Goal: Information Seeking & Learning: Understand process/instructions

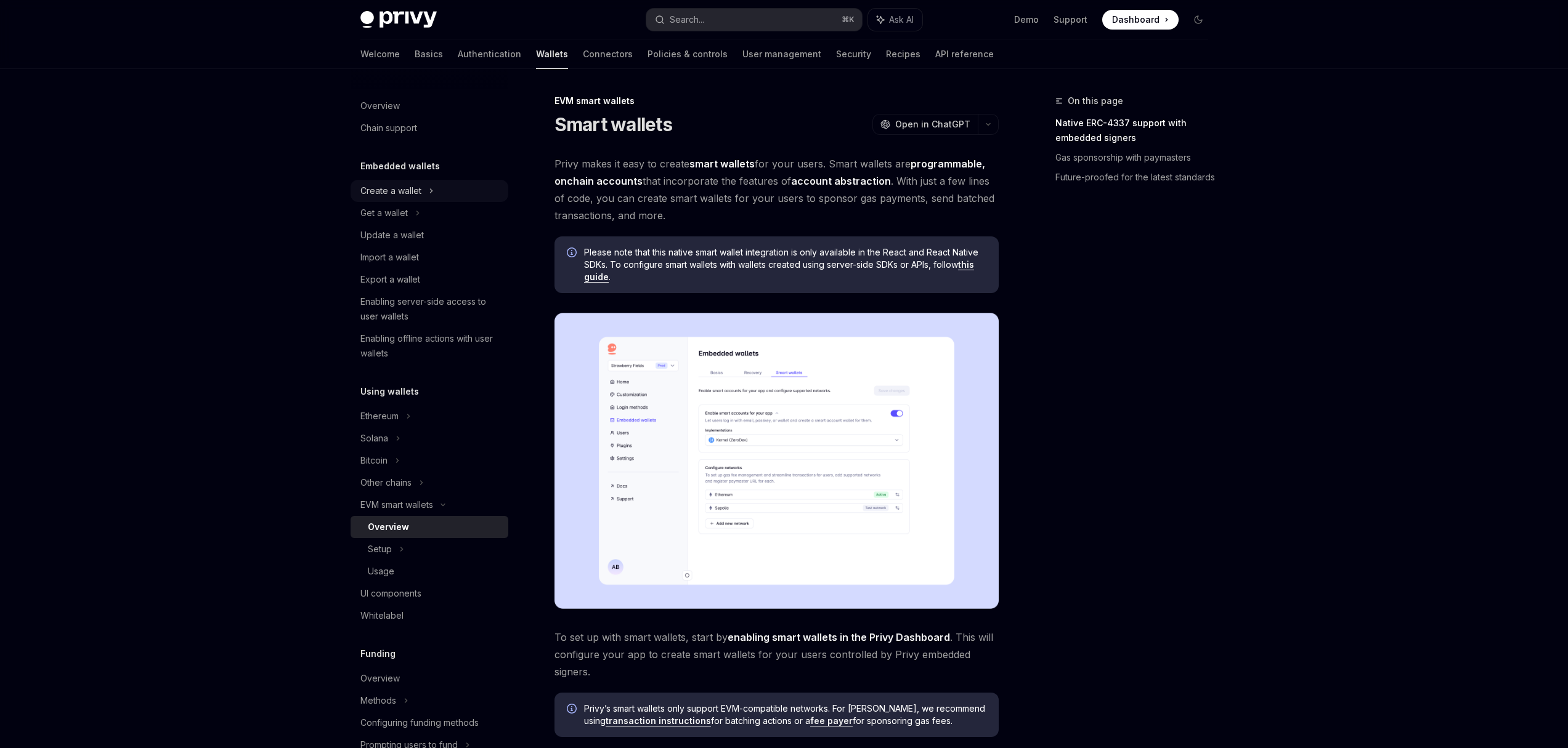
click at [385, 196] on div "Create a wallet" at bounding box center [391, 190] width 61 height 15
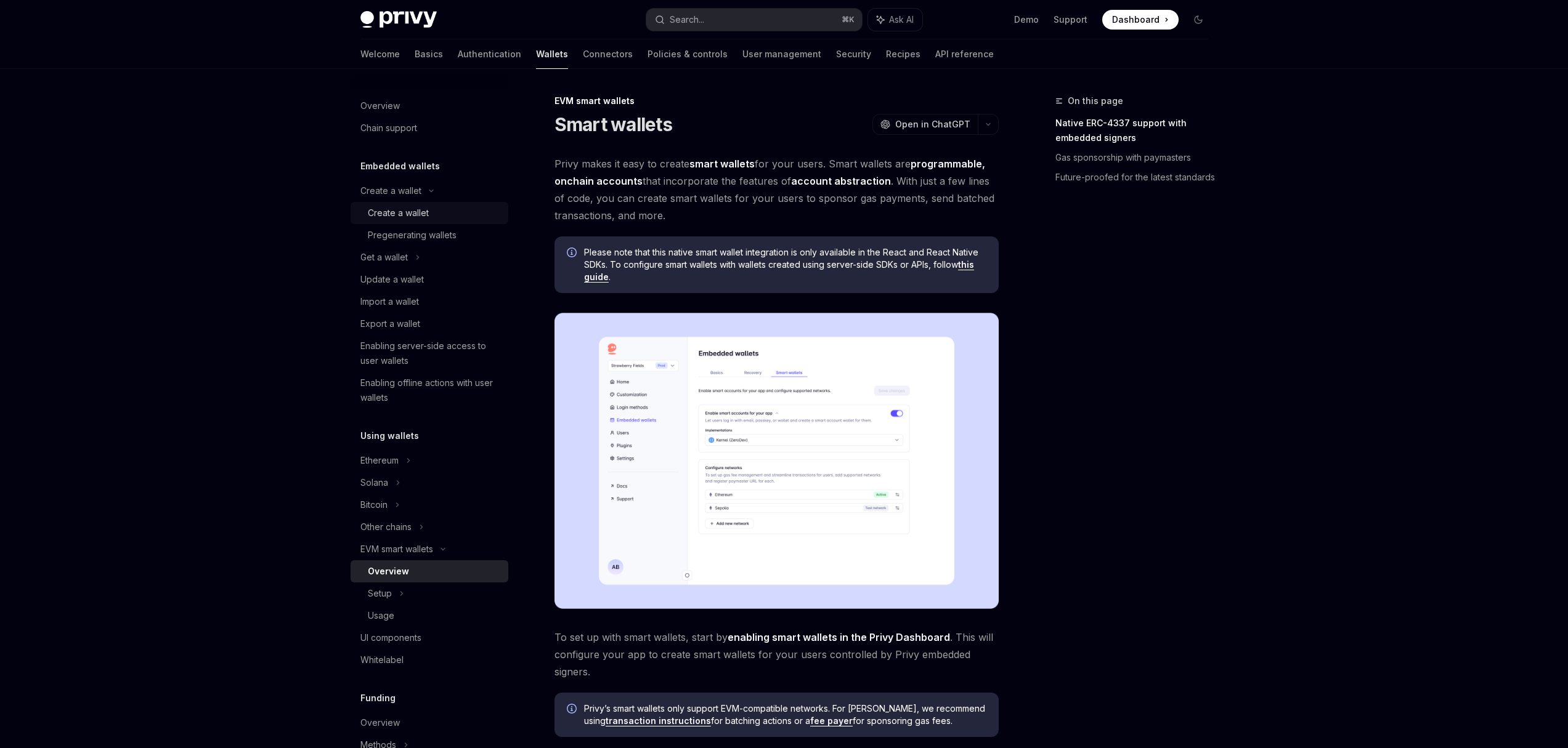
click at [385, 209] on div "Create a wallet" at bounding box center [398, 213] width 61 height 15
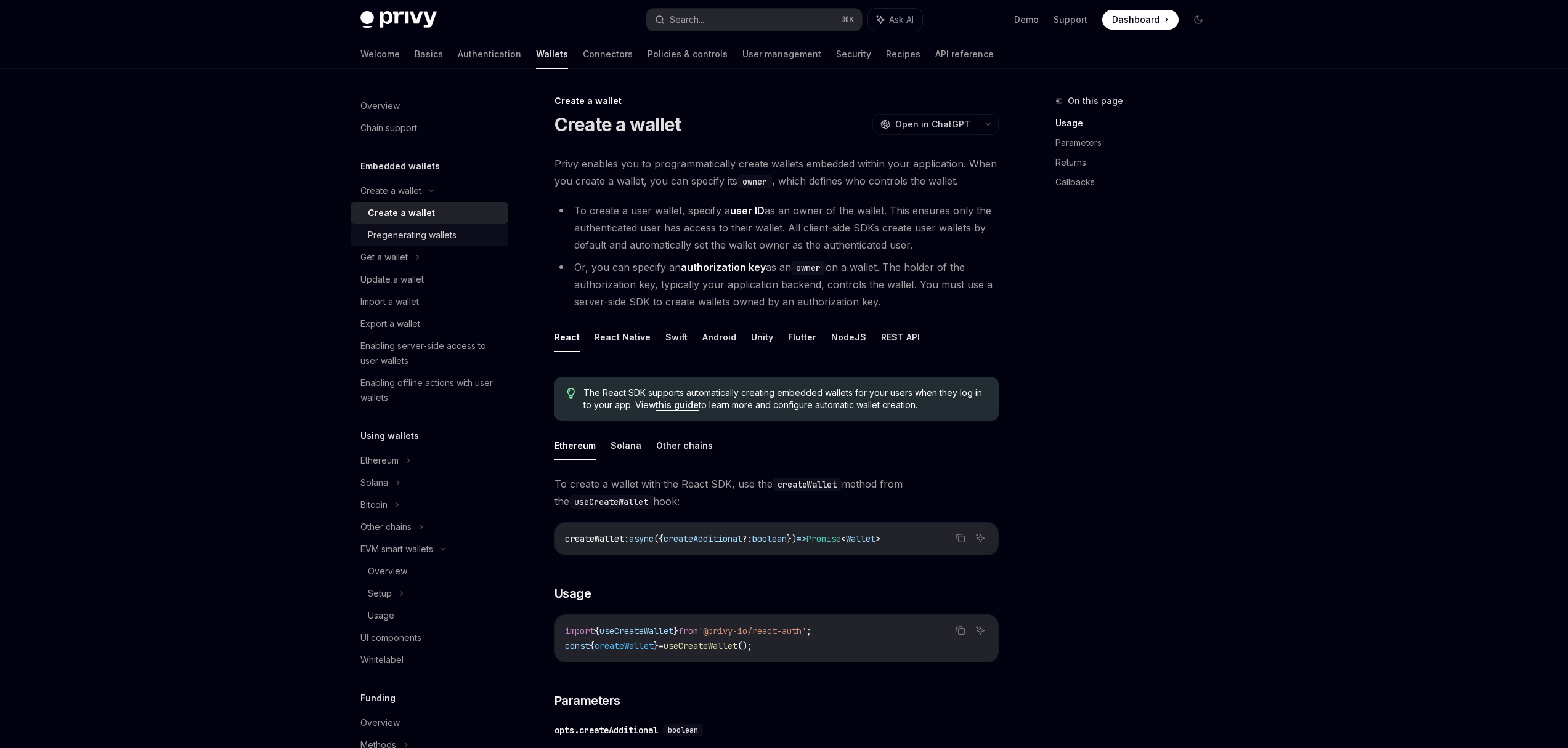
click at [393, 245] on link "Pregenerating wallets" at bounding box center [430, 235] width 158 height 22
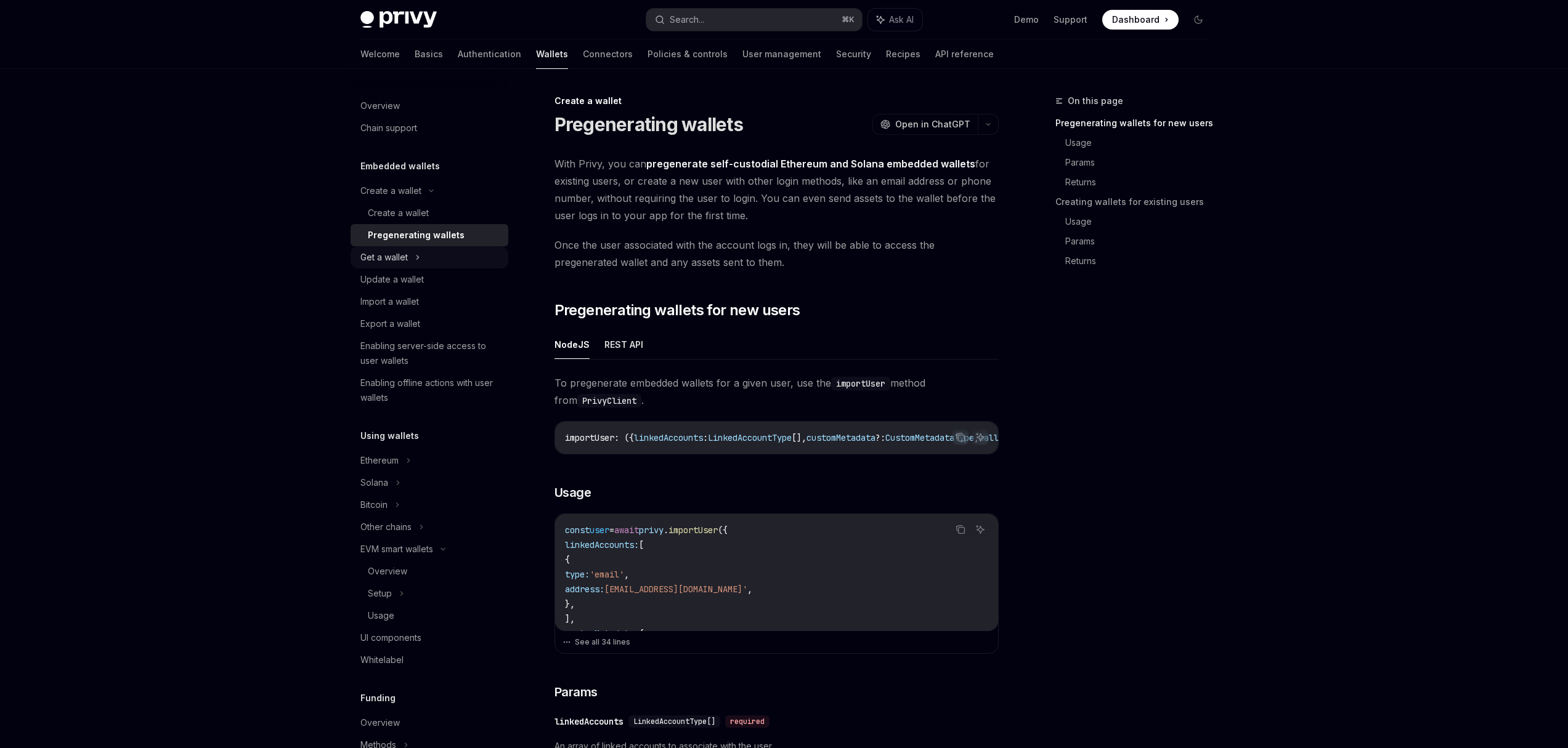
click at [391, 259] on div "Get a wallet" at bounding box center [385, 257] width 48 height 15
click at [401, 285] on div "Get user connected wallets" at bounding box center [423, 279] width 111 height 15
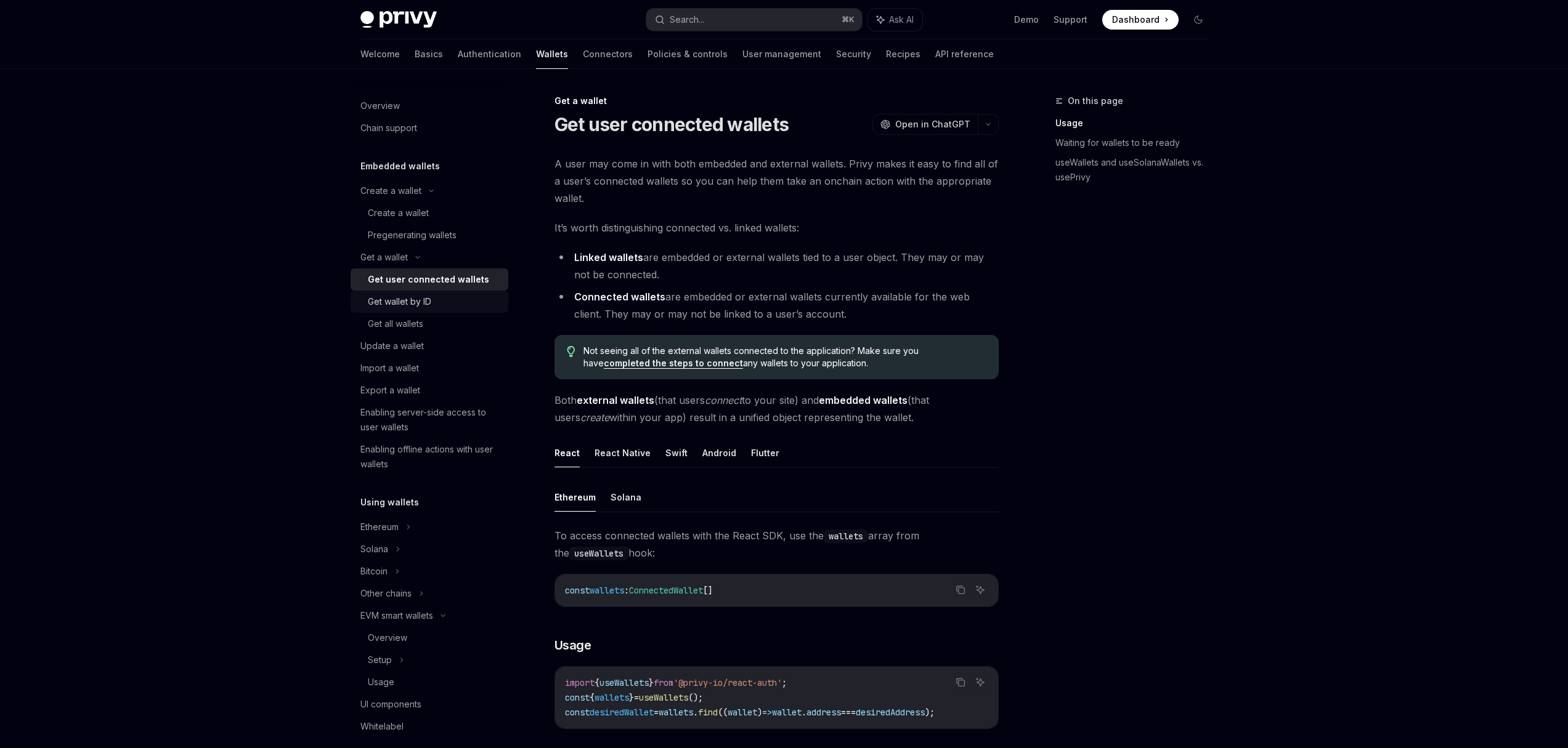
click at [399, 307] on div "Get wallet by ID" at bounding box center [399, 302] width 64 height 15
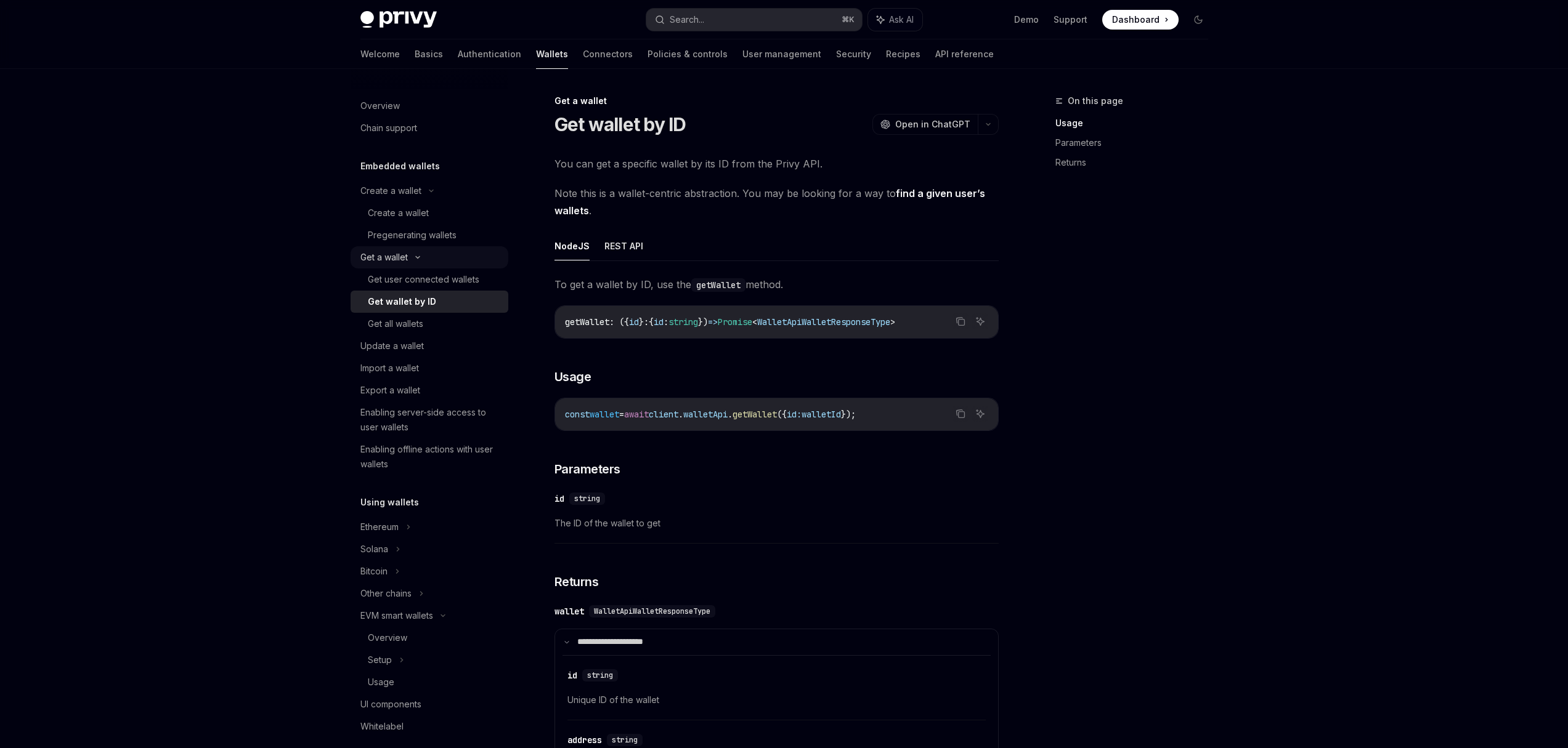
click at [405, 265] on div "Get a wallet" at bounding box center [430, 257] width 158 height 22
click at [405, 264] on div "Get a wallet" at bounding box center [385, 257] width 48 height 15
click at [404, 278] on div "Get user connected wallets" at bounding box center [423, 279] width 111 height 15
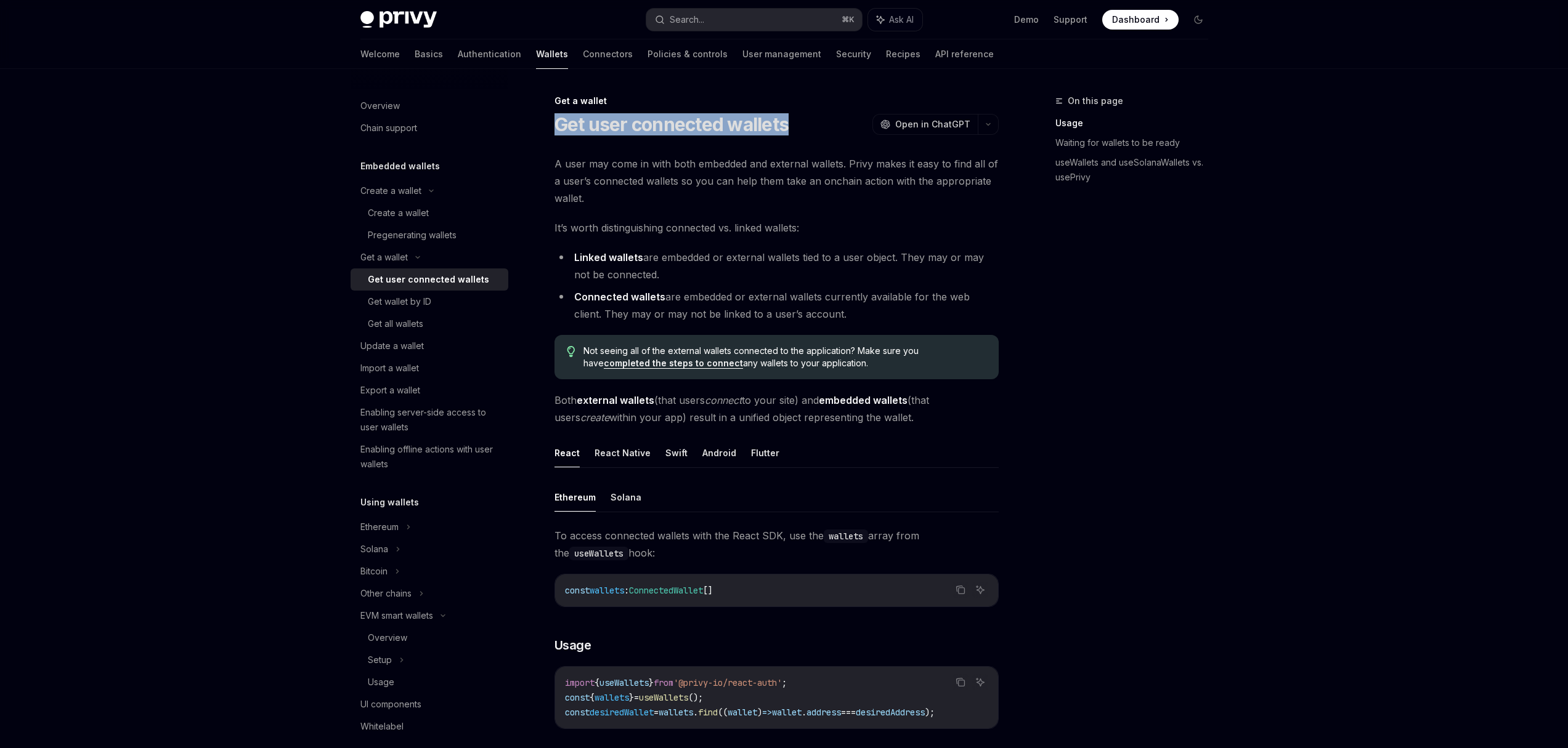
drag, startPoint x: 555, startPoint y: 120, endPoint x: 804, endPoint y: 120, distance: 249.0
click at [804, 120] on div "Get user connected wallets OpenAI Open in ChatGPT" at bounding box center [777, 124] width 444 height 22
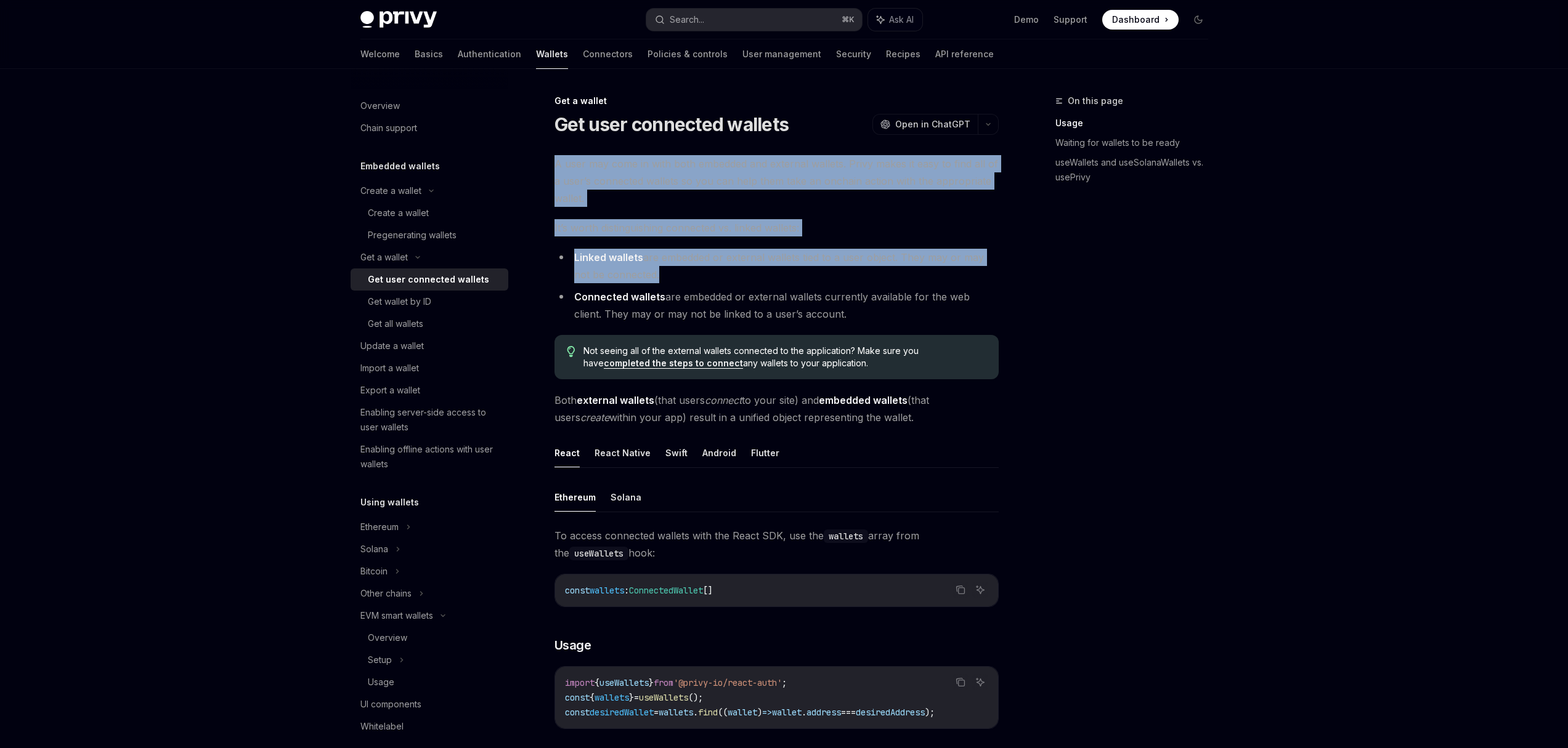
drag, startPoint x: 555, startPoint y: 162, endPoint x: 834, endPoint y: 283, distance: 304.1
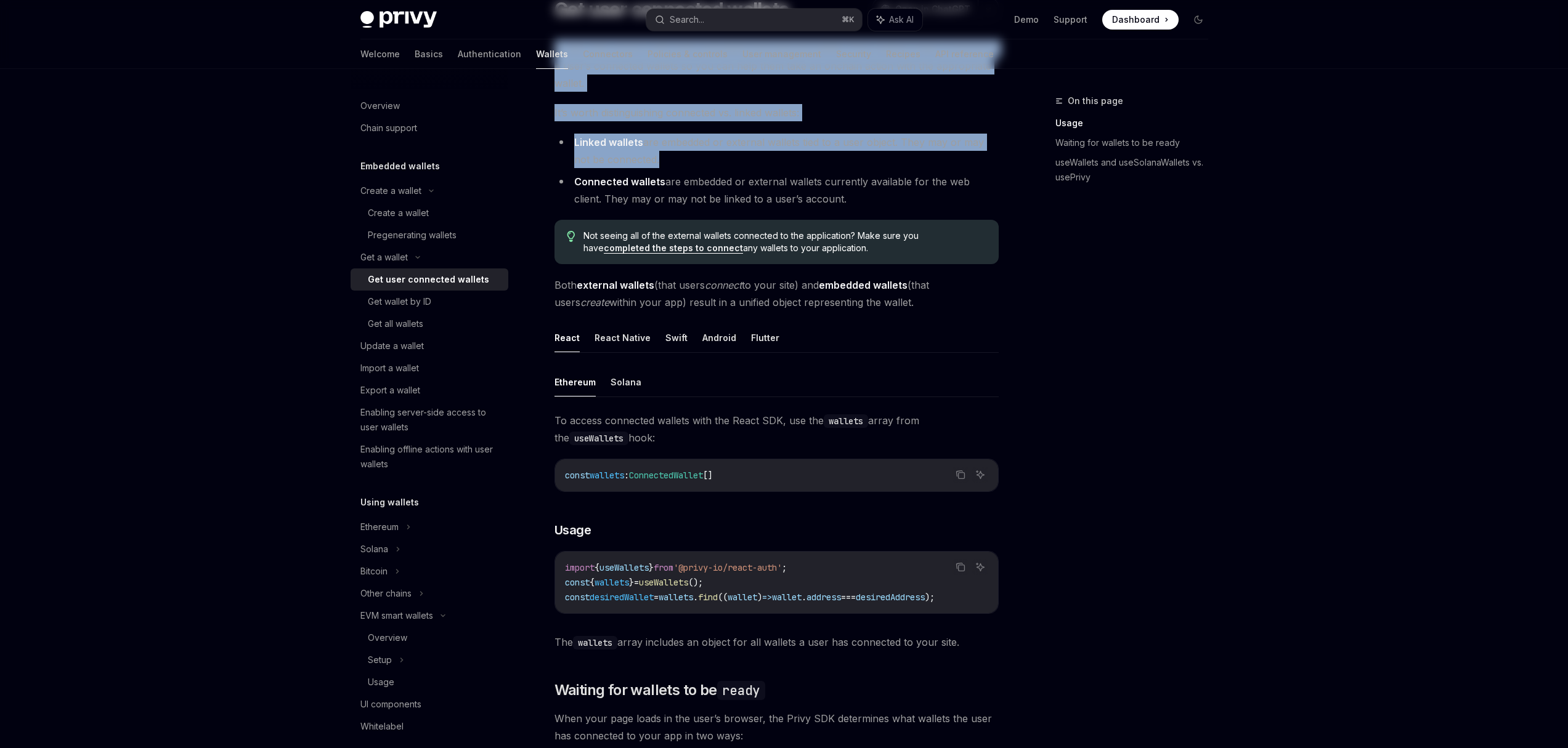
scroll to position [119, 0]
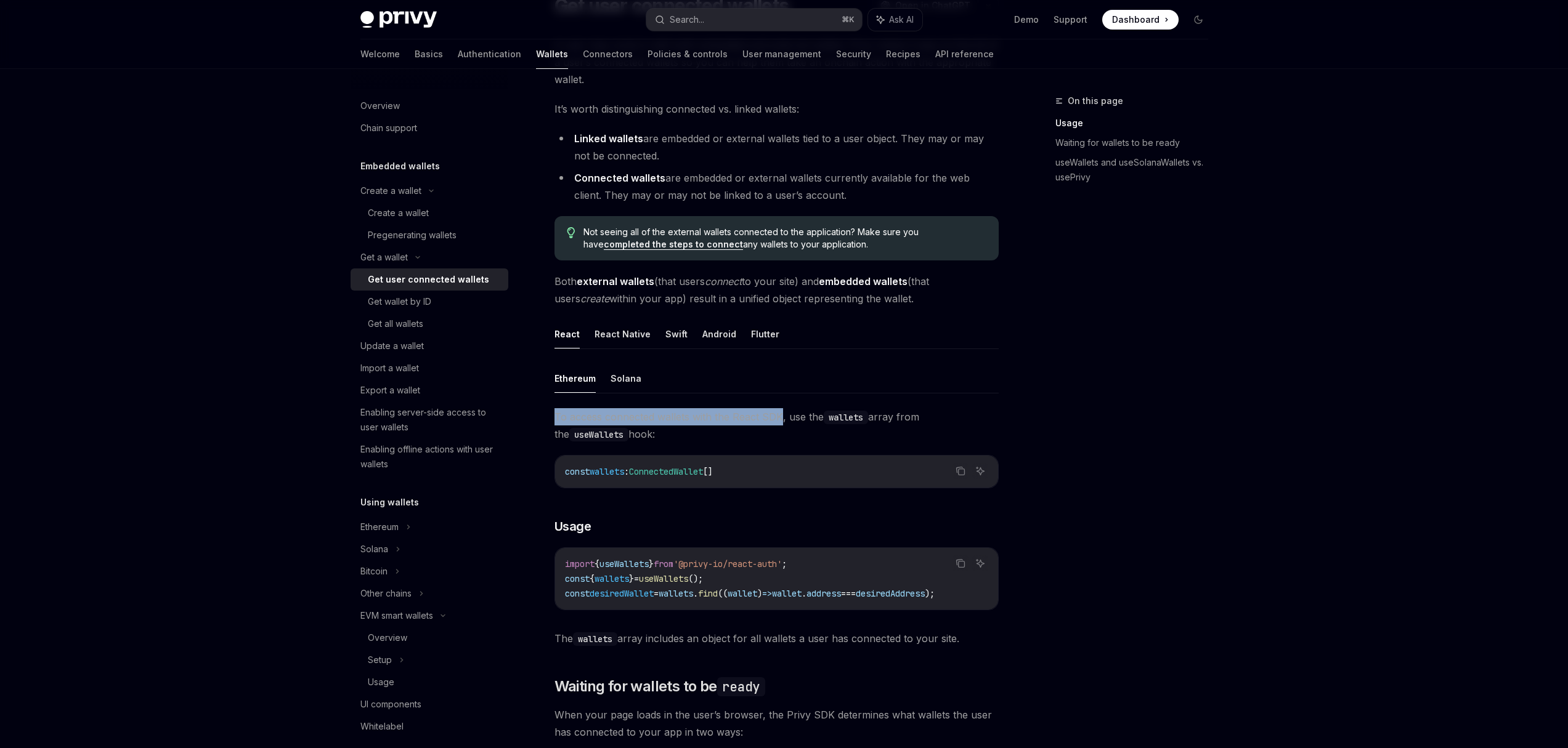
drag, startPoint x: 553, startPoint y: 416, endPoint x: 781, endPoint y: 412, distance: 228.0
click at [419, 308] on div "Get wallet by ID" at bounding box center [399, 302] width 64 height 15
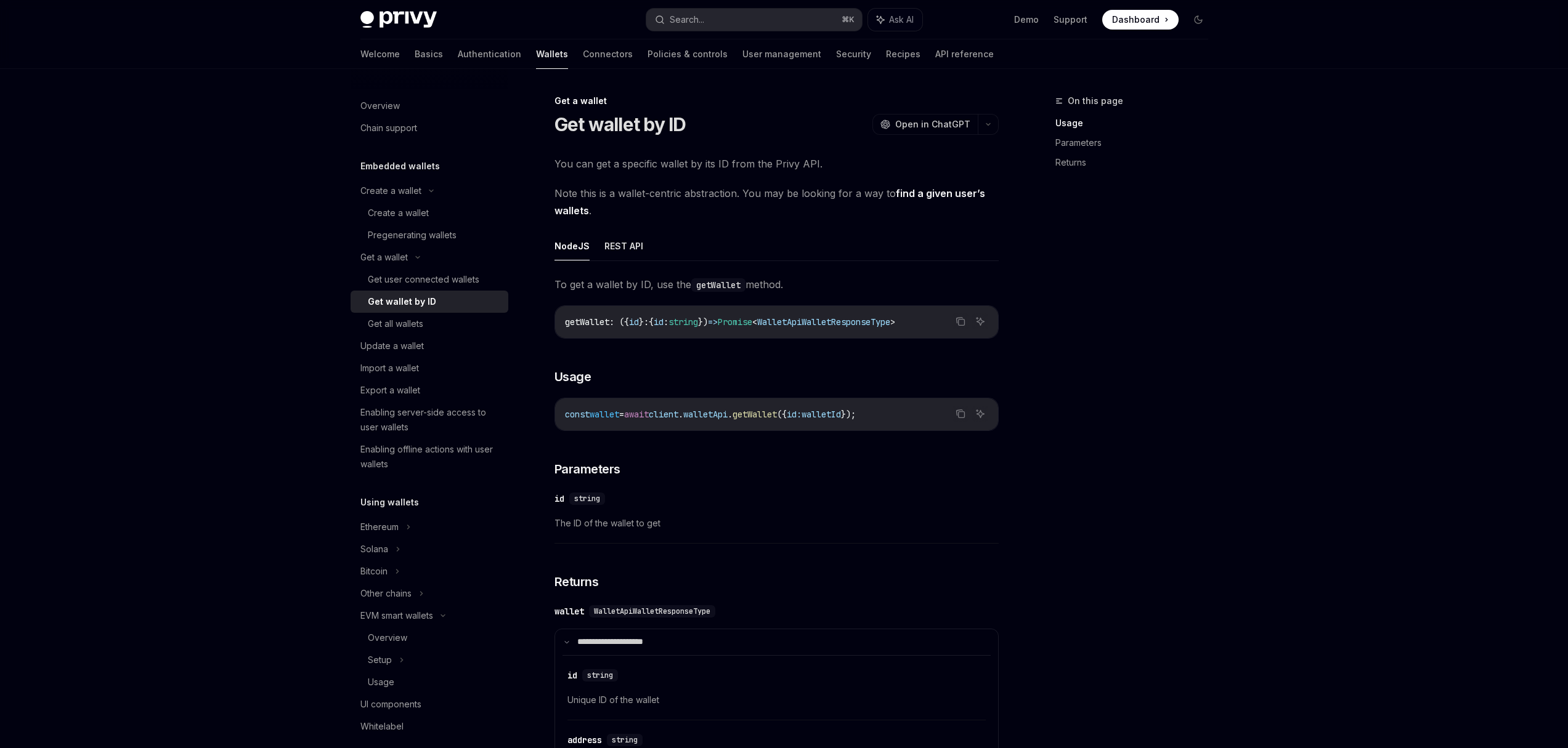
click at [589, 323] on span "getWallet" at bounding box center [587, 322] width 45 height 11
click at [408, 318] on div "Get all wallets" at bounding box center [395, 324] width 55 height 15
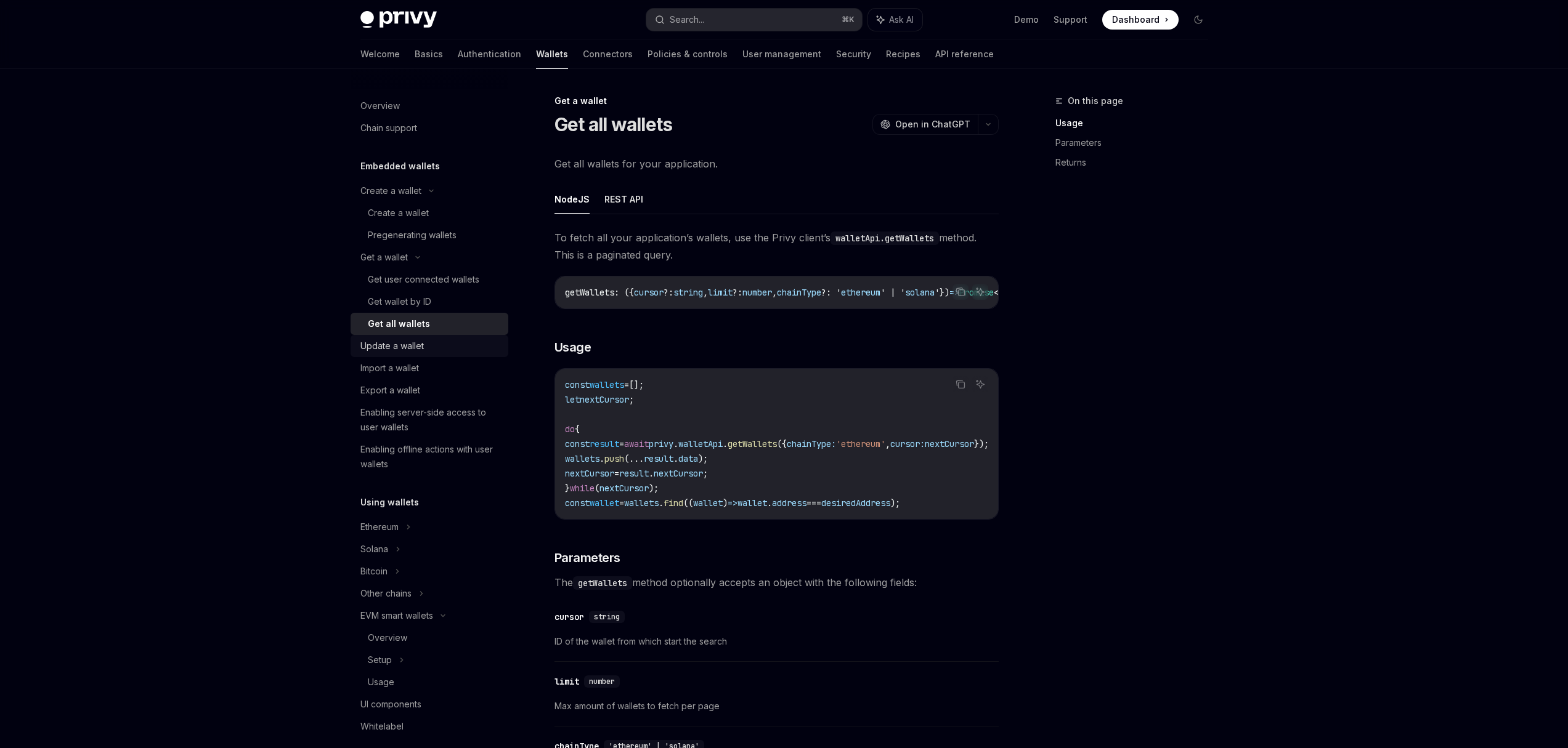
click at [392, 351] on div "Update a wallet" at bounding box center [392, 346] width 64 height 15
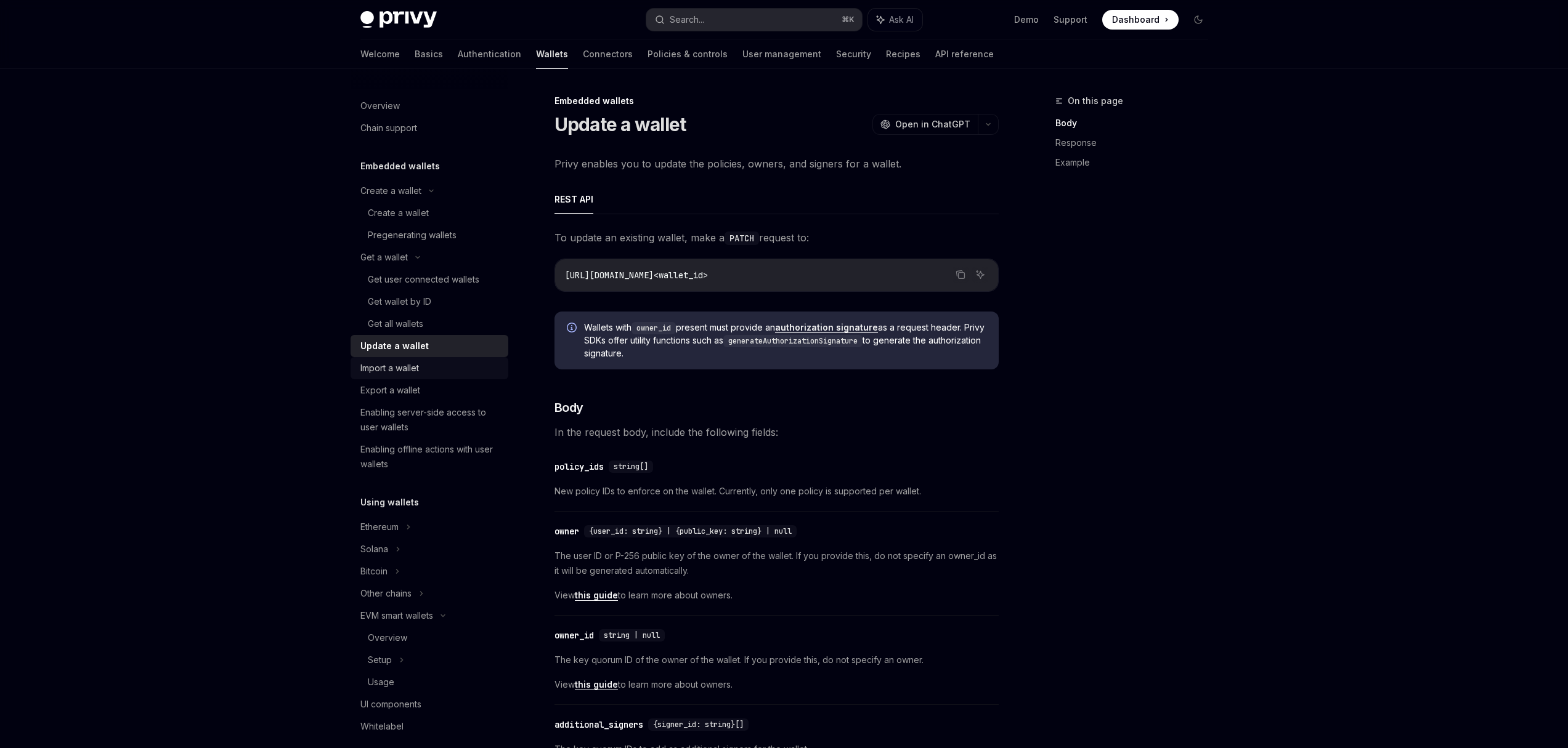
click at [389, 365] on div "Import a wallet" at bounding box center [390, 367] width 58 height 15
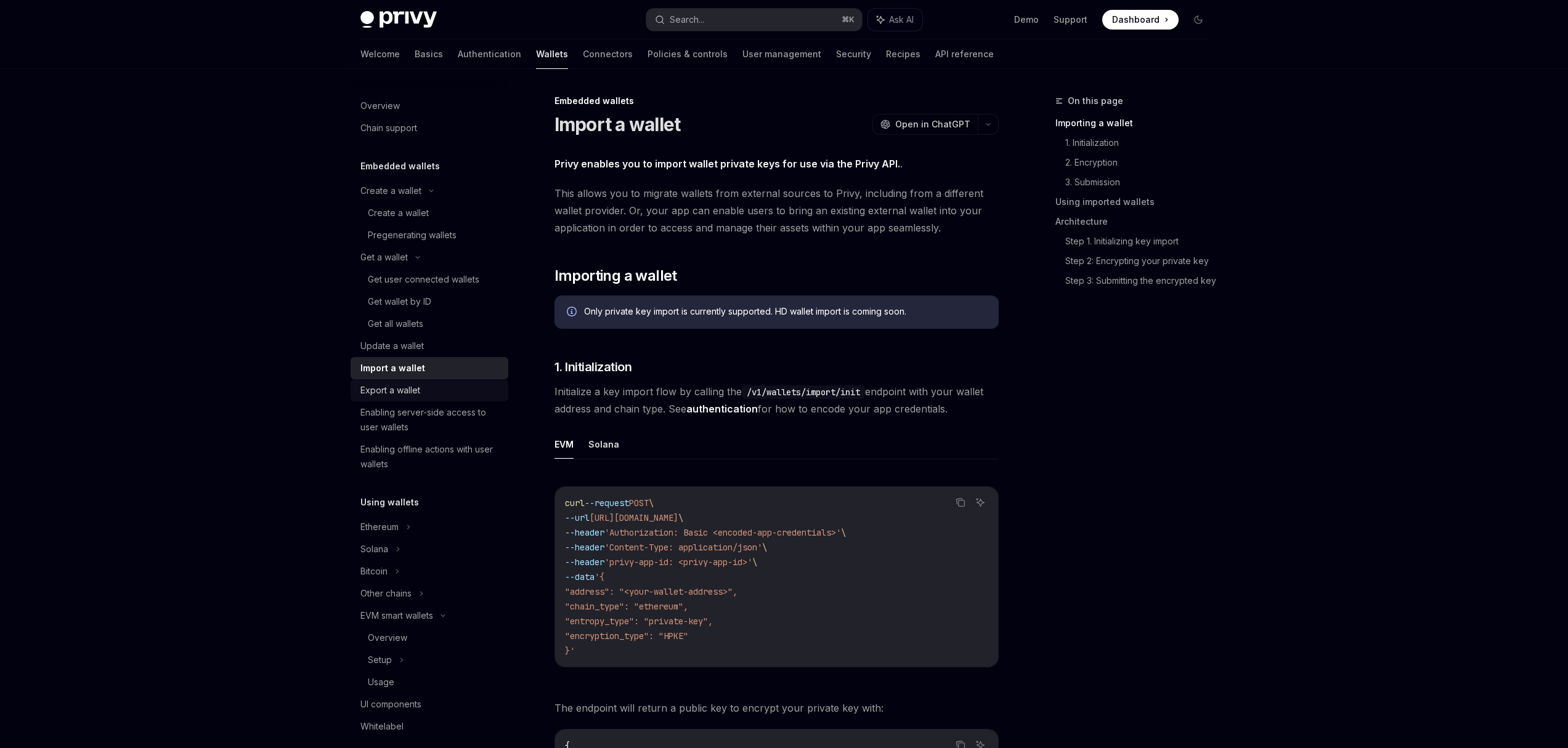
click at [391, 391] on div "Export a wallet" at bounding box center [391, 390] width 60 height 15
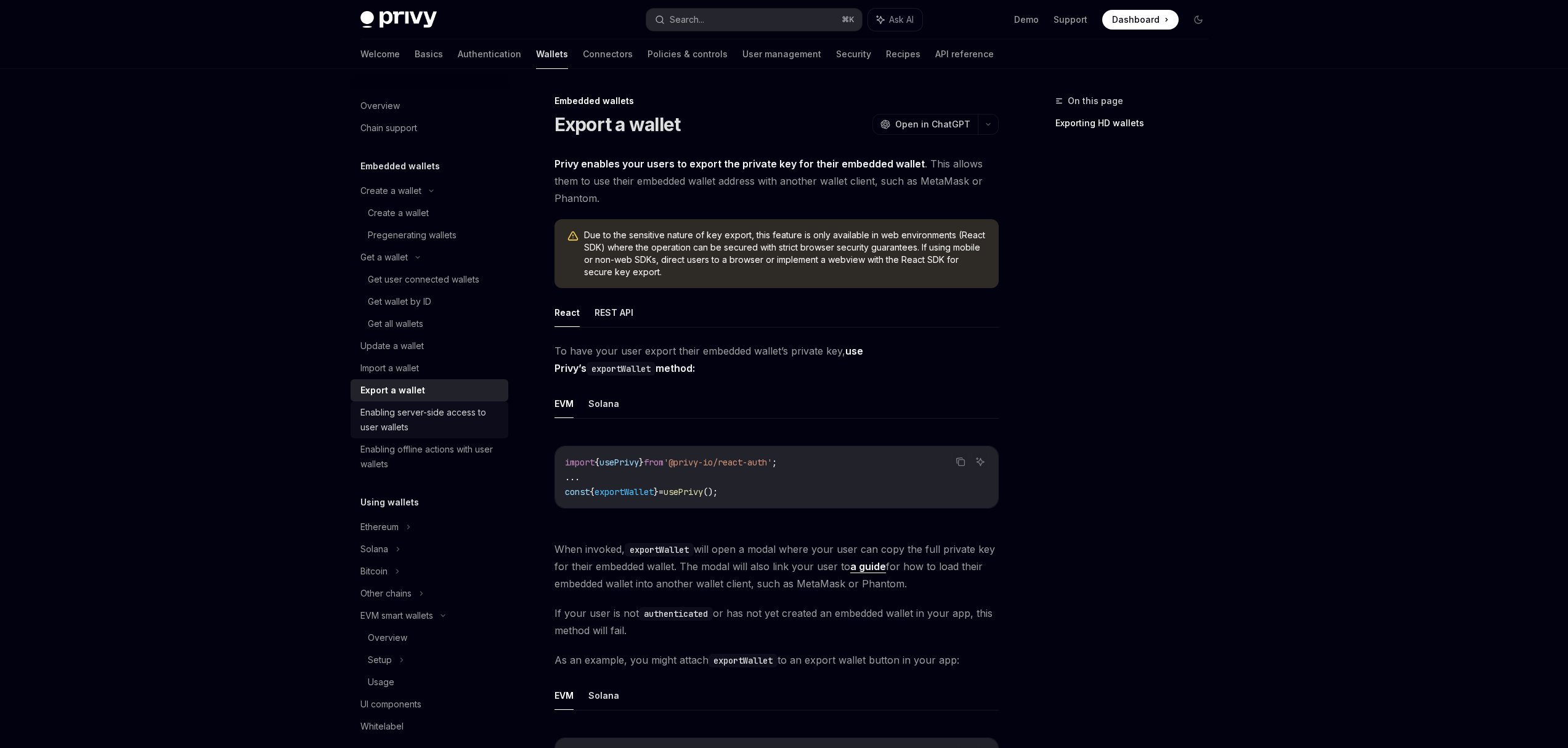
click at [392, 417] on div "Enabling server-side access to user wallets" at bounding box center [431, 420] width 140 height 30
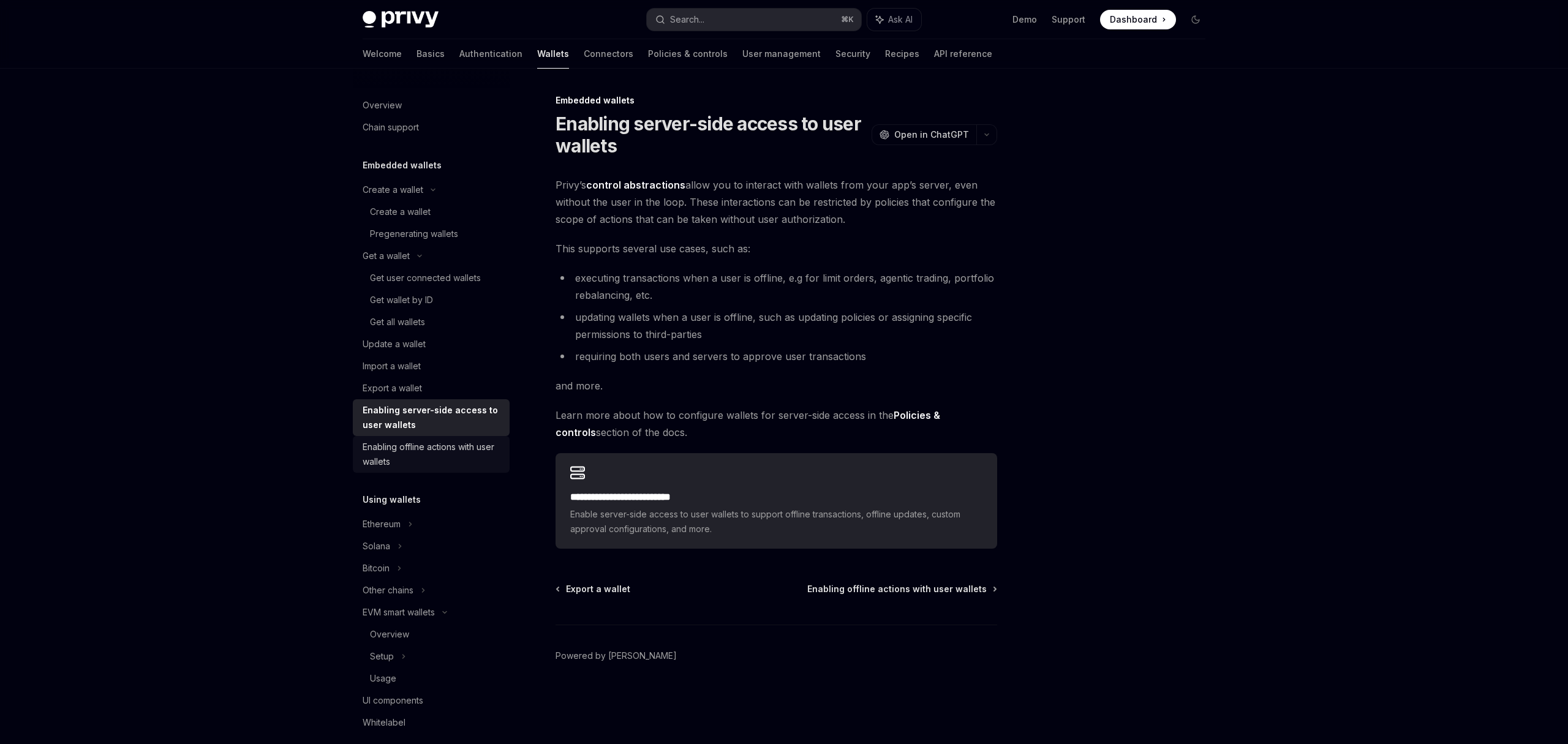
click at [389, 449] on div "Enabling offline actions with user wallets" at bounding box center [432, 454] width 140 height 30
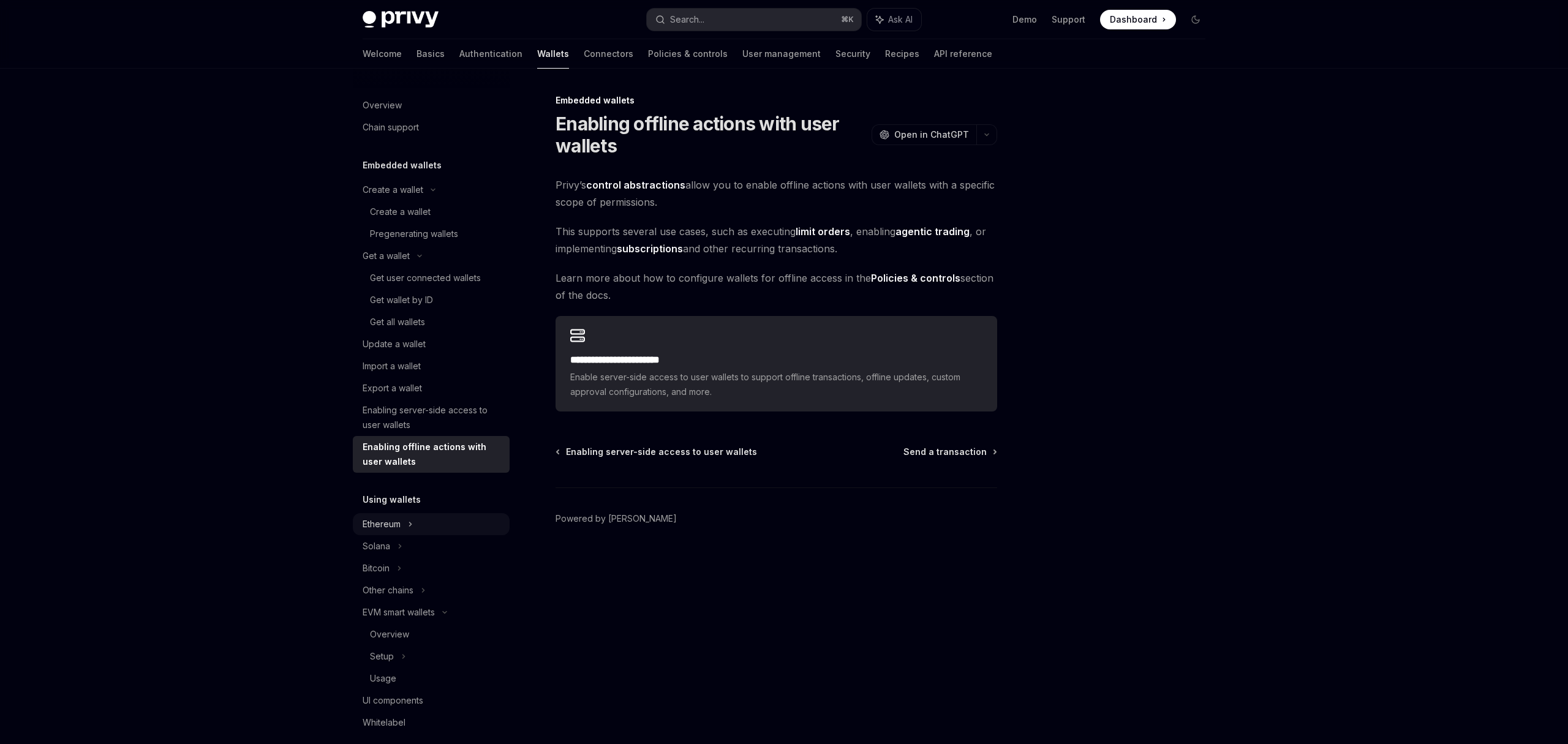
click at [385, 198] on div "Ethereum" at bounding box center [392, 189] width 60 height 14
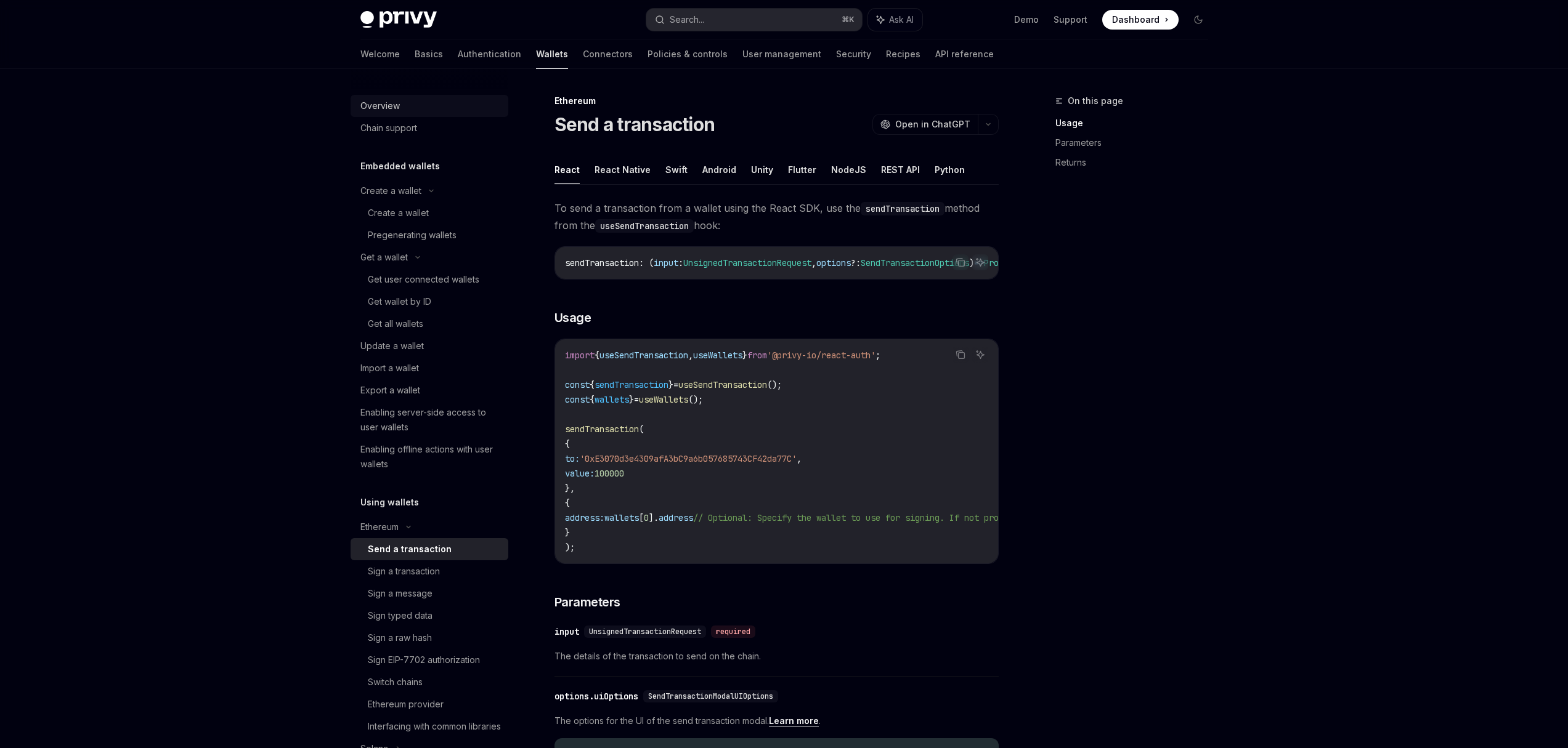
click at [377, 107] on div "Overview" at bounding box center [380, 105] width 39 height 15
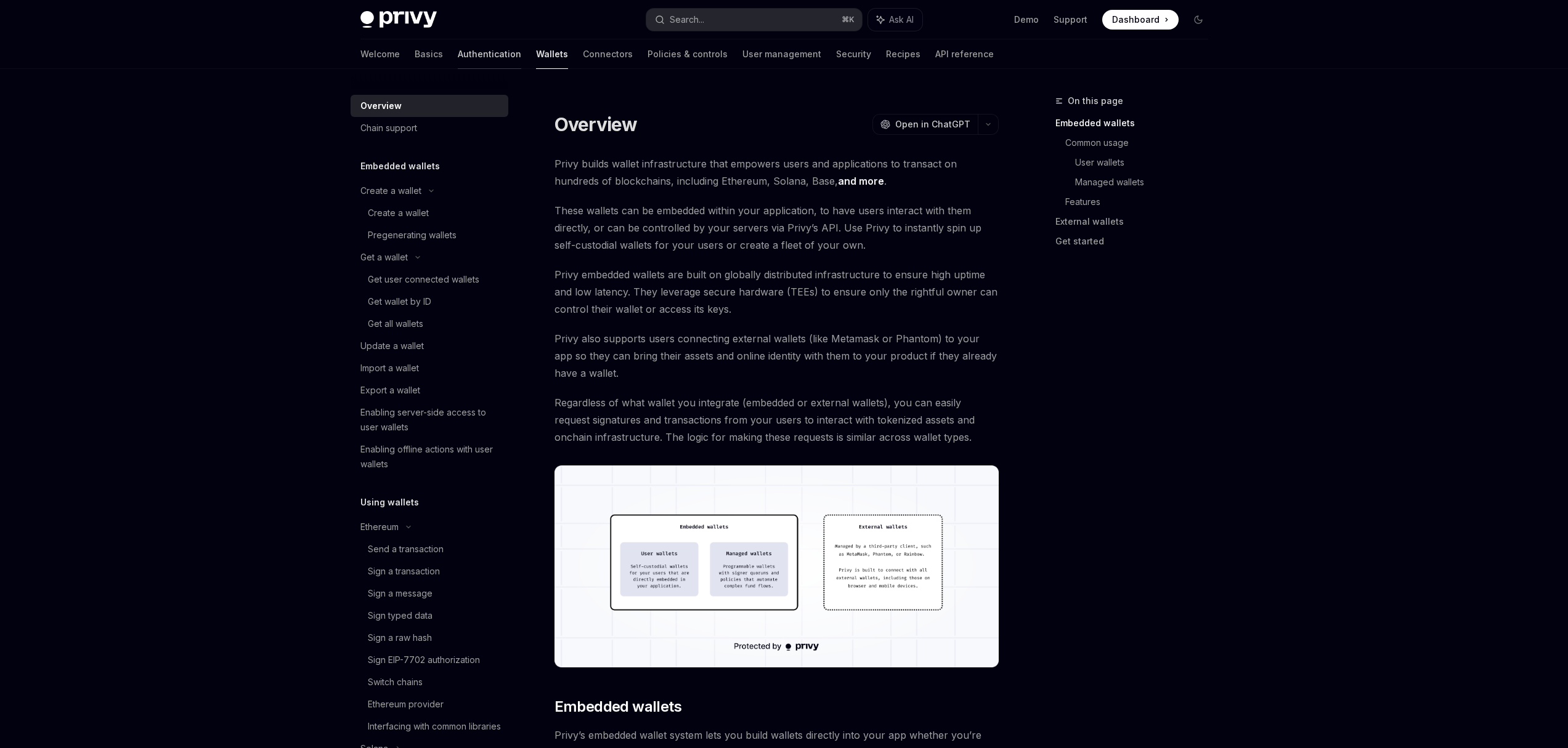
click at [457, 46] on link "Authentication" at bounding box center [489, 54] width 64 height 30
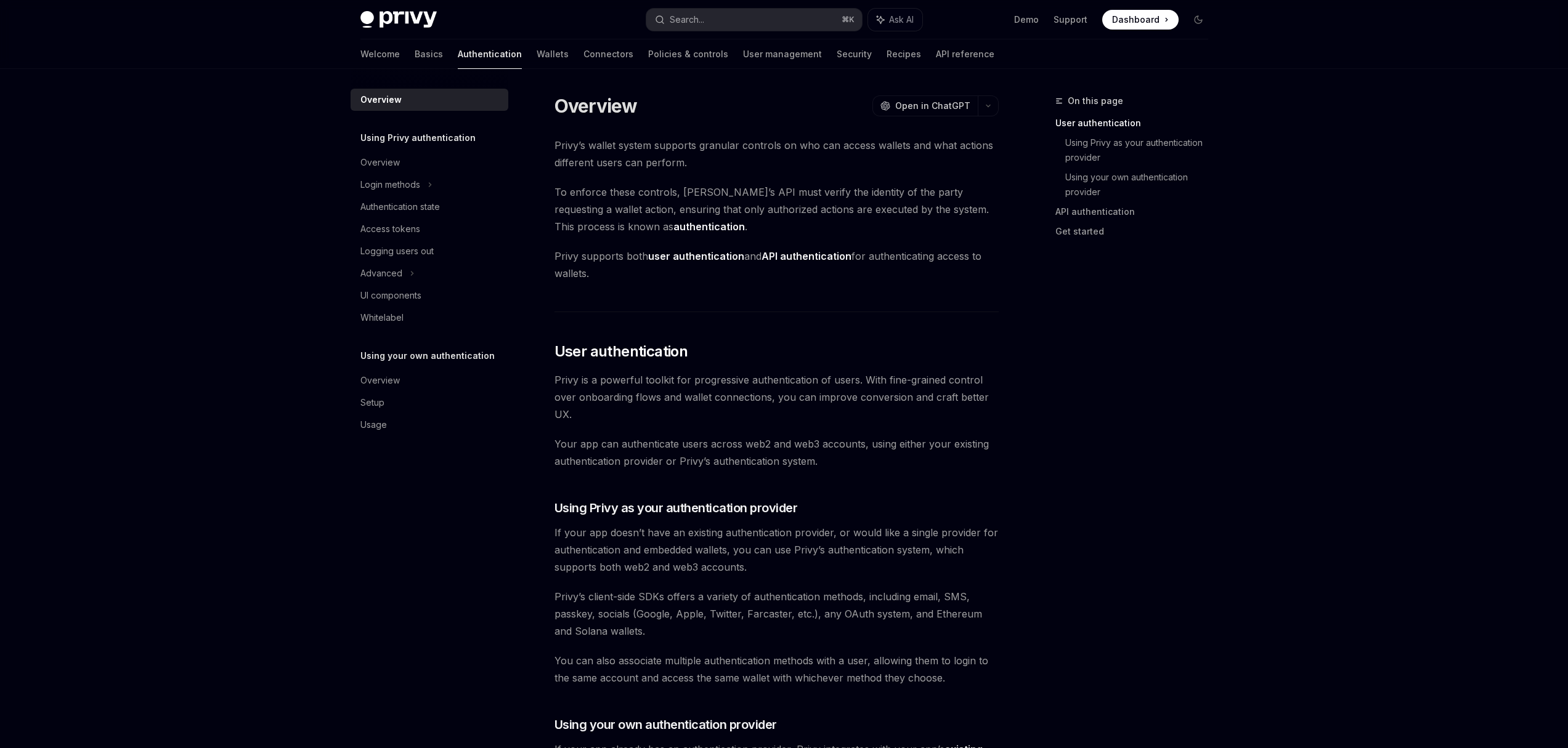
click at [413, 143] on h5 "Using Privy authentication" at bounding box center [418, 137] width 115 height 15
click at [389, 183] on div "Login methods" at bounding box center [391, 184] width 60 height 15
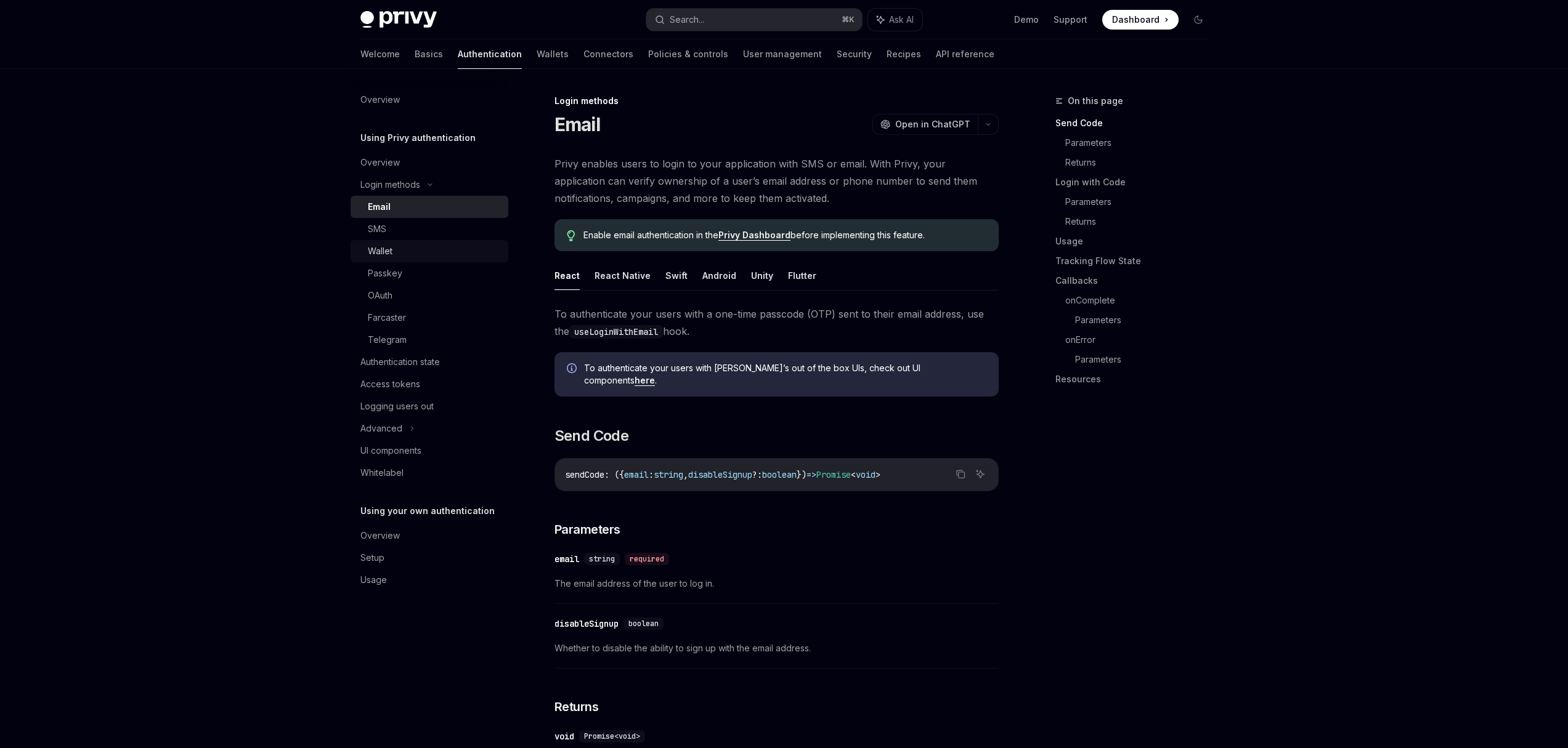
click at [380, 253] on div "Wallet" at bounding box center [380, 251] width 25 height 15
type textarea "*"
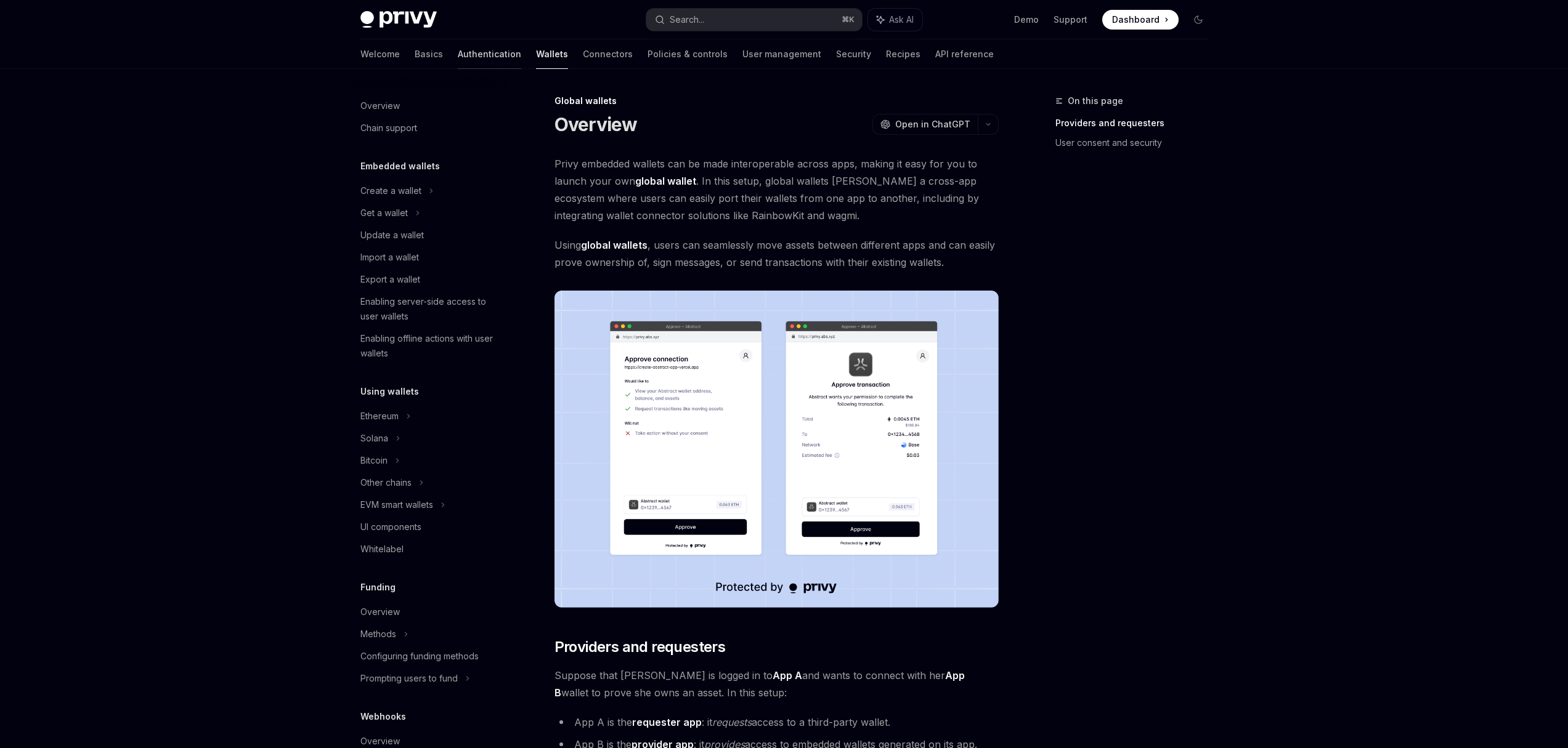
click at [457, 54] on link "Authentication" at bounding box center [489, 54] width 64 height 30
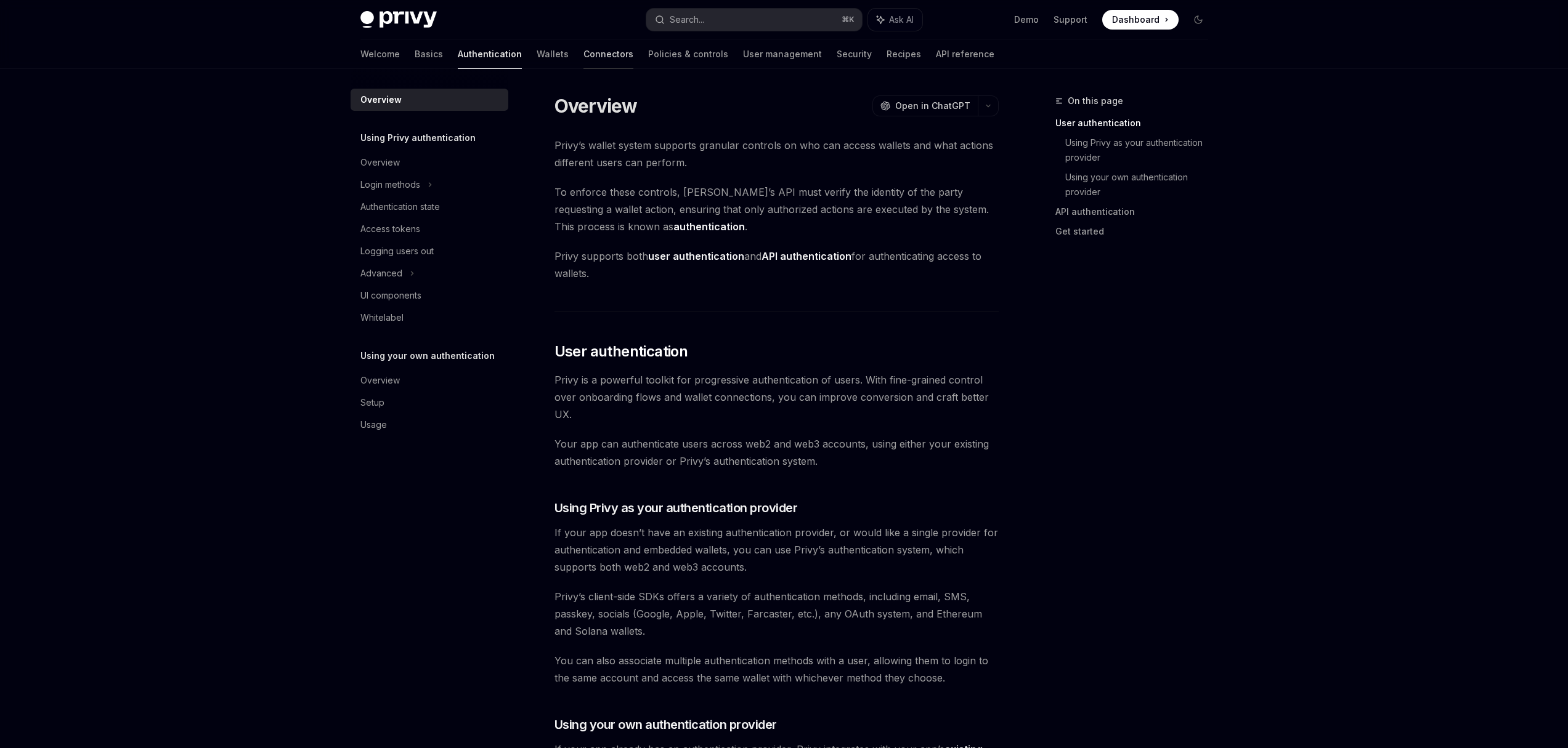
click at [583, 54] on link "Connectors" at bounding box center [608, 54] width 50 height 30
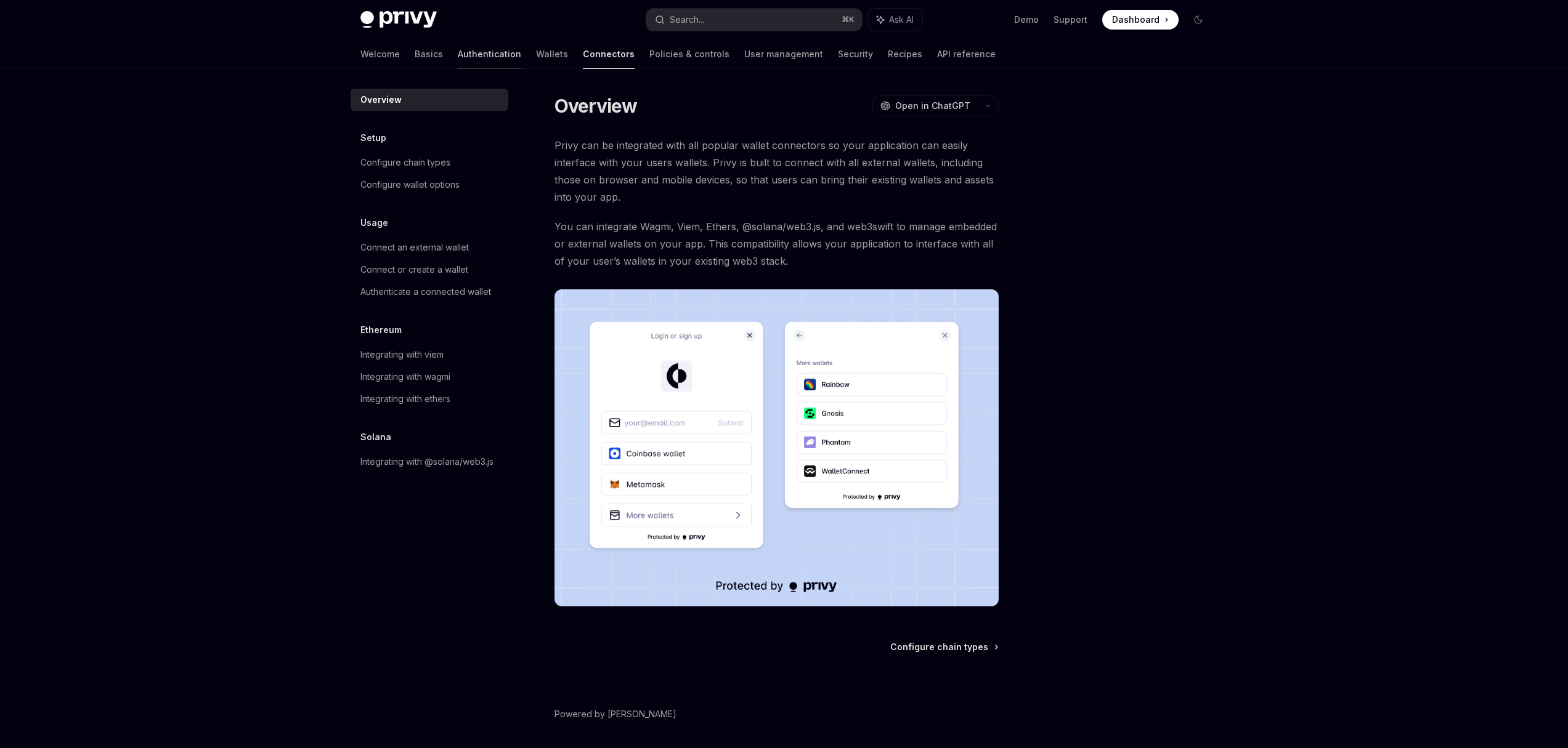
click at [457, 58] on link "Authentication" at bounding box center [489, 54] width 64 height 30
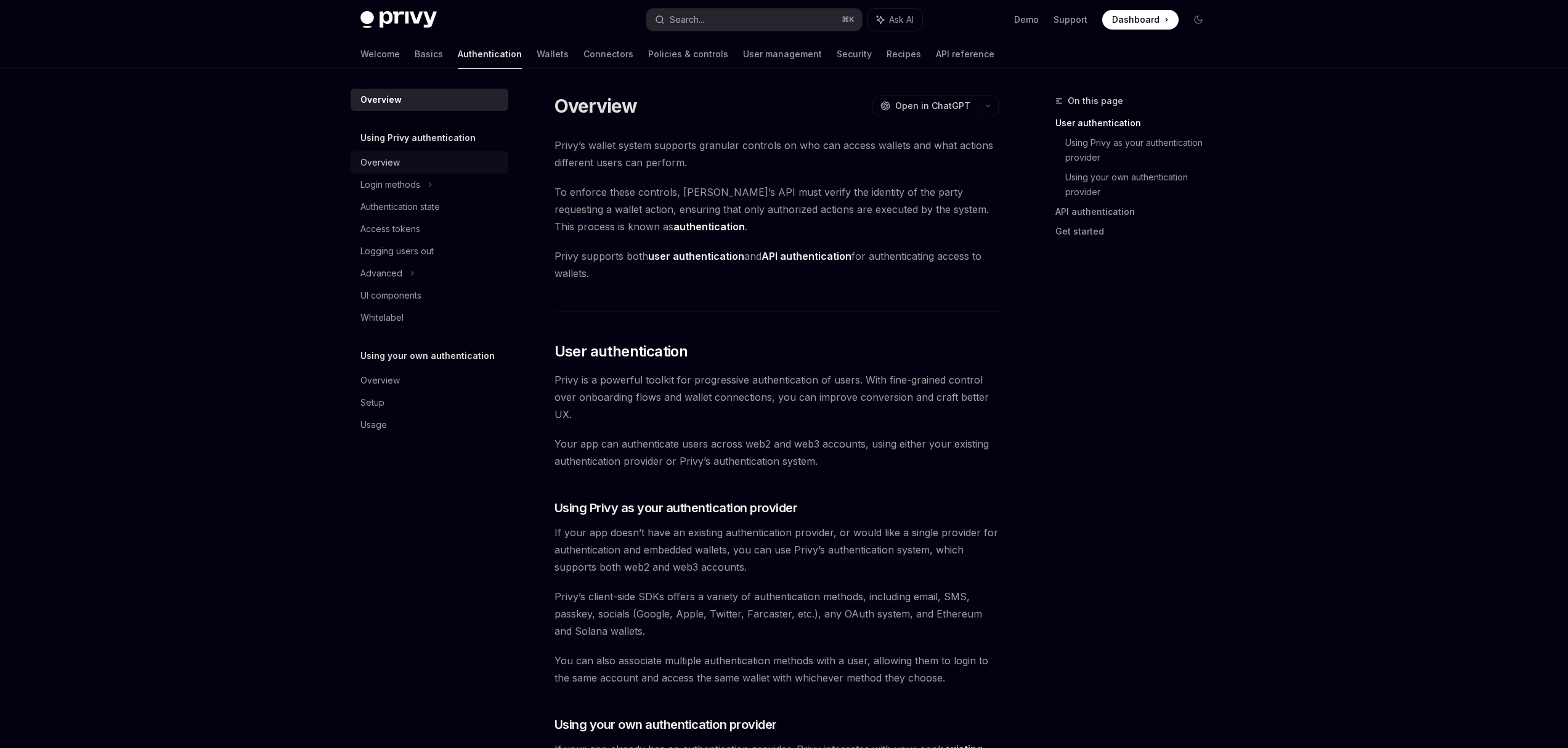
click at [403, 164] on div "Overview" at bounding box center [431, 162] width 140 height 15
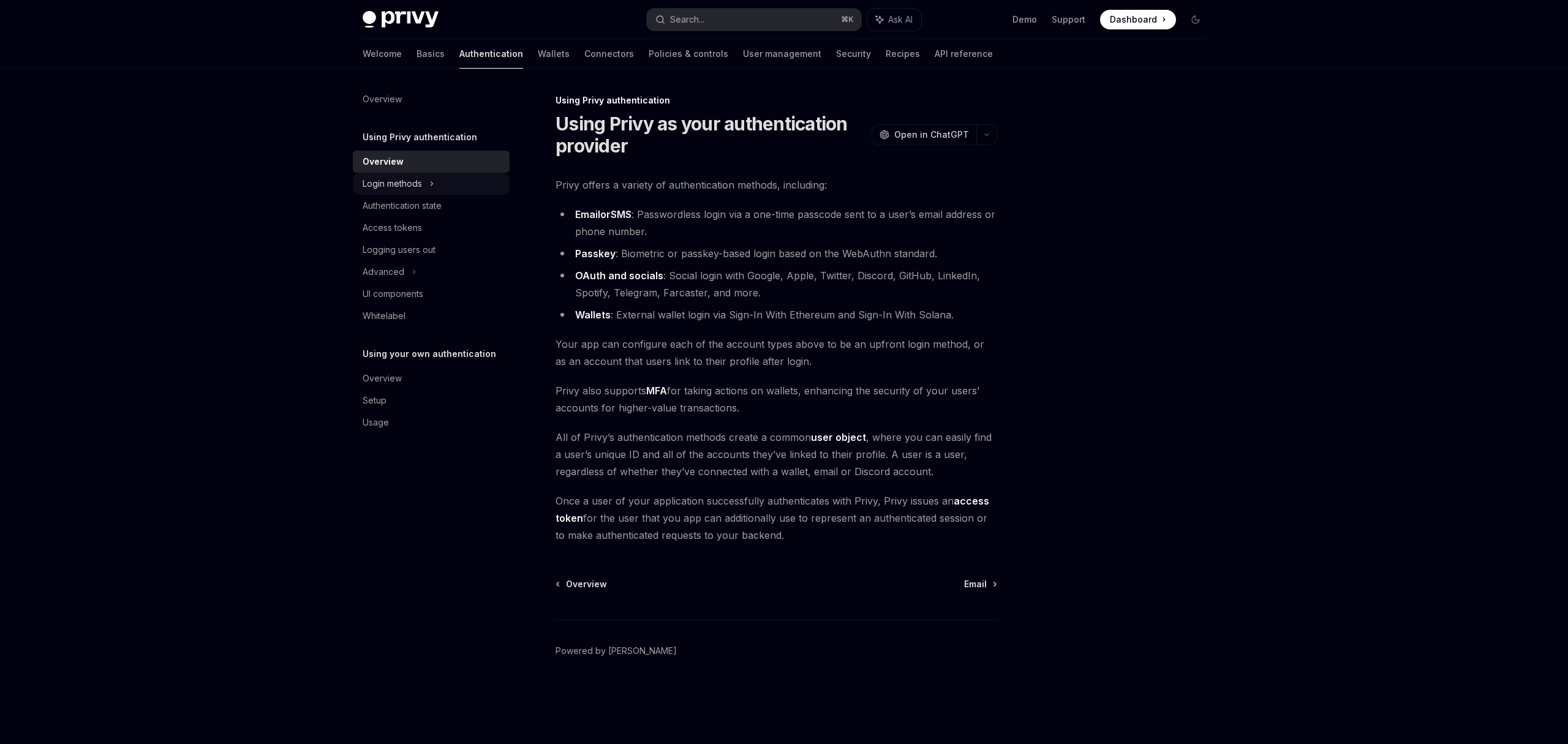
click at [396, 185] on div "Login methods" at bounding box center [392, 183] width 60 height 14
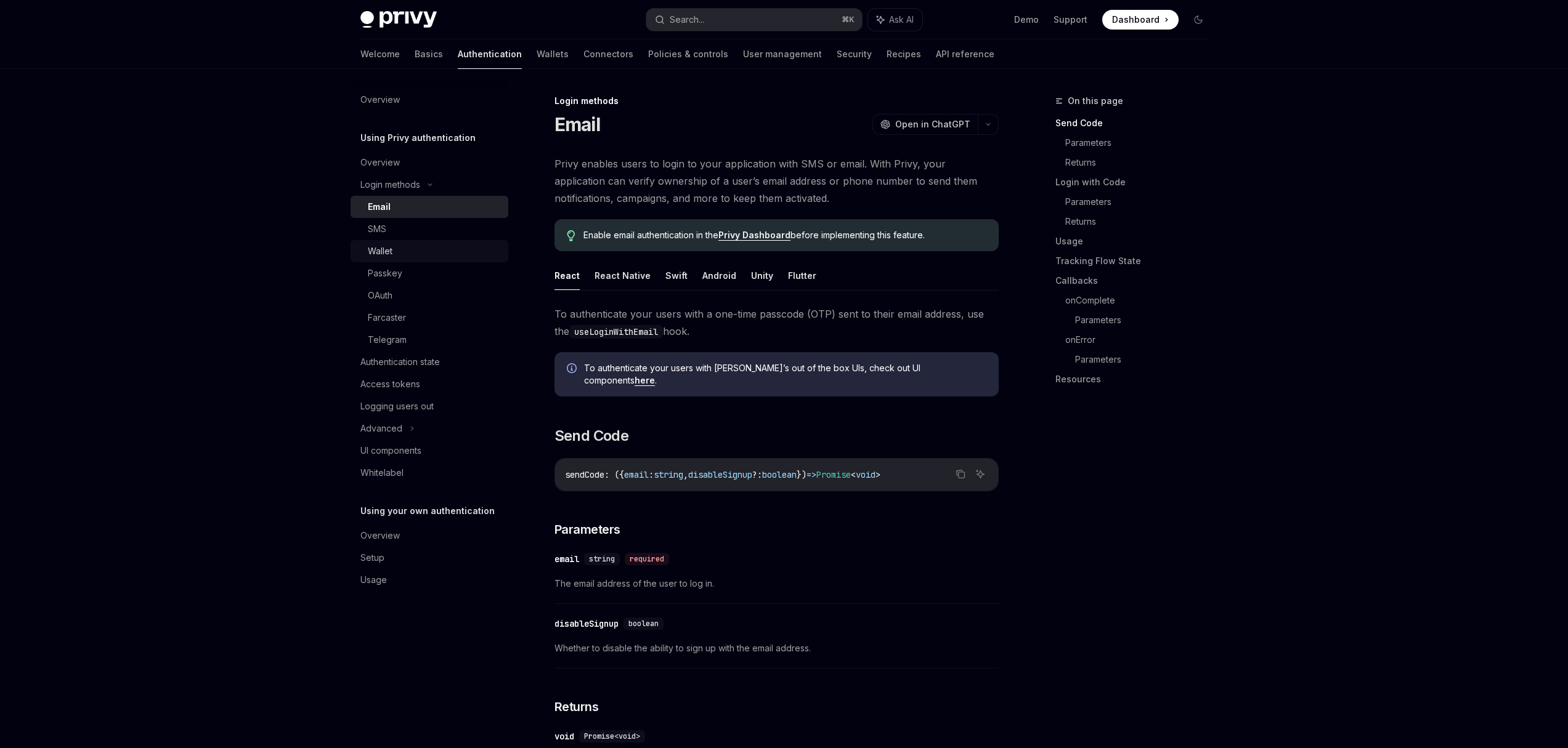
click at [384, 255] on div "Wallet" at bounding box center [380, 251] width 25 height 15
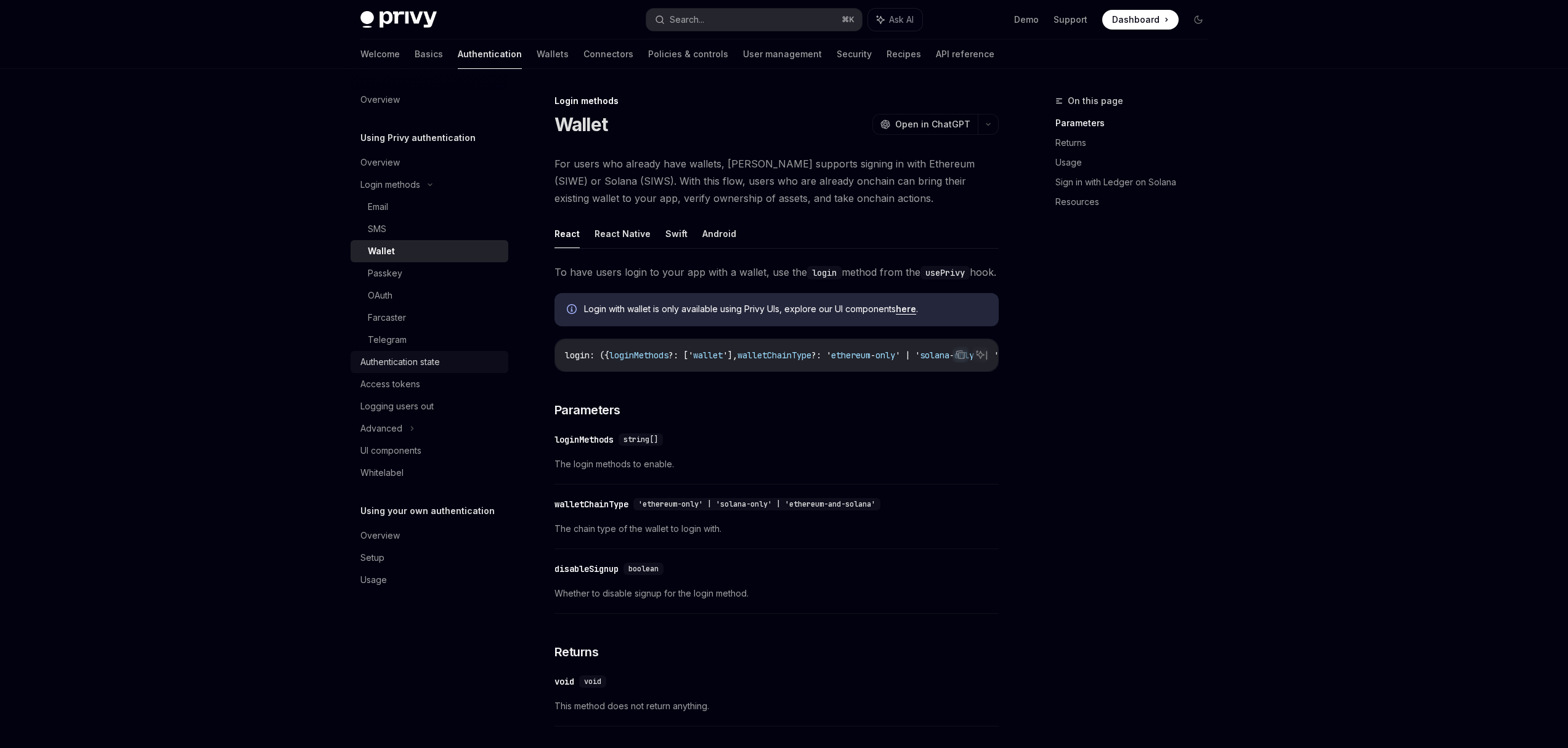
click at [400, 366] on div "Authentication state" at bounding box center [401, 361] width 80 height 15
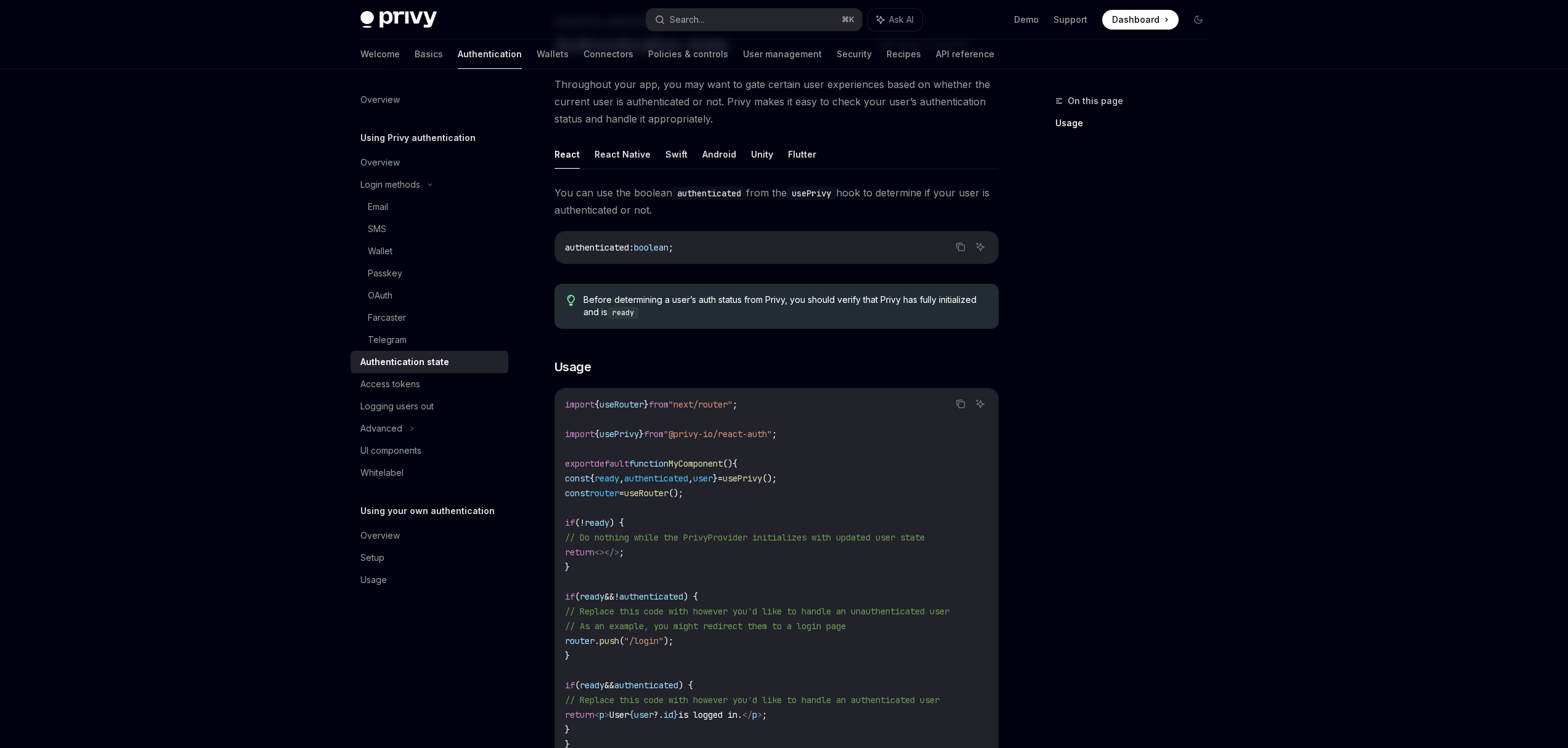
scroll to position [148, 0]
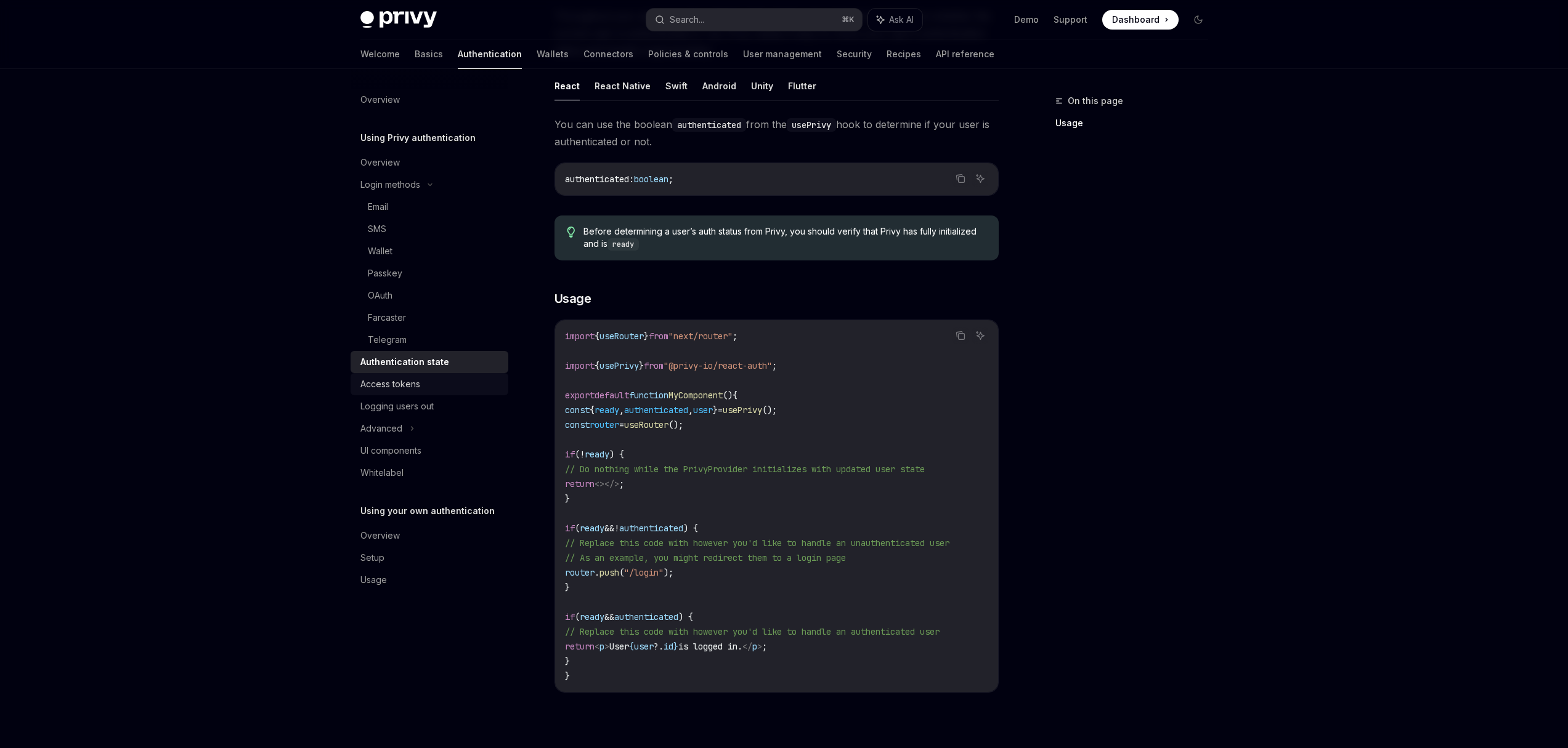
click at [387, 387] on div "Access tokens" at bounding box center [391, 384] width 60 height 15
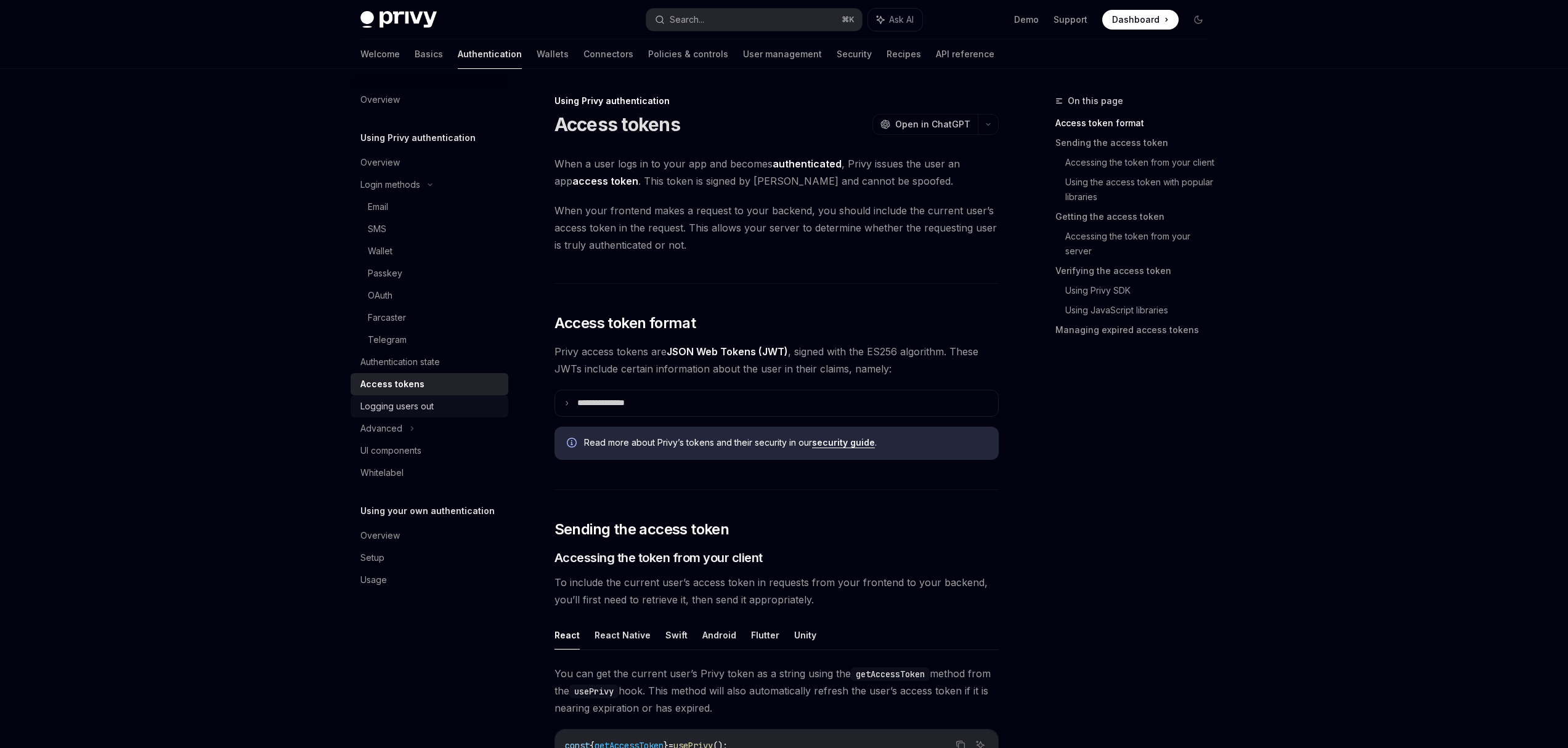
click at [394, 406] on div "Logging users out" at bounding box center [398, 406] width 74 height 15
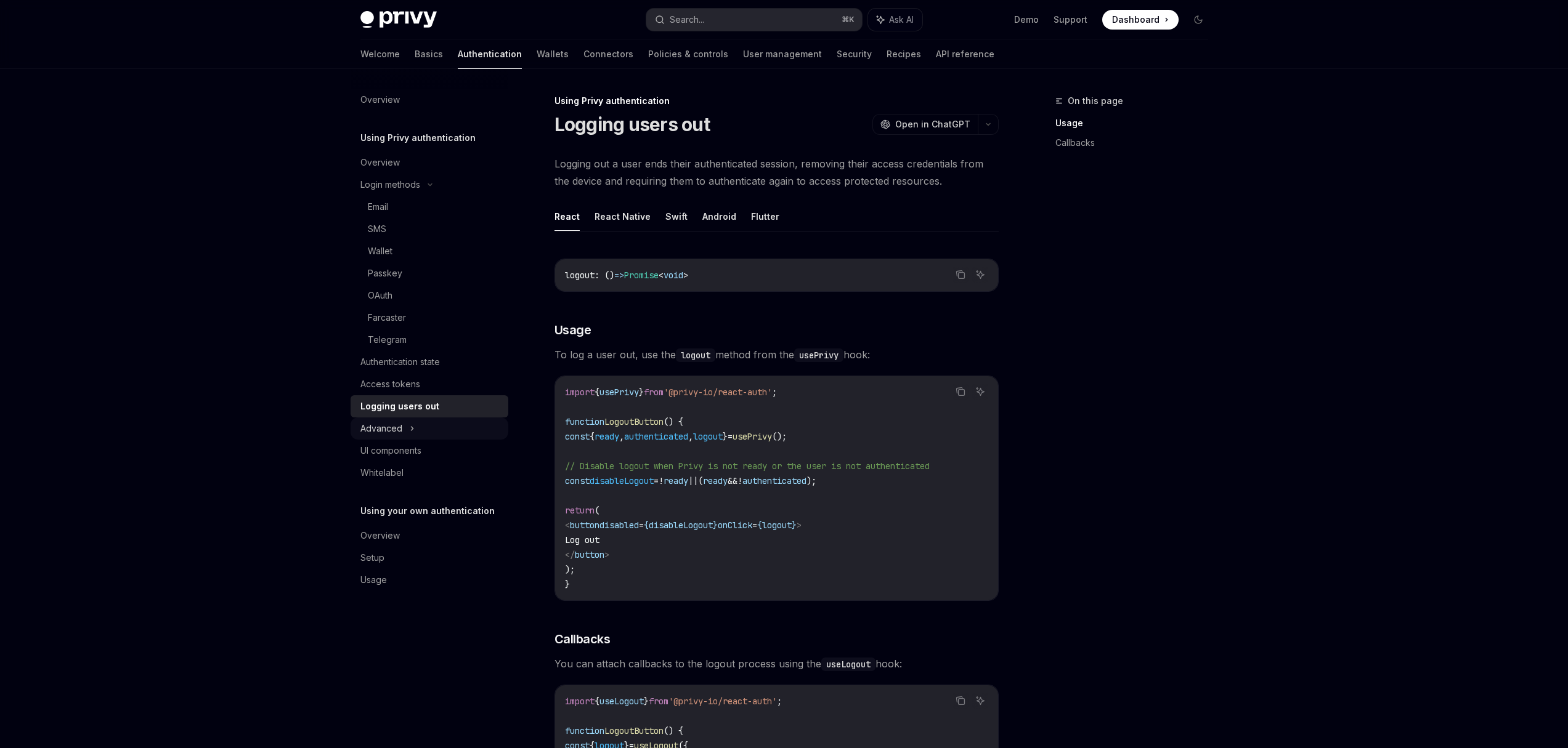
click at [416, 433] on div "Advanced" at bounding box center [430, 428] width 158 height 22
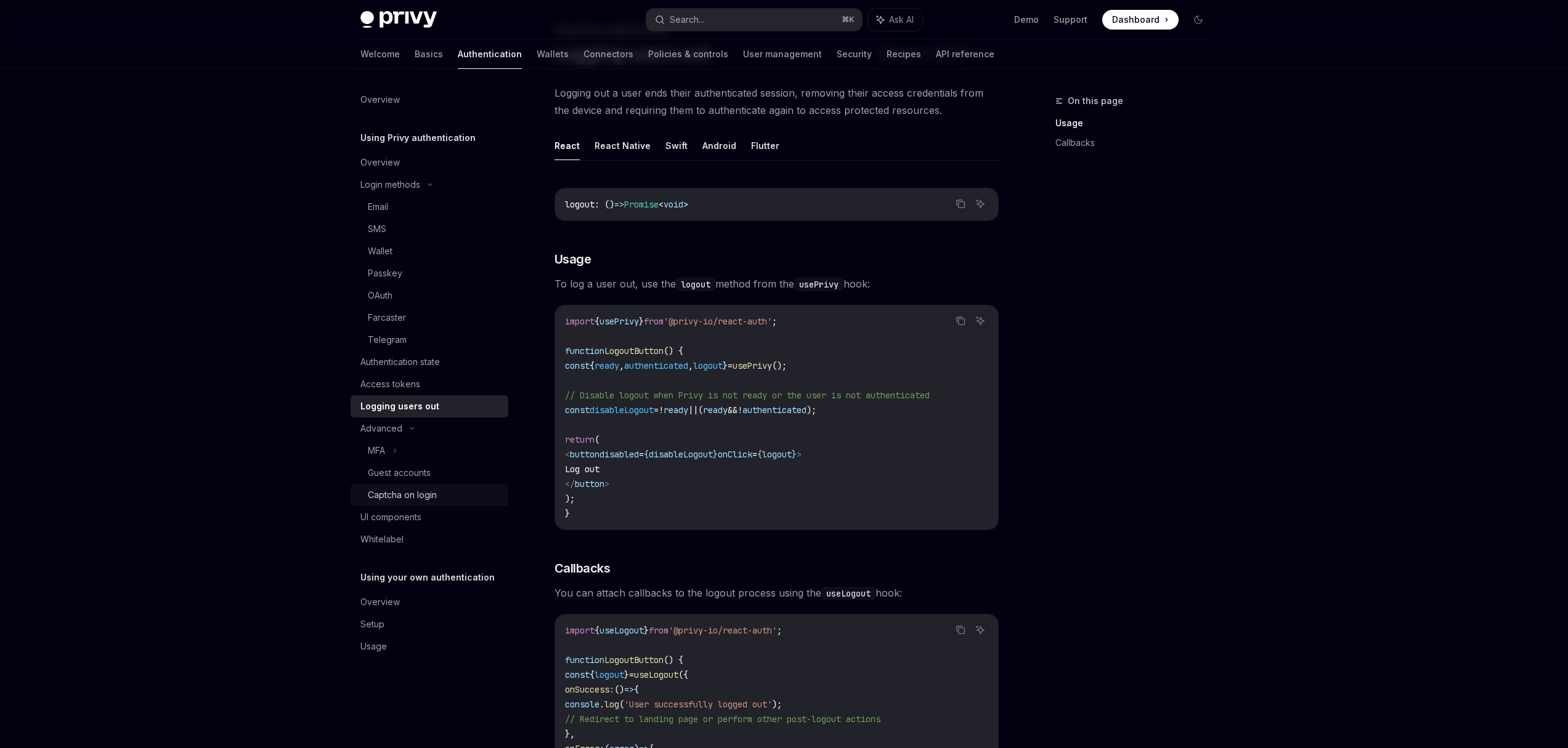
scroll to position [144, 0]
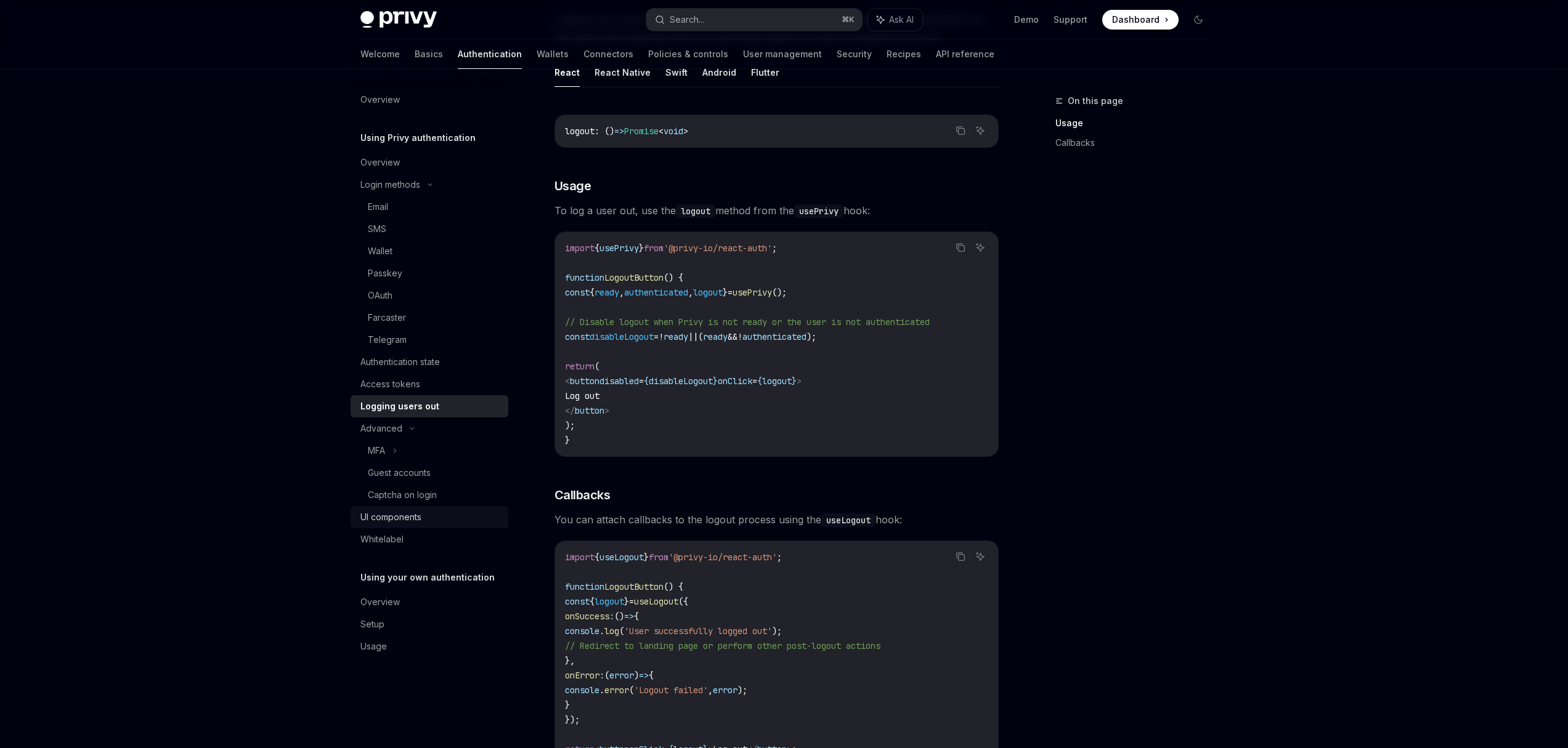
click at [390, 519] on div "UI components" at bounding box center [391, 517] width 61 height 15
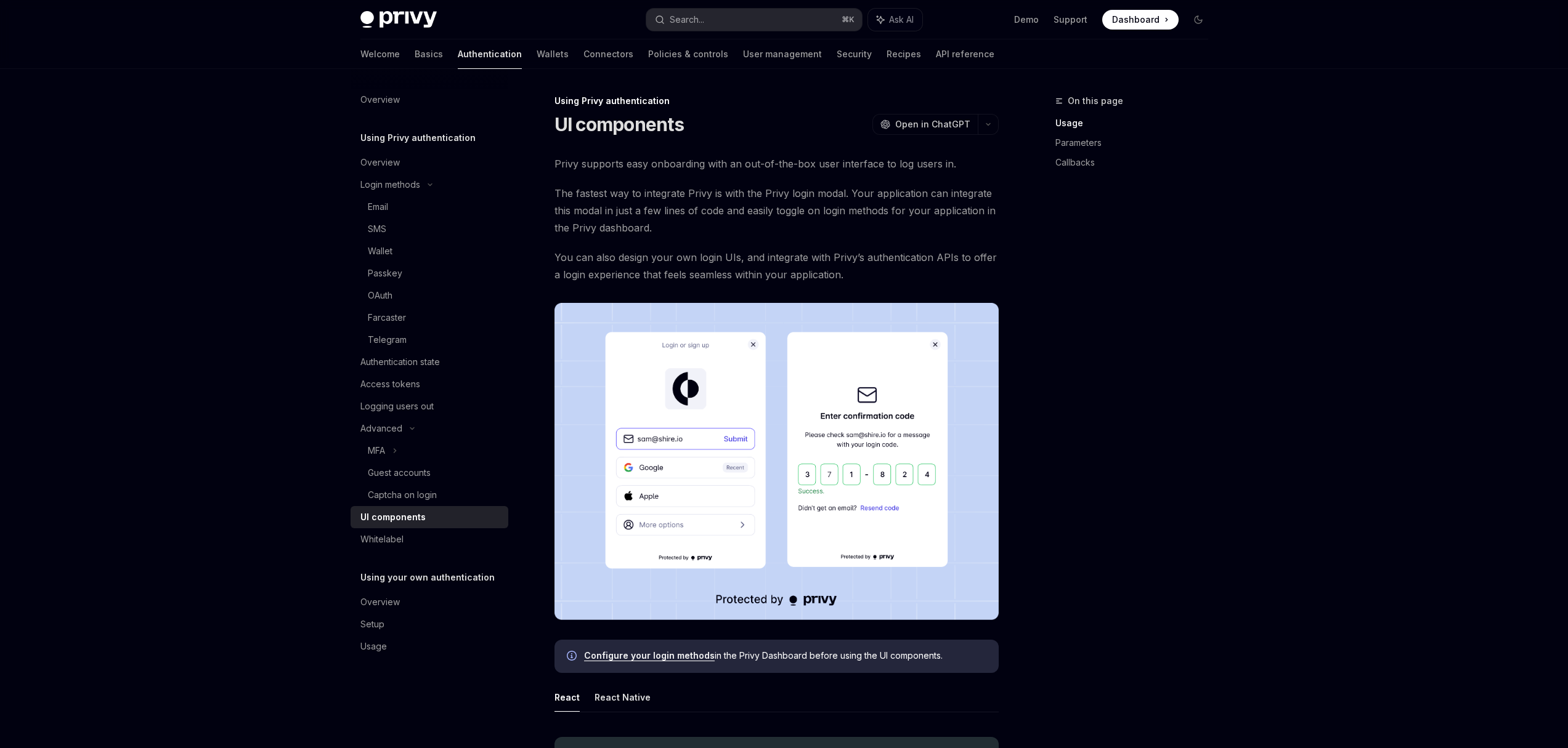
scroll to position [2, 0]
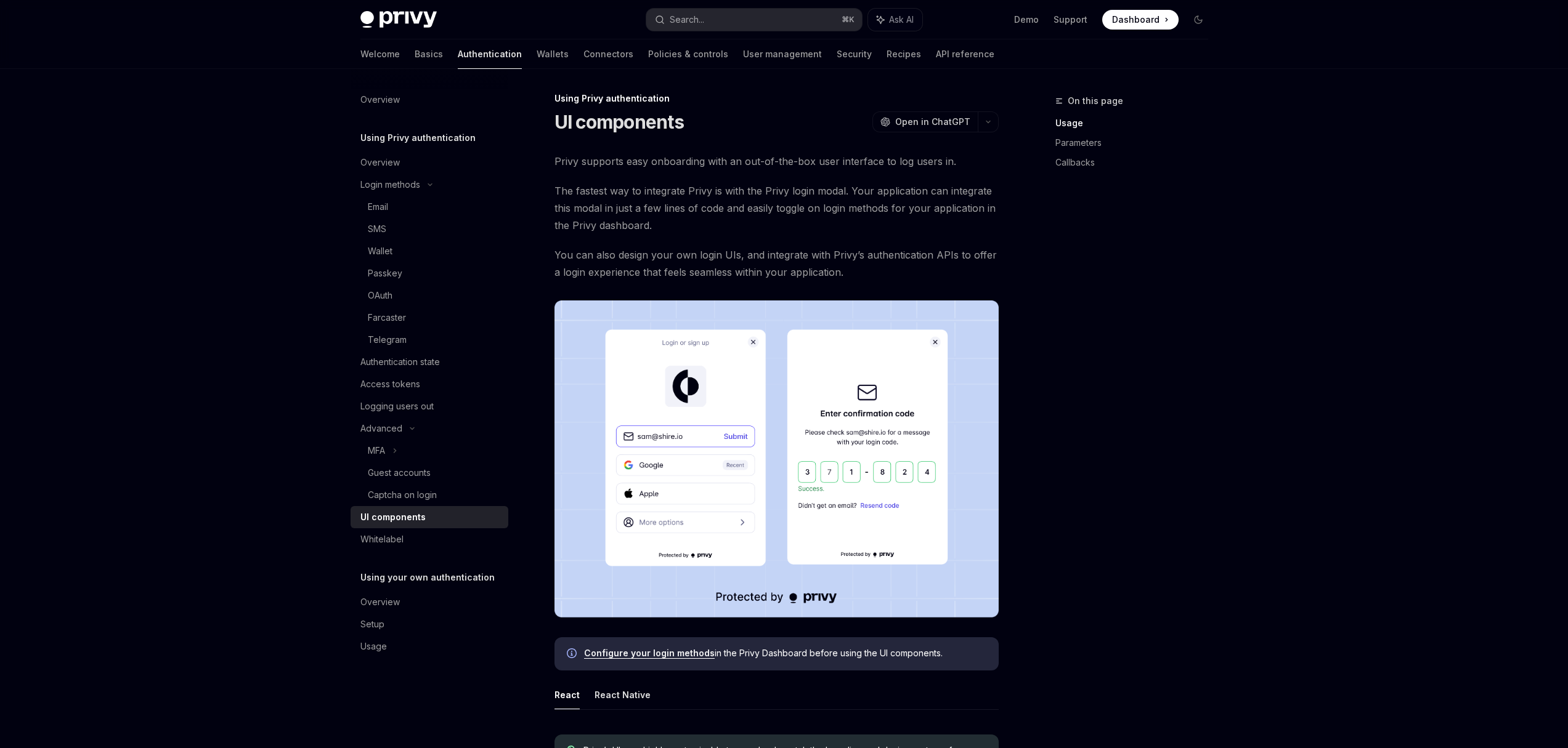
click at [687, 656] on link "Configure your login methods" at bounding box center [649, 654] width 130 height 11
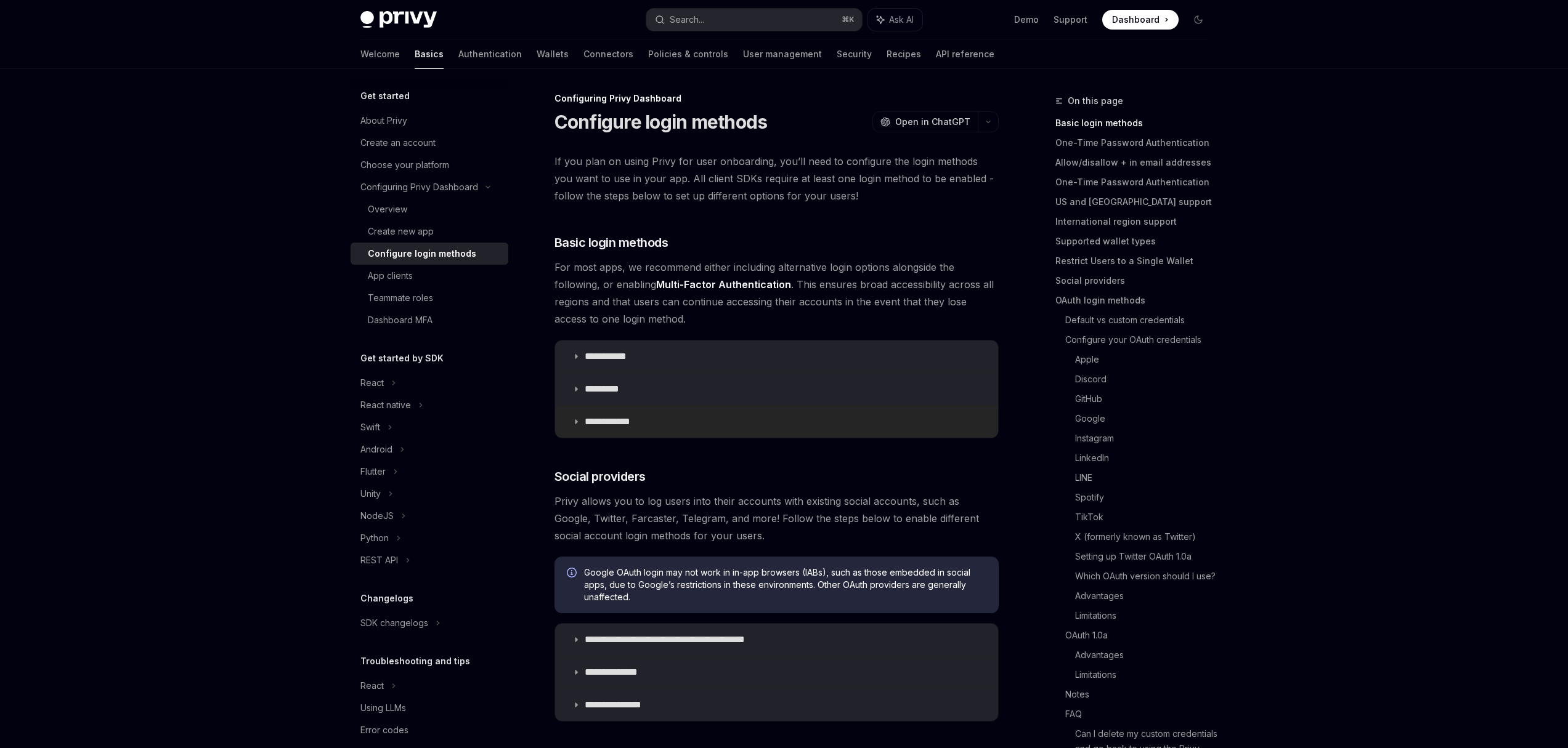
click at [609, 427] on p "**********" at bounding box center [612, 422] width 54 height 12
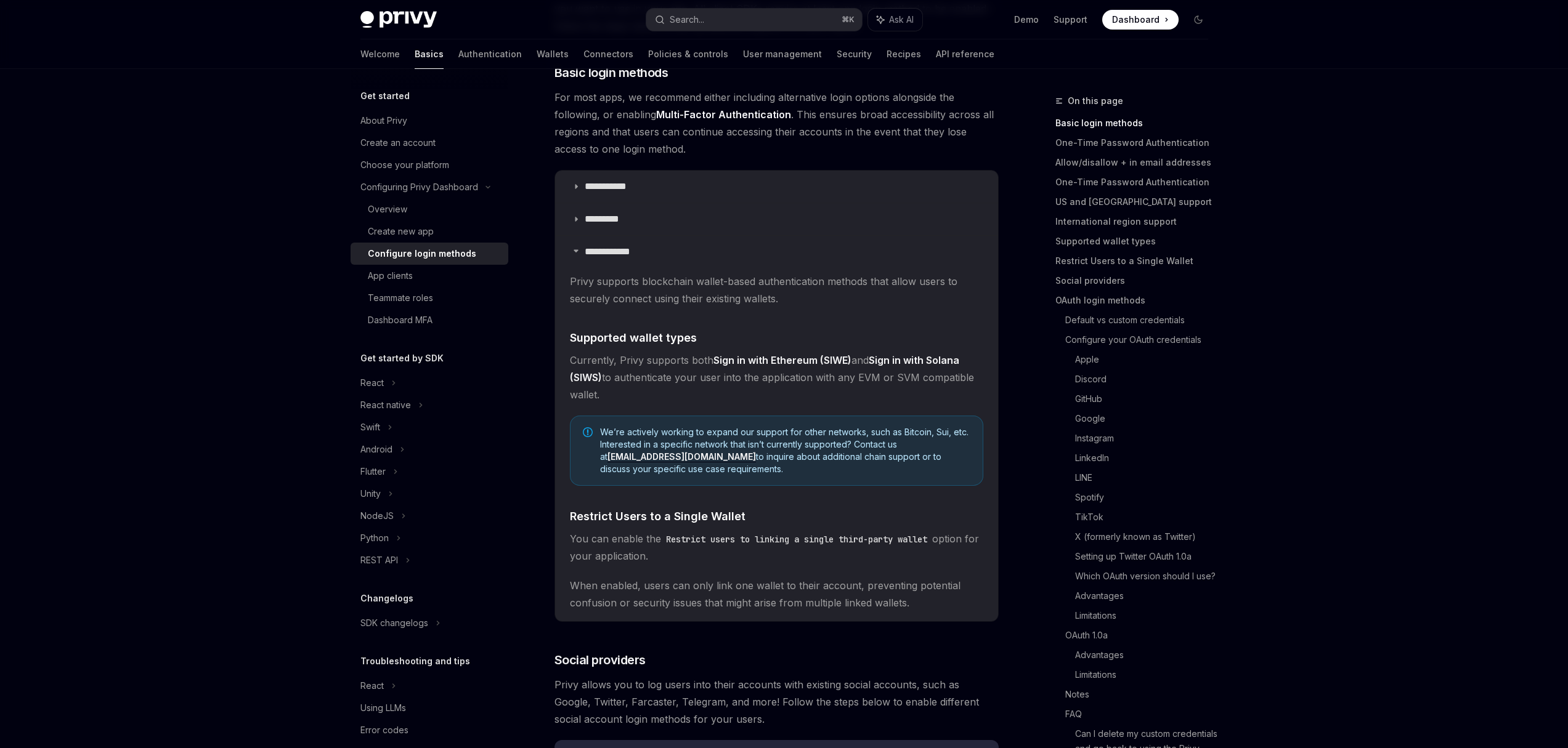
scroll to position [170, 0]
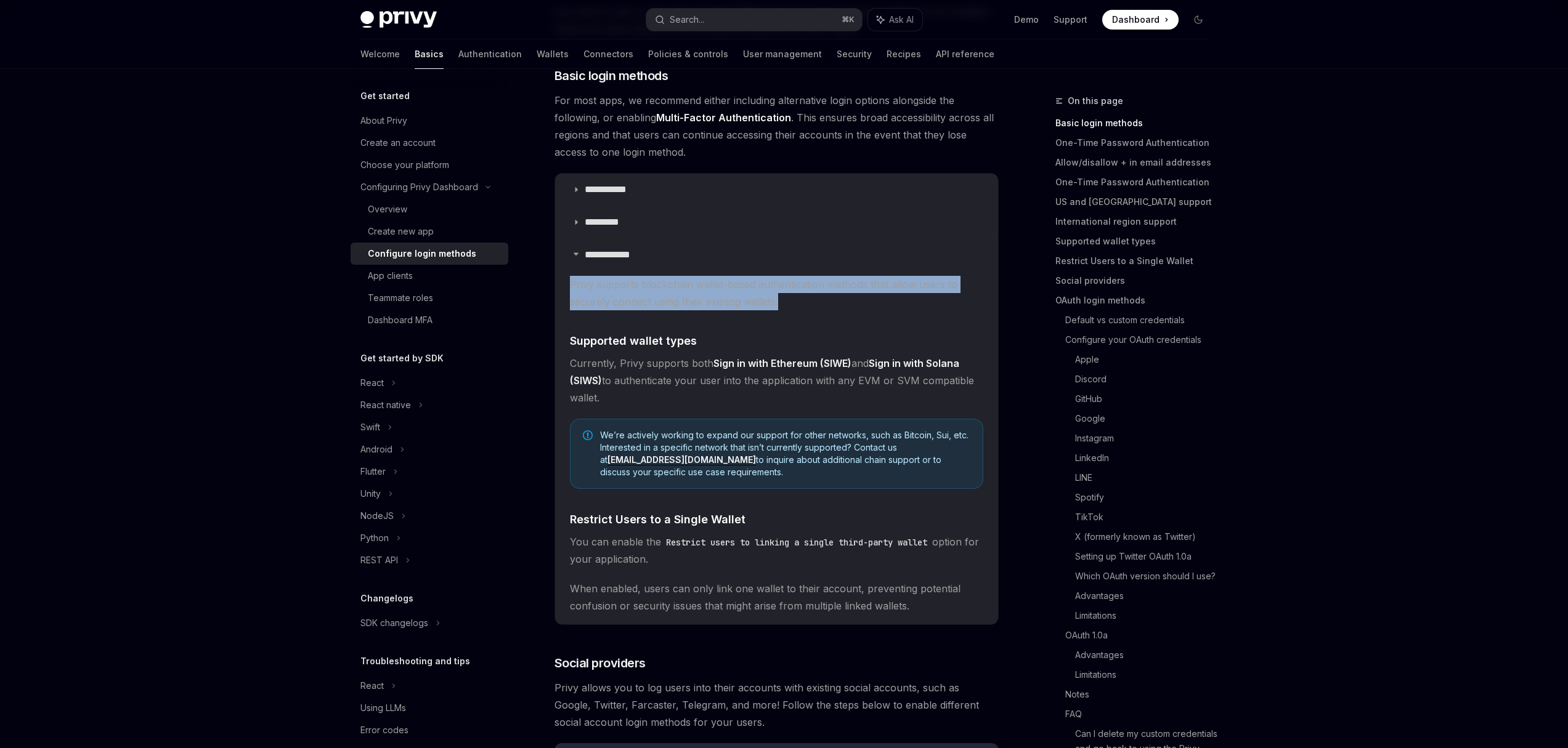
drag, startPoint x: 572, startPoint y: 282, endPoint x: 822, endPoint y: 305, distance: 251.1
click at [822, 305] on span "Privy supports blockchain wallet-based authentication methods that allow users …" at bounding box center [777, 293] width 414 height 35
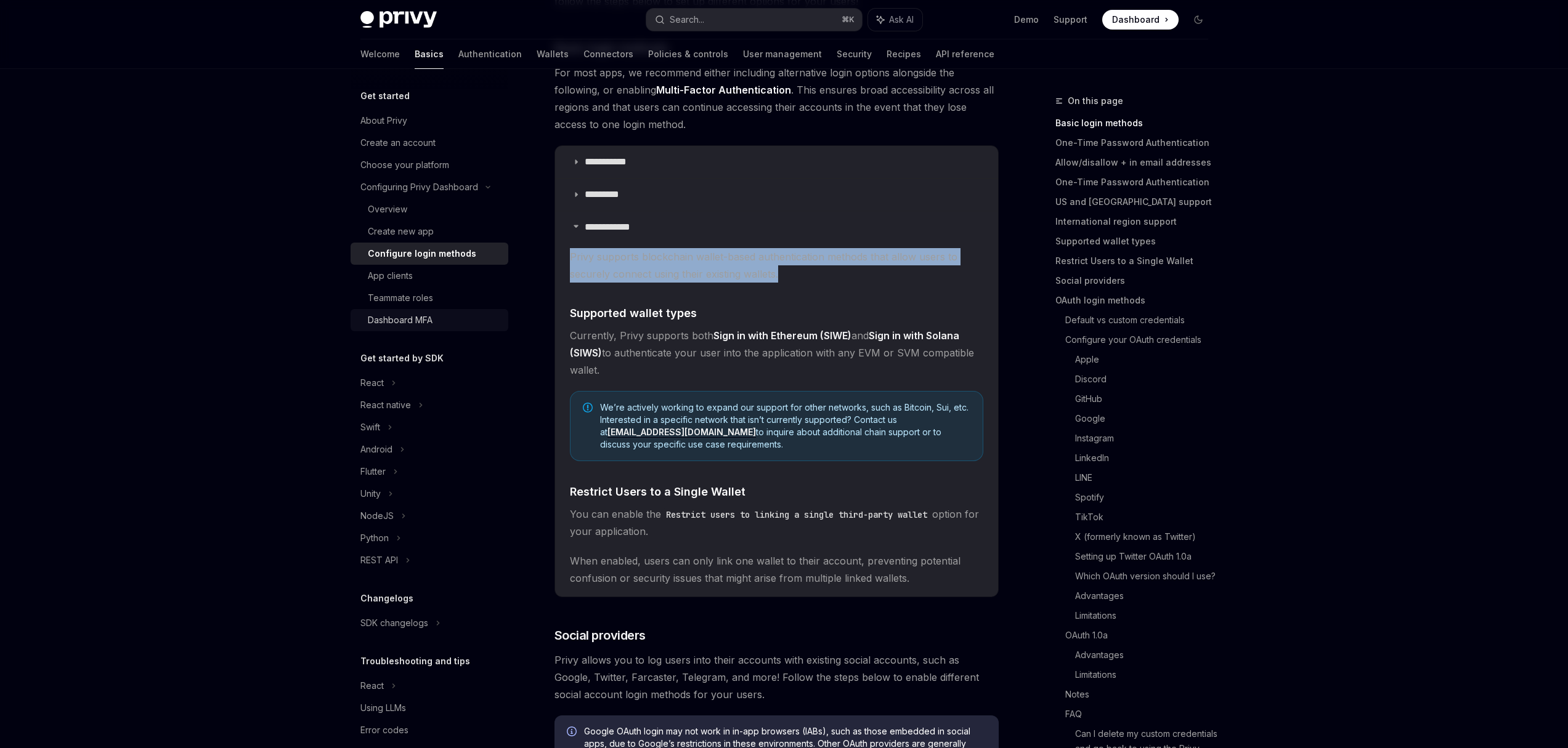
scroll to position [199, 0]
click at [427, 259] on div "Configure login methods" at bounding box center [421, 253] width 108 height 15
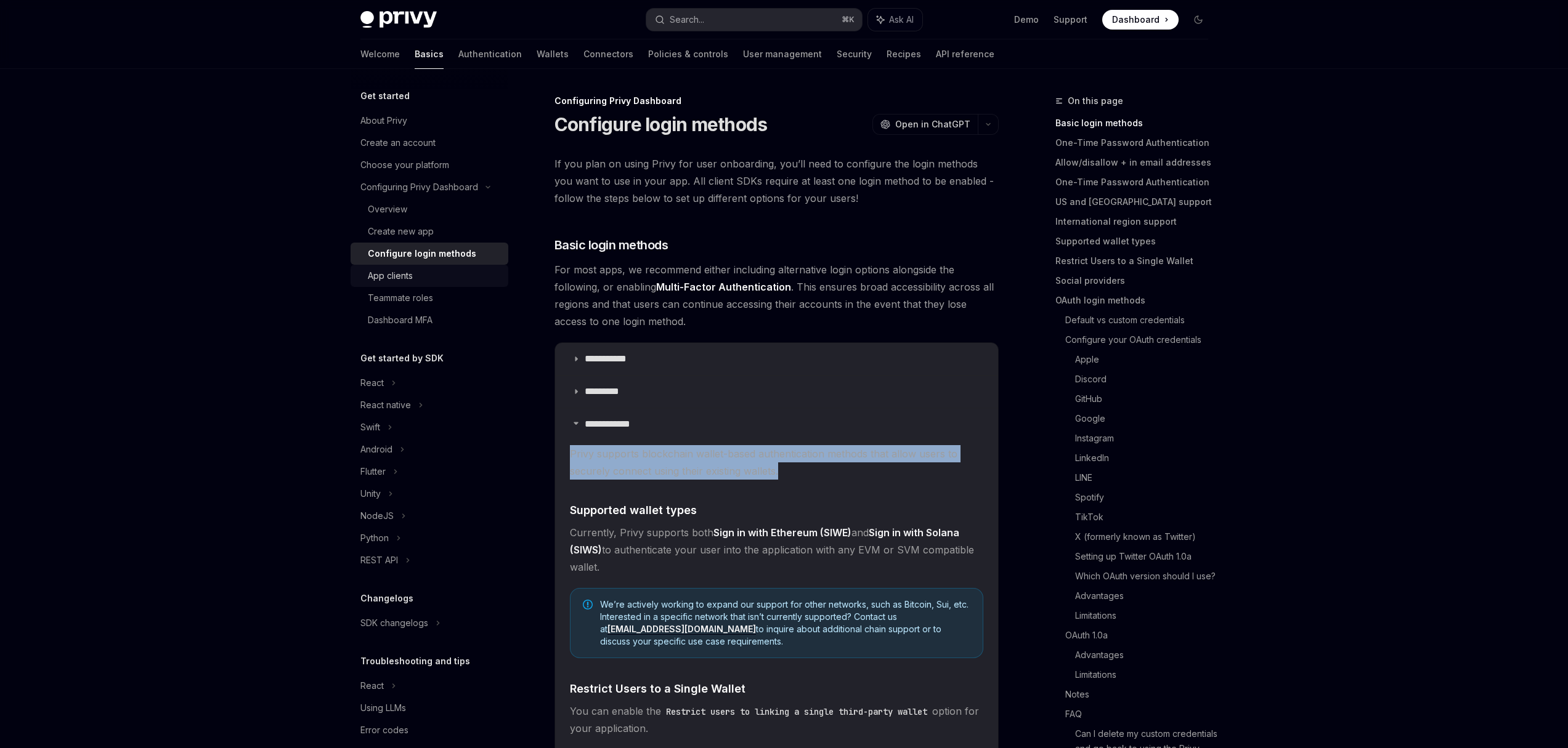
click at [418, 279] on div "App clients" at bounding box center [434, 275] width 133 height 15
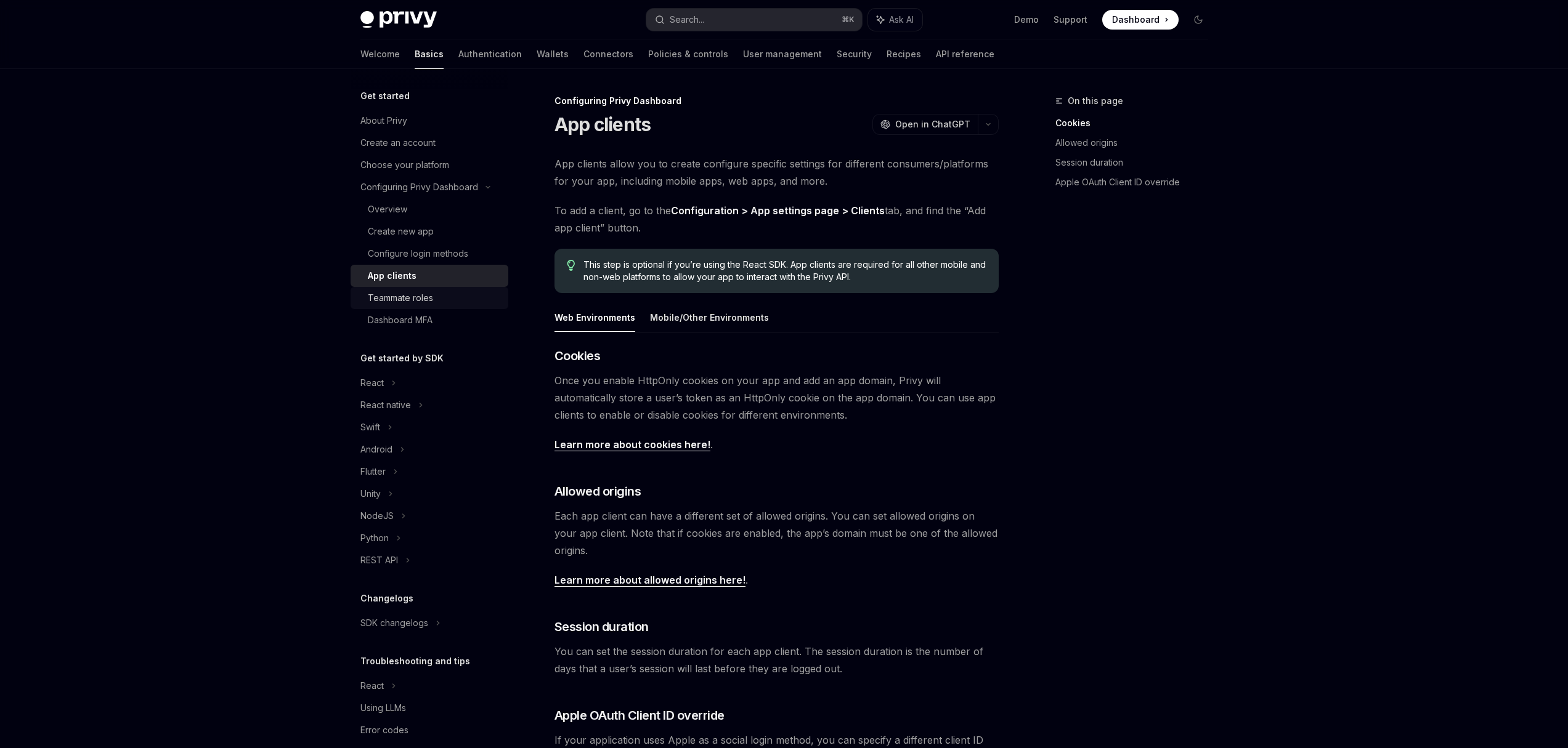
click at [414, 303] on div "Teammate roles" at bounding box center [400, 298] width 65 height 15
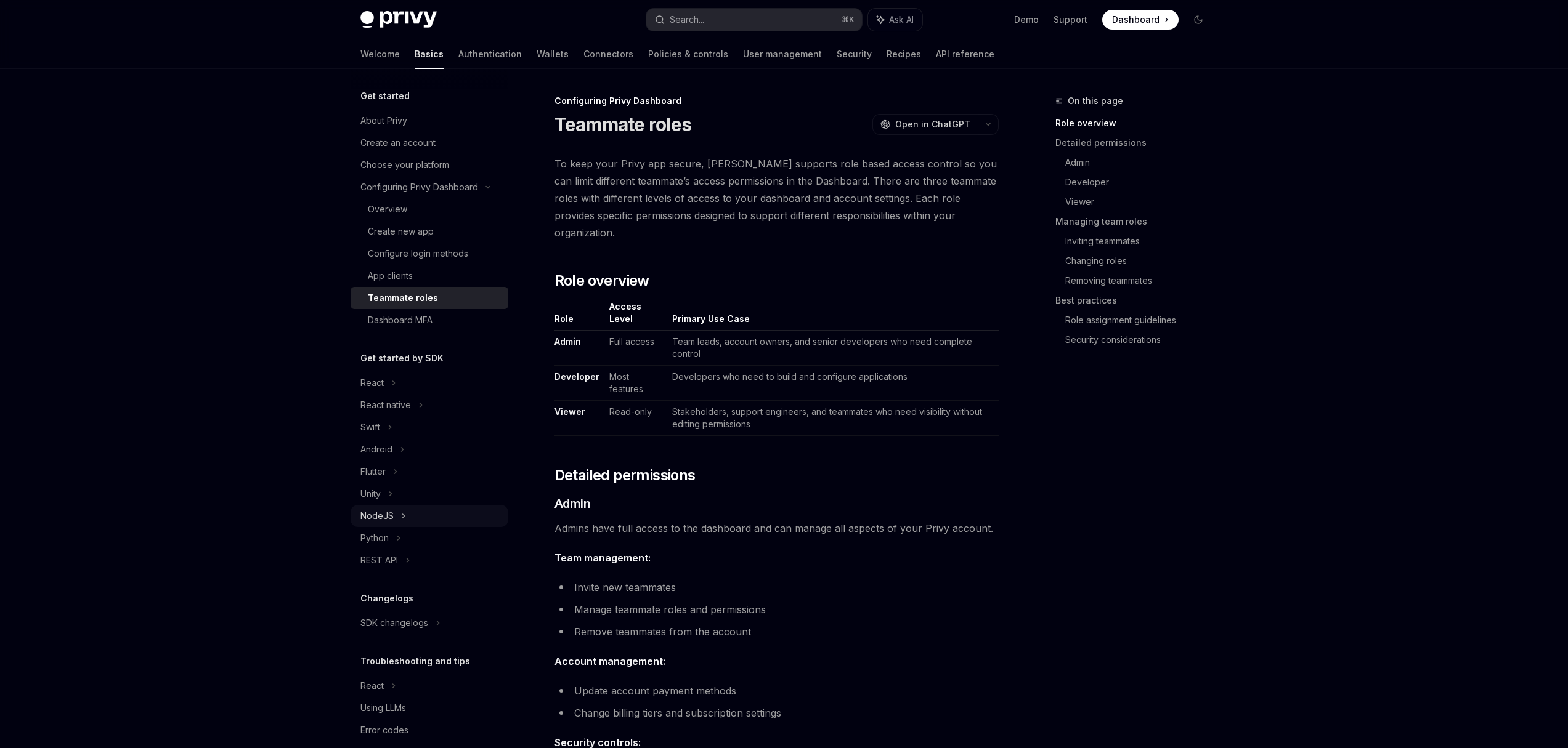
click at [397, 521] on div "NodeJS" at bounding box center [430, 516] width 158 height 22
click at [396, 542] on div "Installation" at bounding box center [388, 538] width 42 height 15
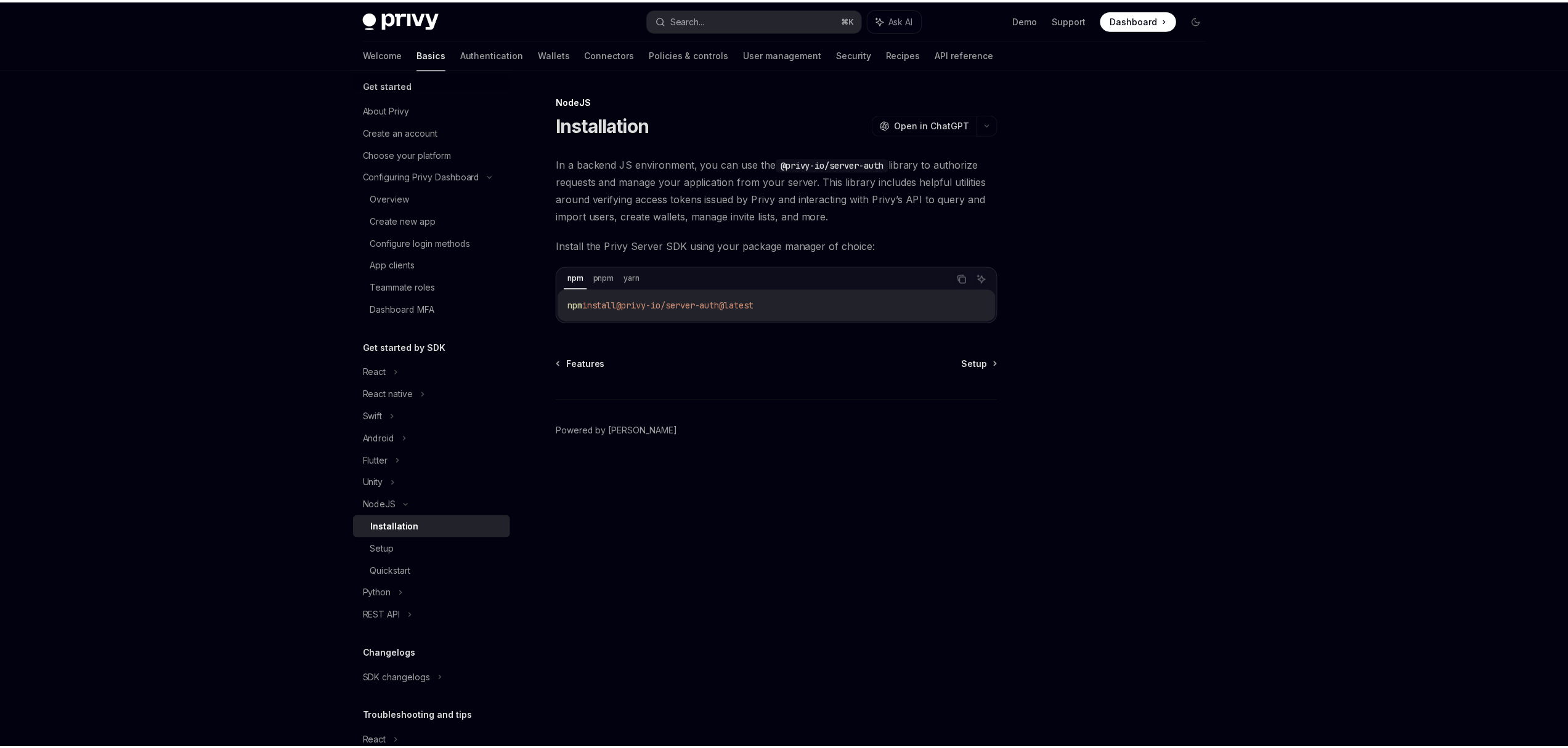
scroll to position [14, 0]
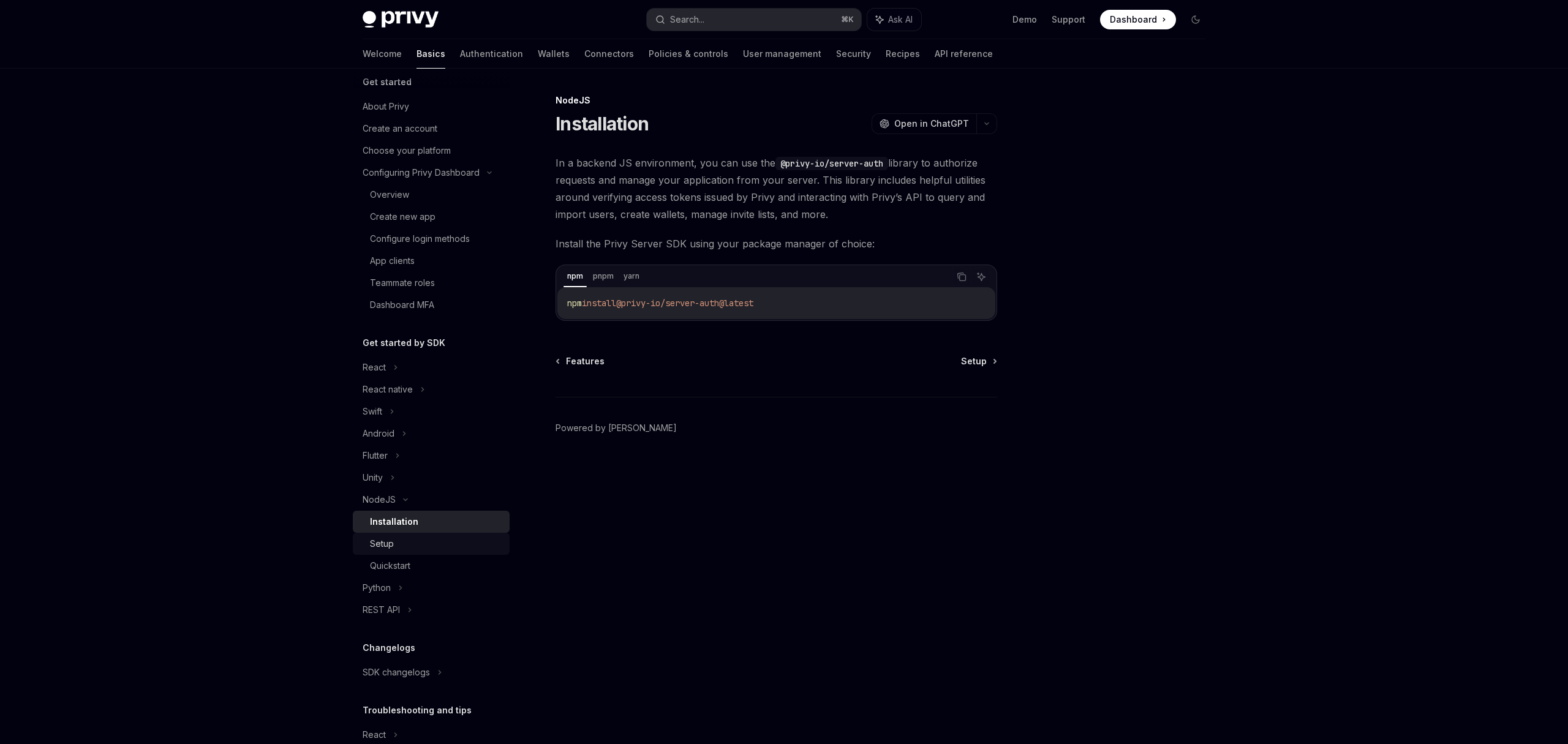
click at [392, 545] on div "Setup" at bounding box center [382, 543] width 24 height 14
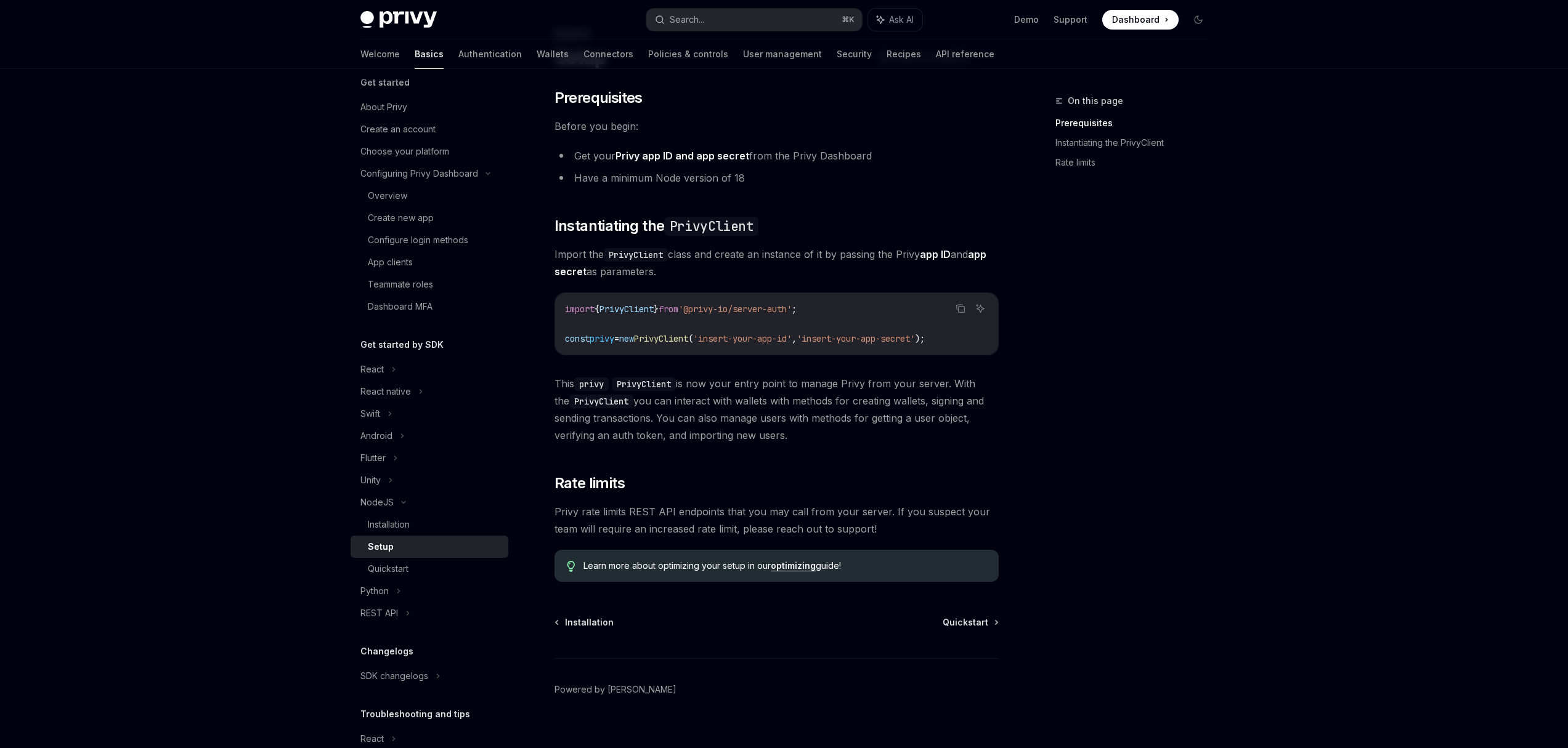
scroll to position [84, 0]
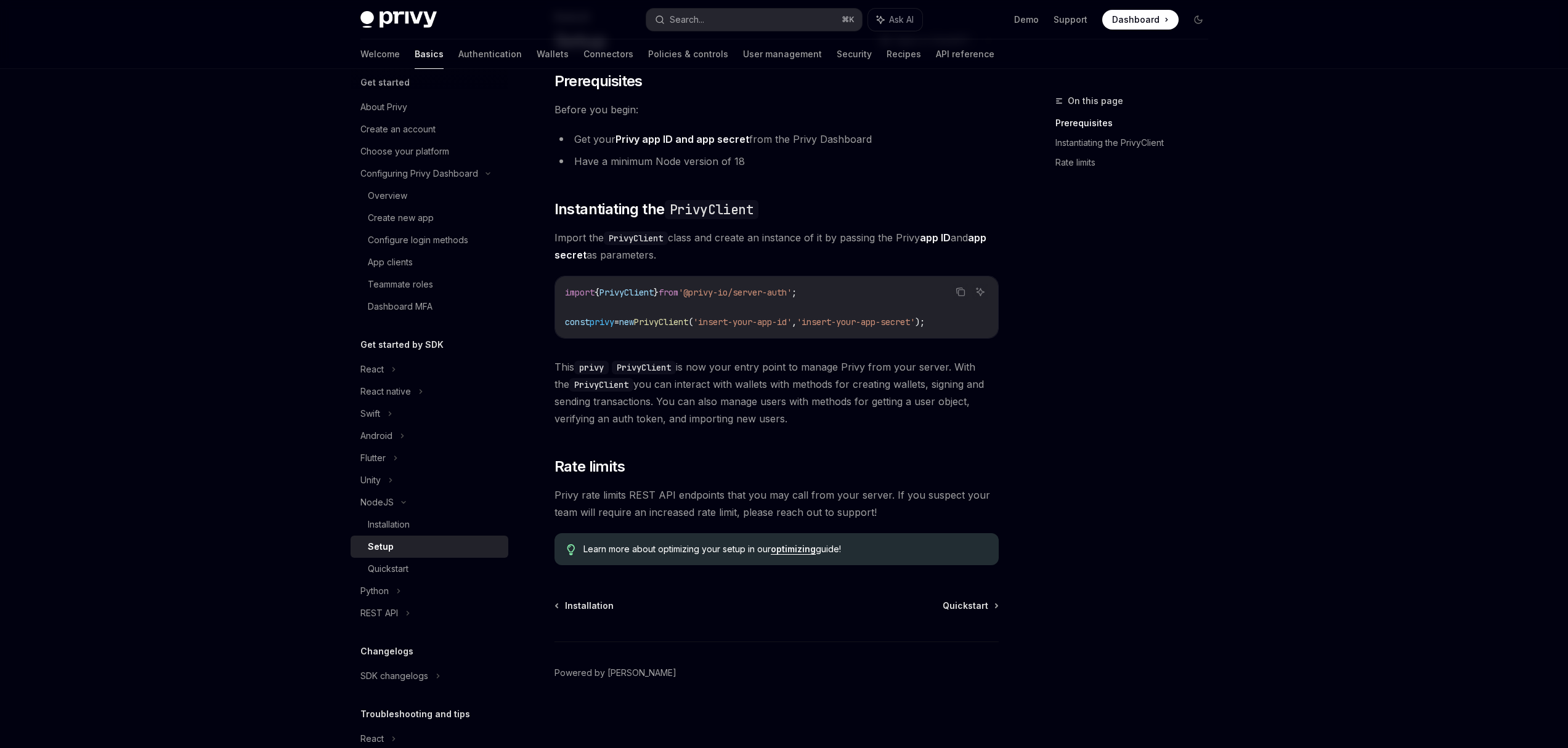
click at [688, 322] on span "PrivyClient" at bounding box center [661, 322] width 54 height 11
click at [665, 369] on code "PrivyClient" at bounding box center [643, 367] width 64 height 14
drag, startPoint x: 619, startPoint y: 385, endPoint x: 824, endPoint y: 415, distance: 207.2
click at [824, 415] on span "This privy PrivyClient is now your entry point to manage Privy from your server…" at bounding box center [777, 393] width 444 height 69
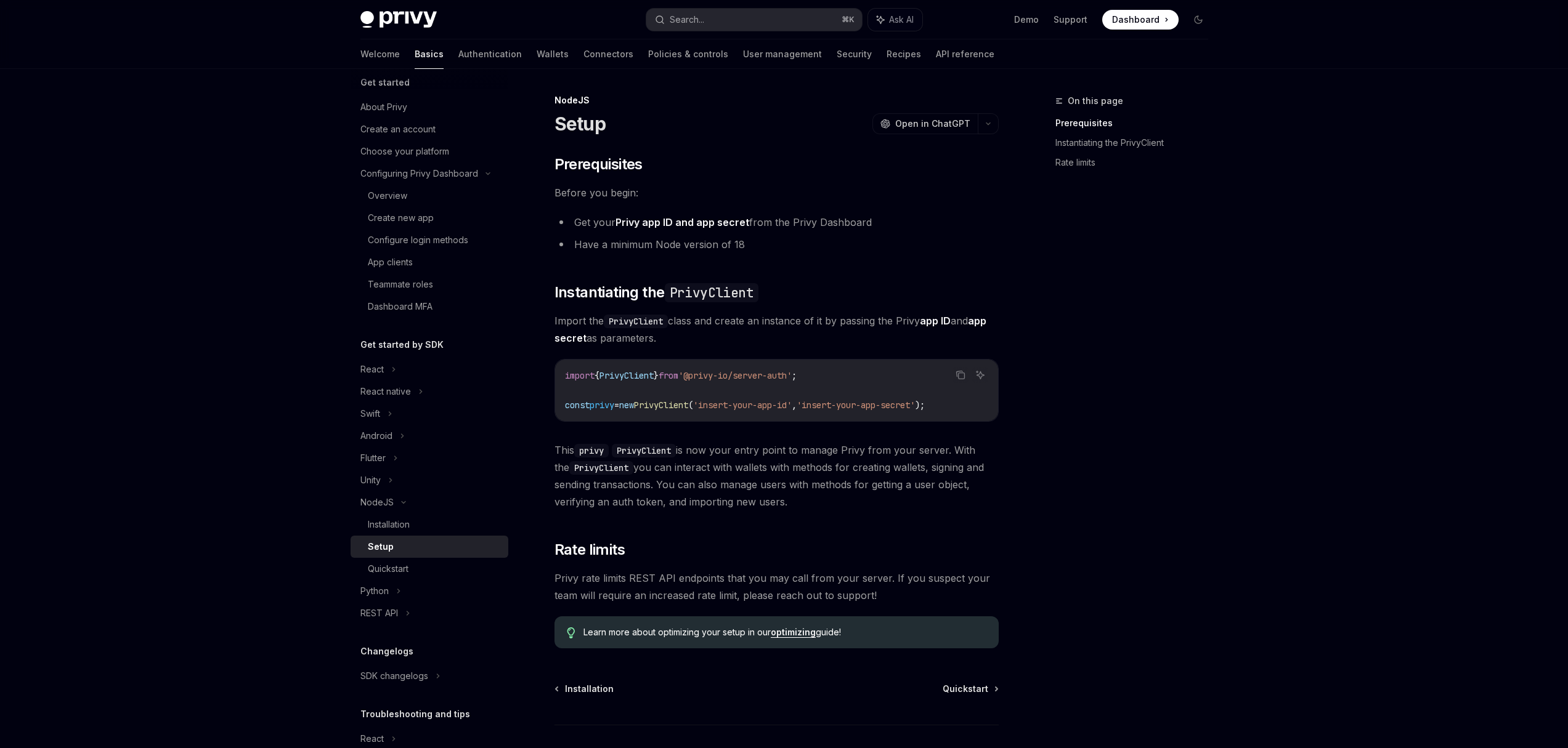
scroll to position [0, 0]
drag, startPoint x: 561, startPoint y: 578, endPoint x: 623, endPoint y: 576, distance: 62.0
click at [623, 576] on span "Privy rate limits REST API endpoints that you may call from your server. If you…" at bounding box center [777, 587] width 444 height 35
click at [400, 573] on div "Quickstart" at bounding box center [388, 568] width 41 height 15
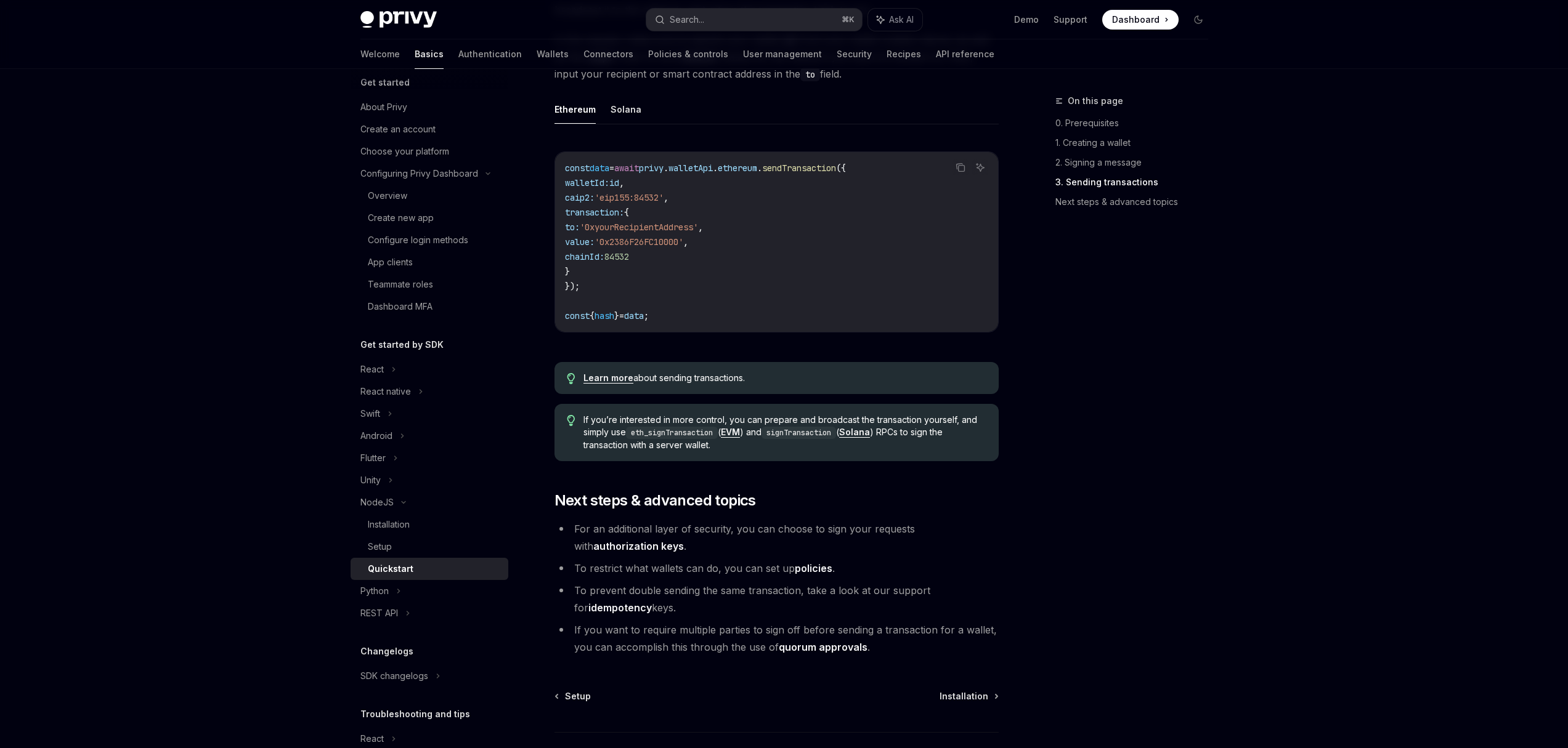
scroll to position [998, 0]
click at [372, 374] on div "React" at bounding box center [372, 369] width 24 height 15
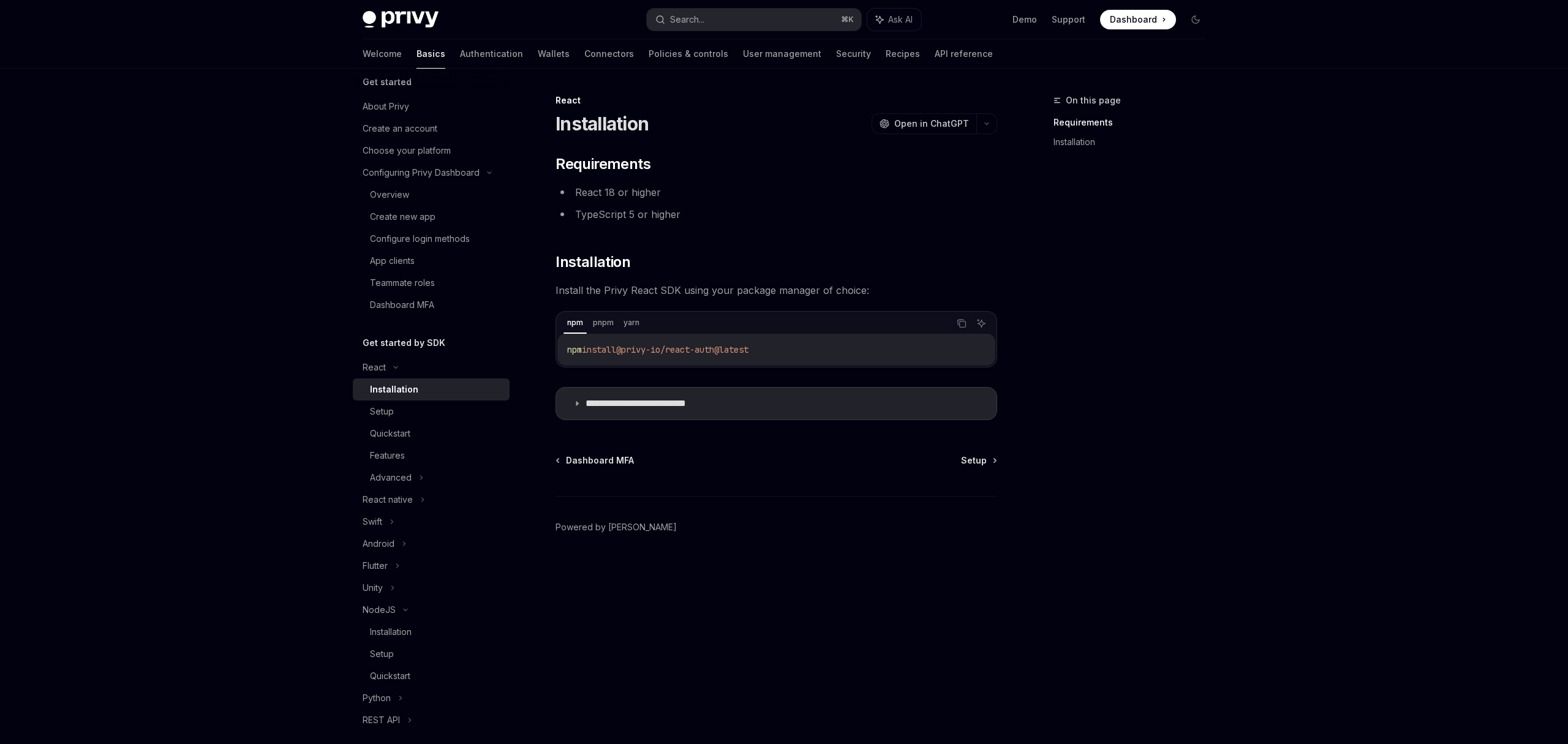
click at [375, 392] on div "Installation" at bounding box center [394, 389] width 48 height 14
click at [382, 408] on div "Setup" at bounding box center [382, 411] width 24 height 14
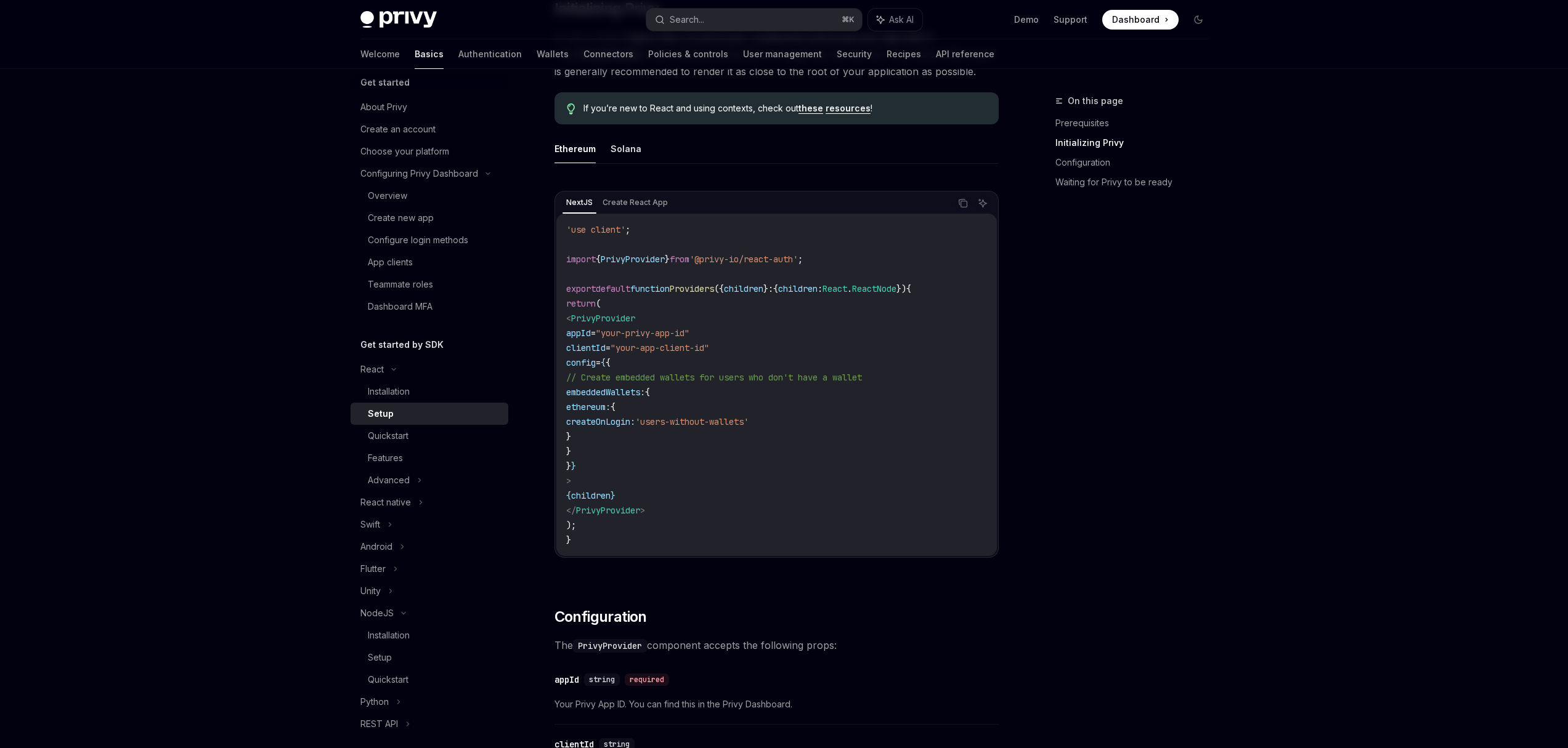
scroll to position [314, 0]
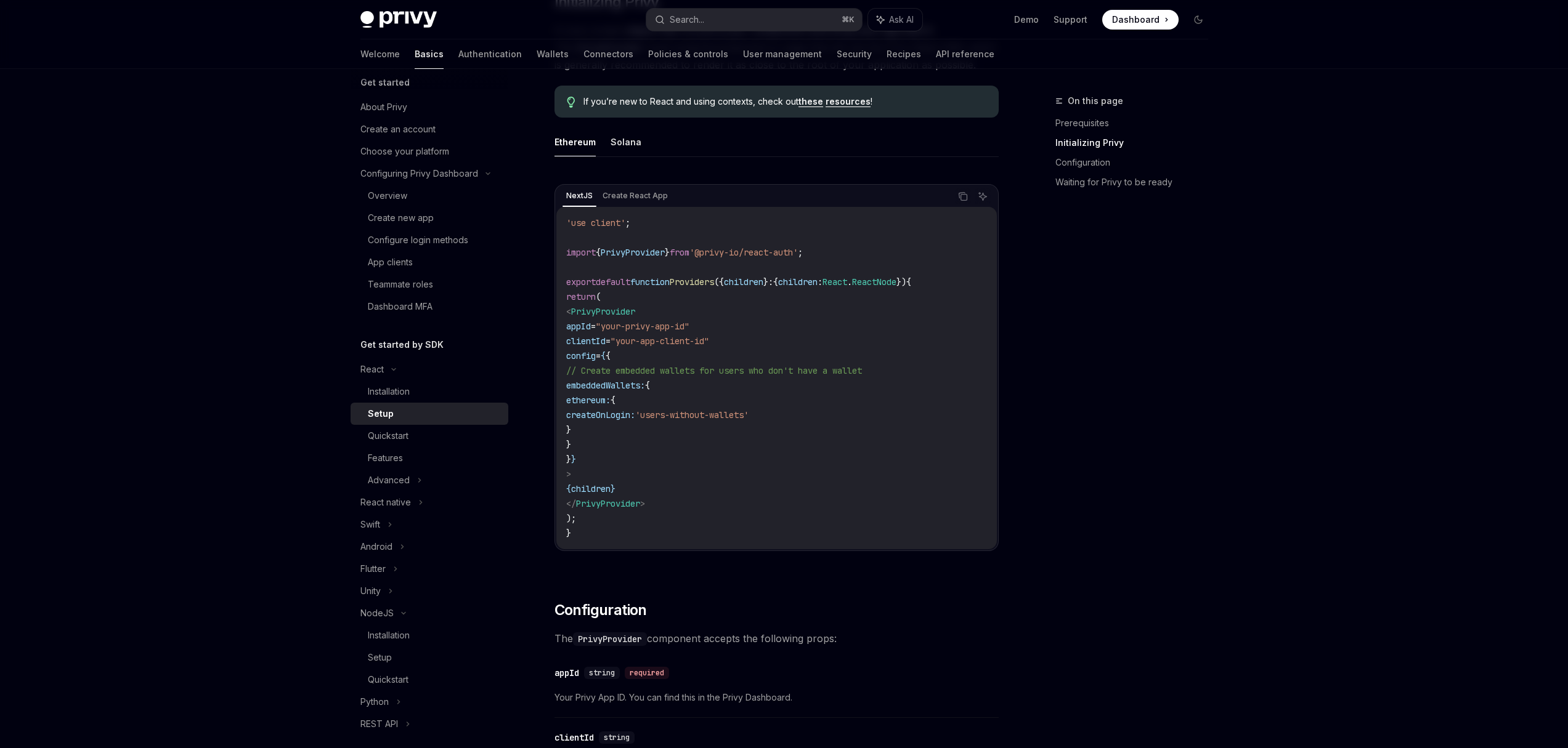
click at [635, 414] on span "createOnLogin:" at bounding box center [601, 415] width 69 height 11
click at [642, 387] on span "embeddedWallets:" at bounding box center [606, 385] width 79 height 11
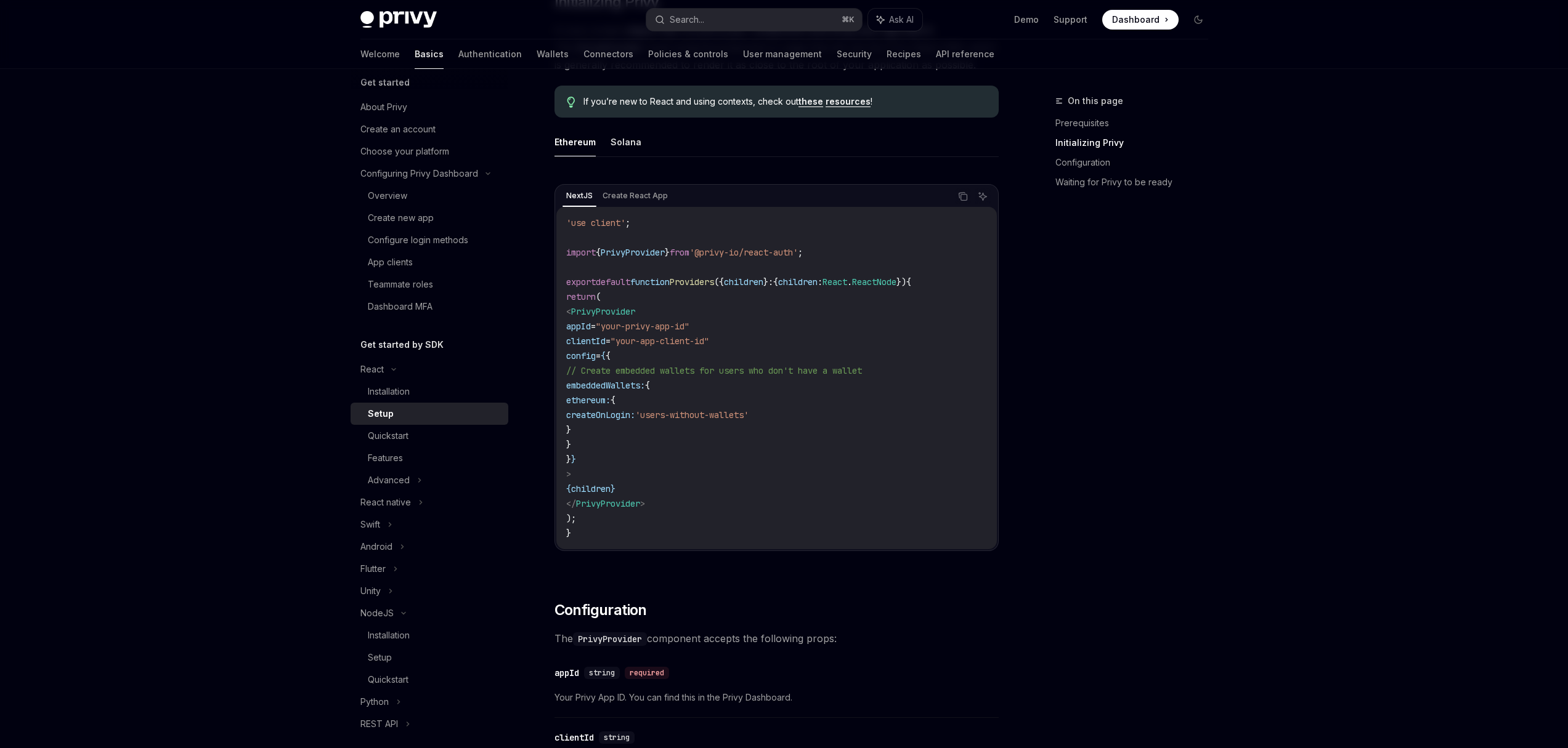
click at [642, 387] on span "embeddedWallets:" at bounding box center [606, 385] width 79 height 11
click at [635, 415] on span "createOnLogin:" at bounding box center [601, 415] width 69 height 11
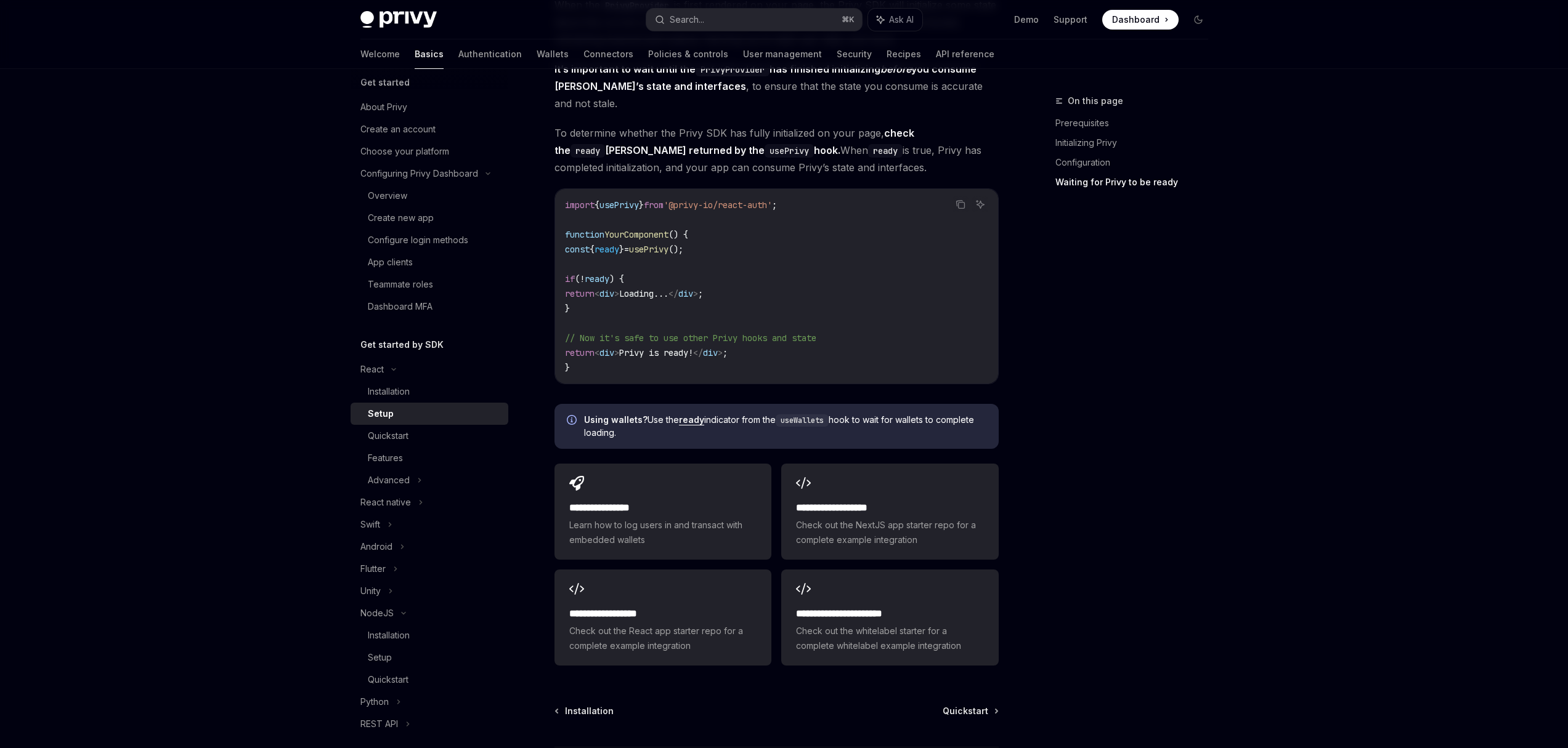
scroll to position [1276, 0]
click at [423, 440] on div "Quickstart" at bounding box center [434, 436] width 133 height 15
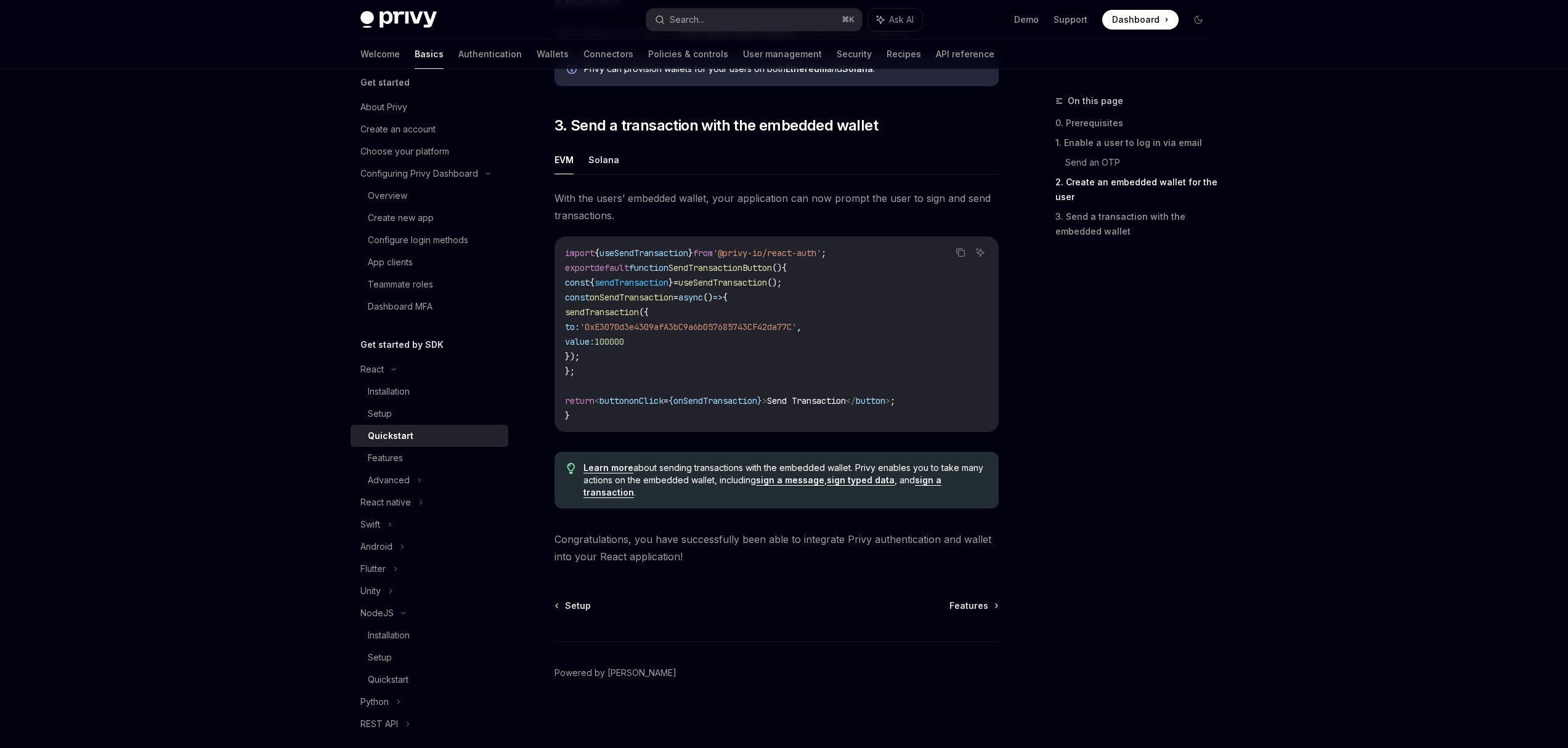
scroll to position [1039, 0]
click at [425, 460] on div "Features" at bounding box center [434, 458] width 133 height 15
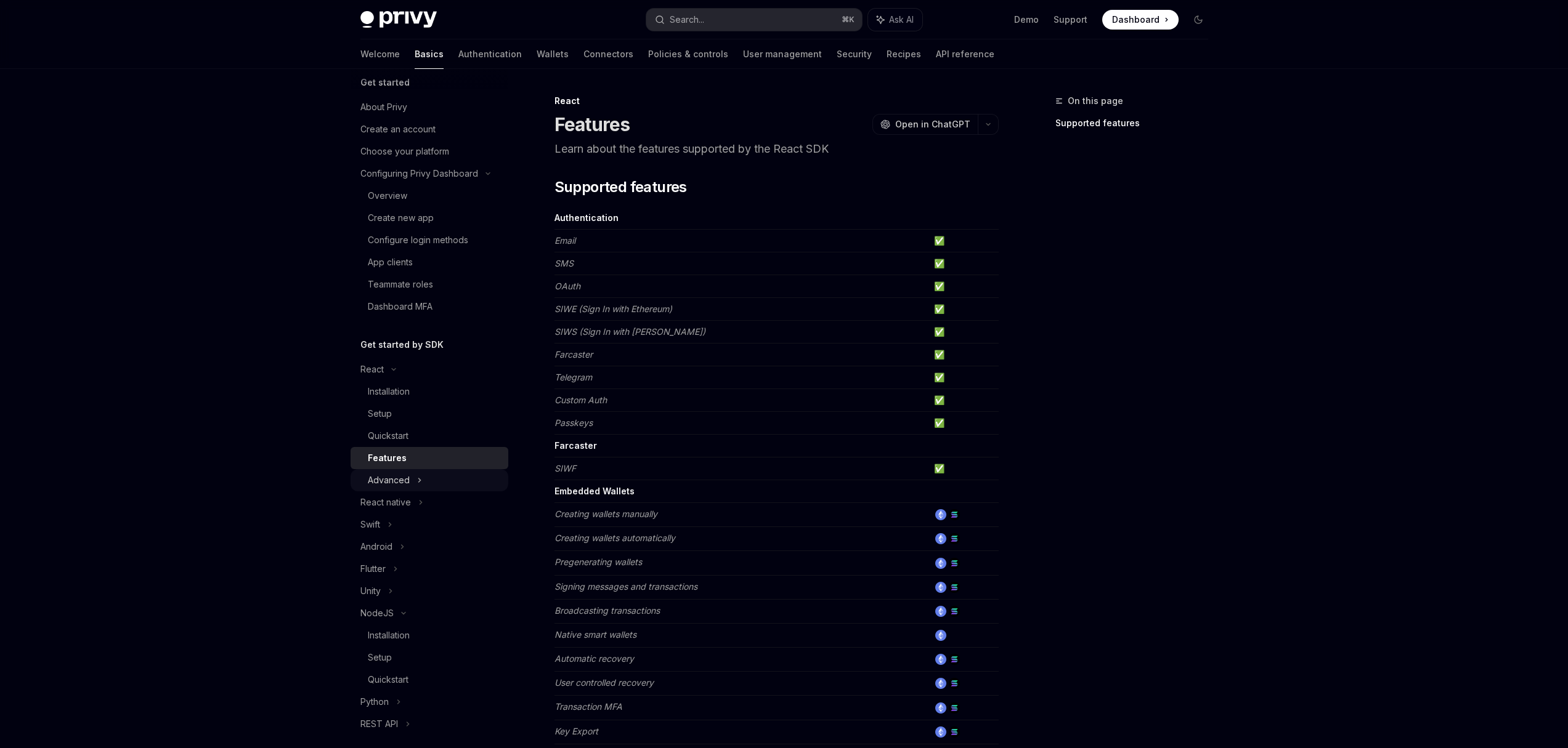
click at [418, 486] on icon at bounding box center [420, 480] width 5 height 15
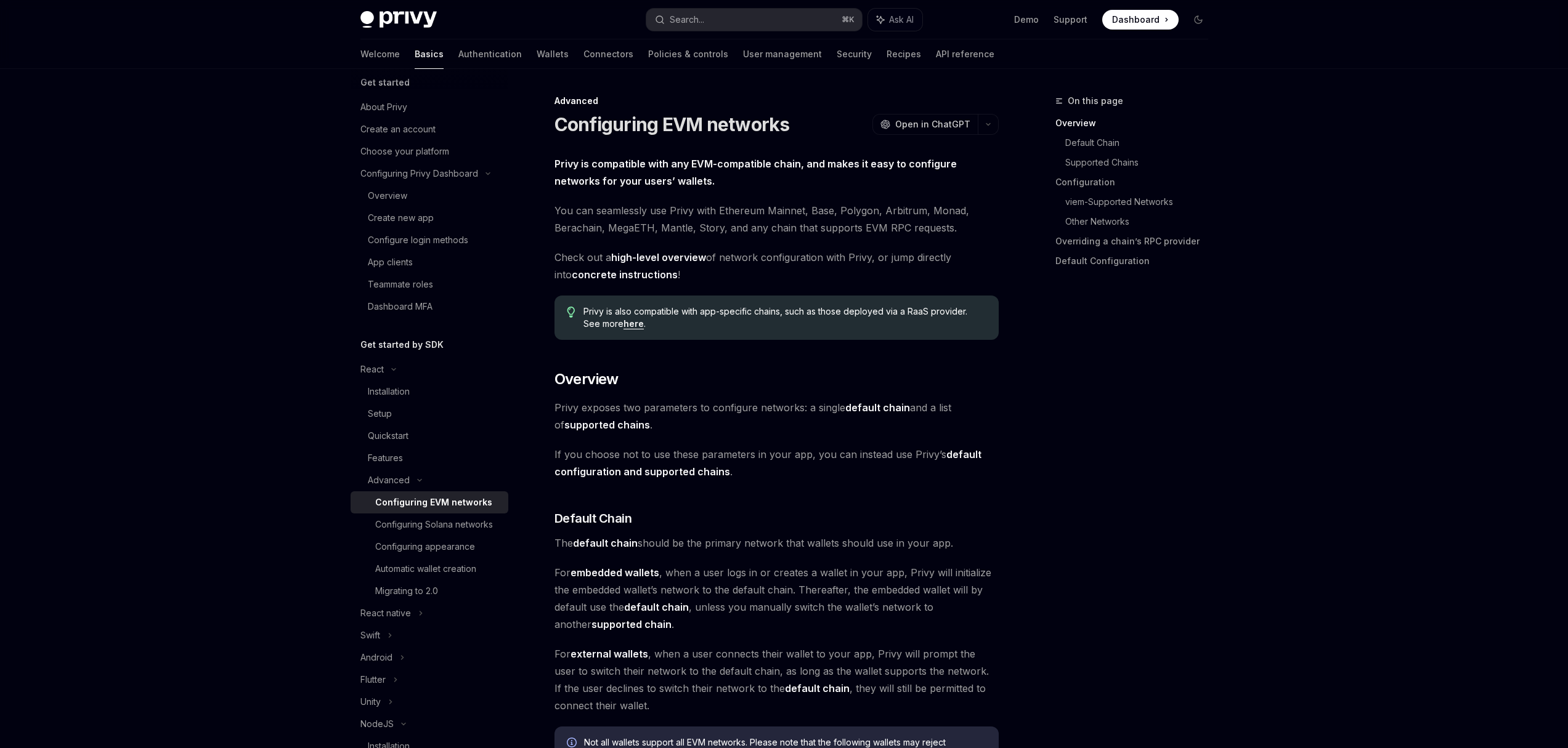
click at [446, 506] on div "Configuring EVM networks" at bounding box center [434, 502] width 117 height 15
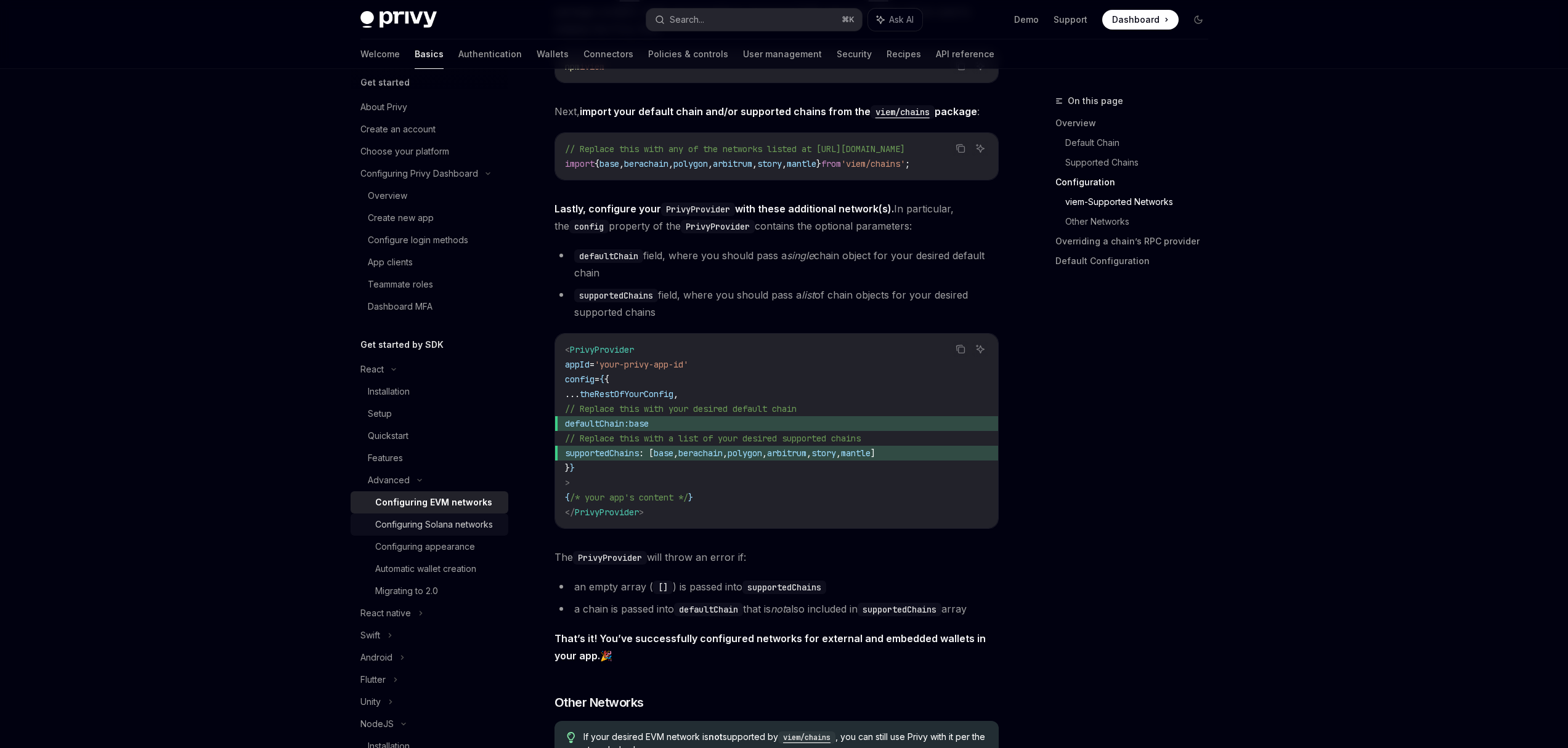
scroll to position [1429, 0]
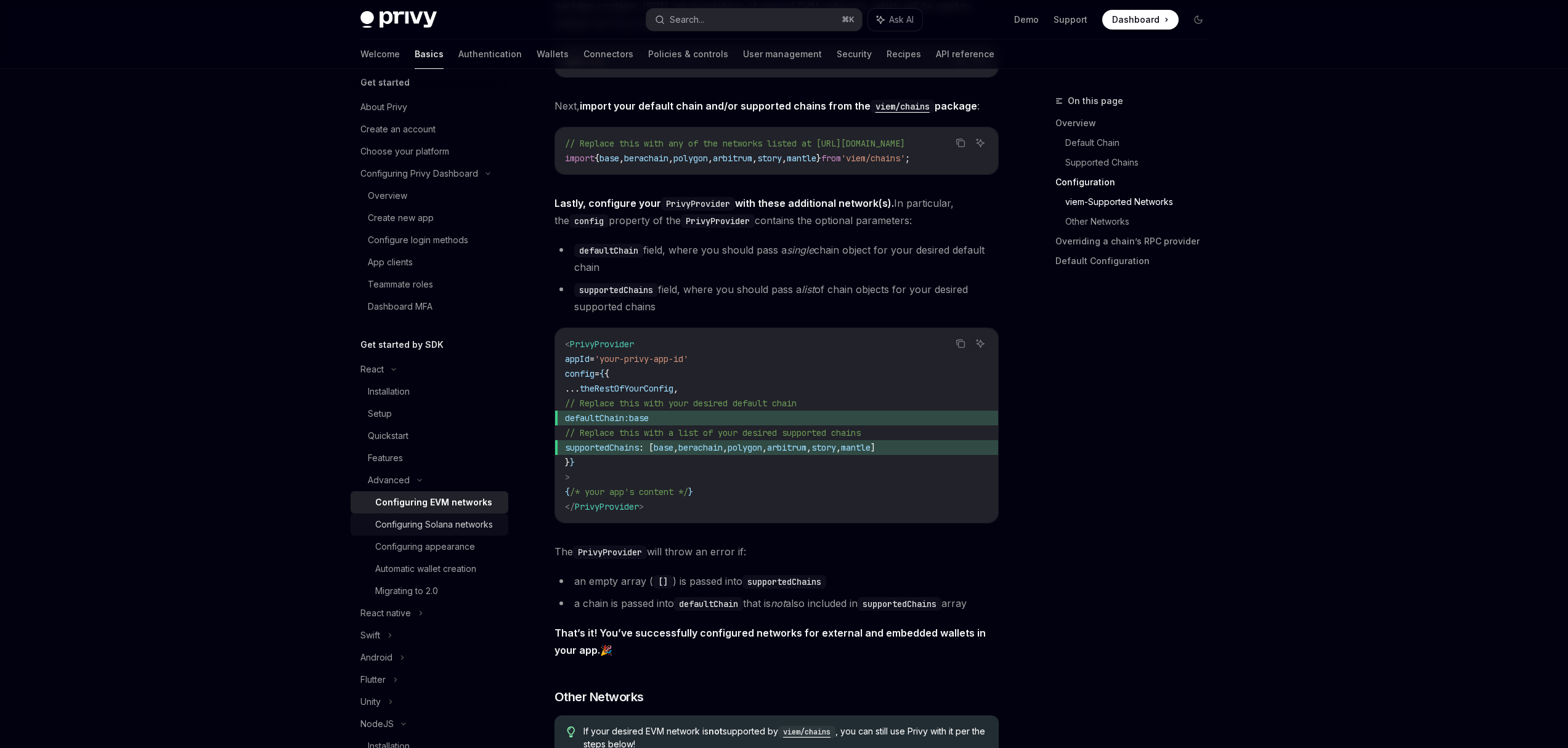
click at [430, 525] on div "Configuring Solana networks" at bounding box center [434, 524] width 117 height 15
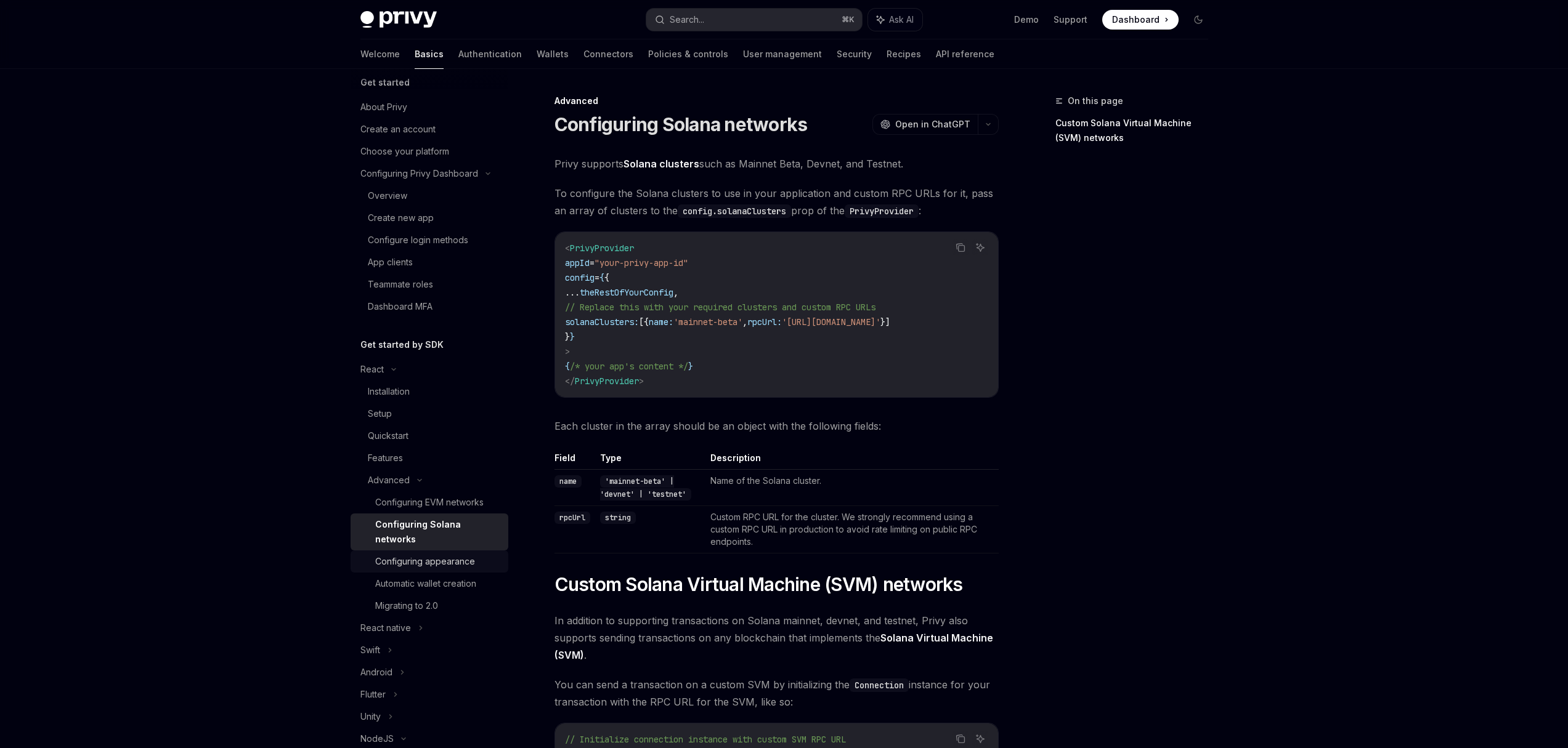
click at [421, 560] on div "Configuring appearance" at bounding box center [425, 562] width 100 height 15
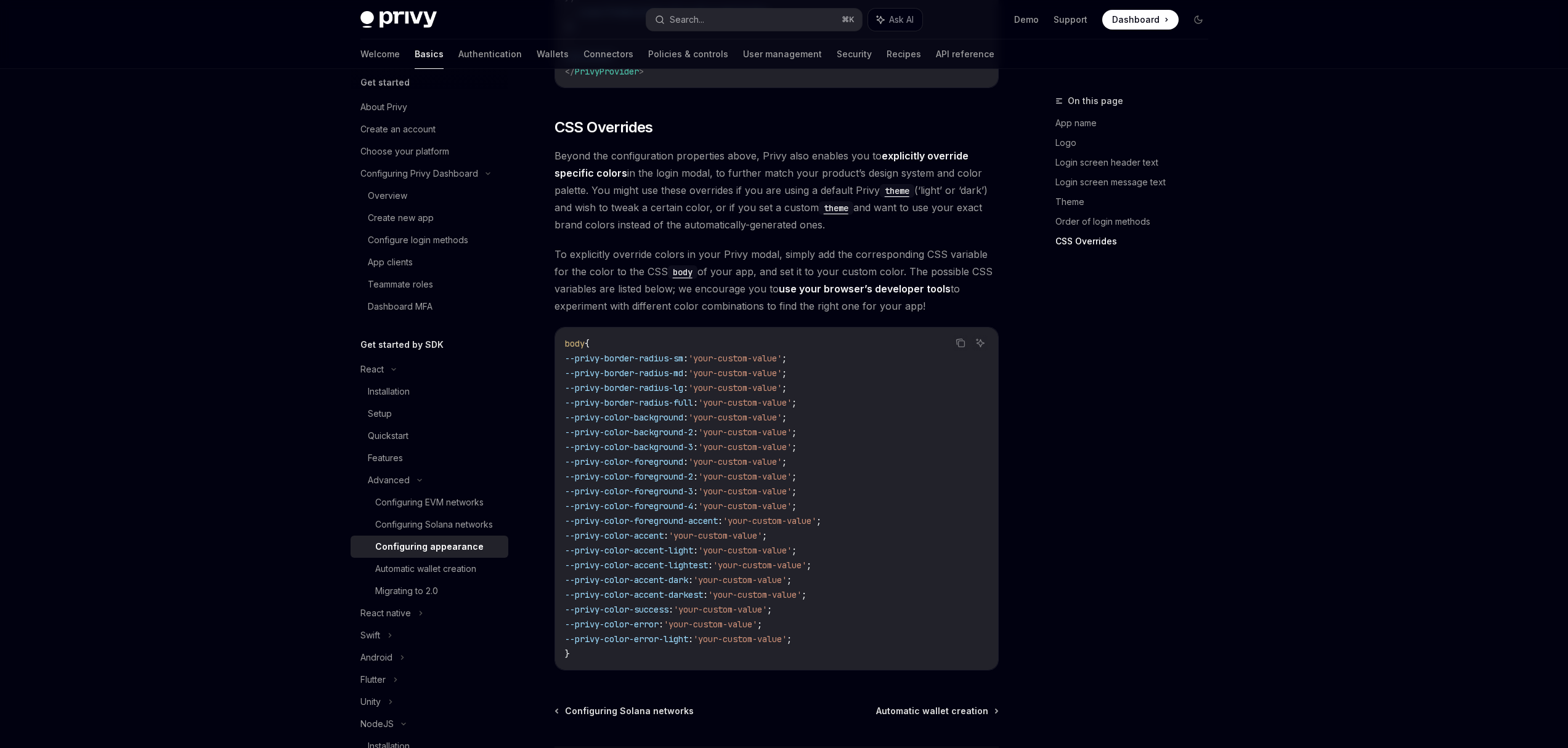
scroll to position [2924, 0]
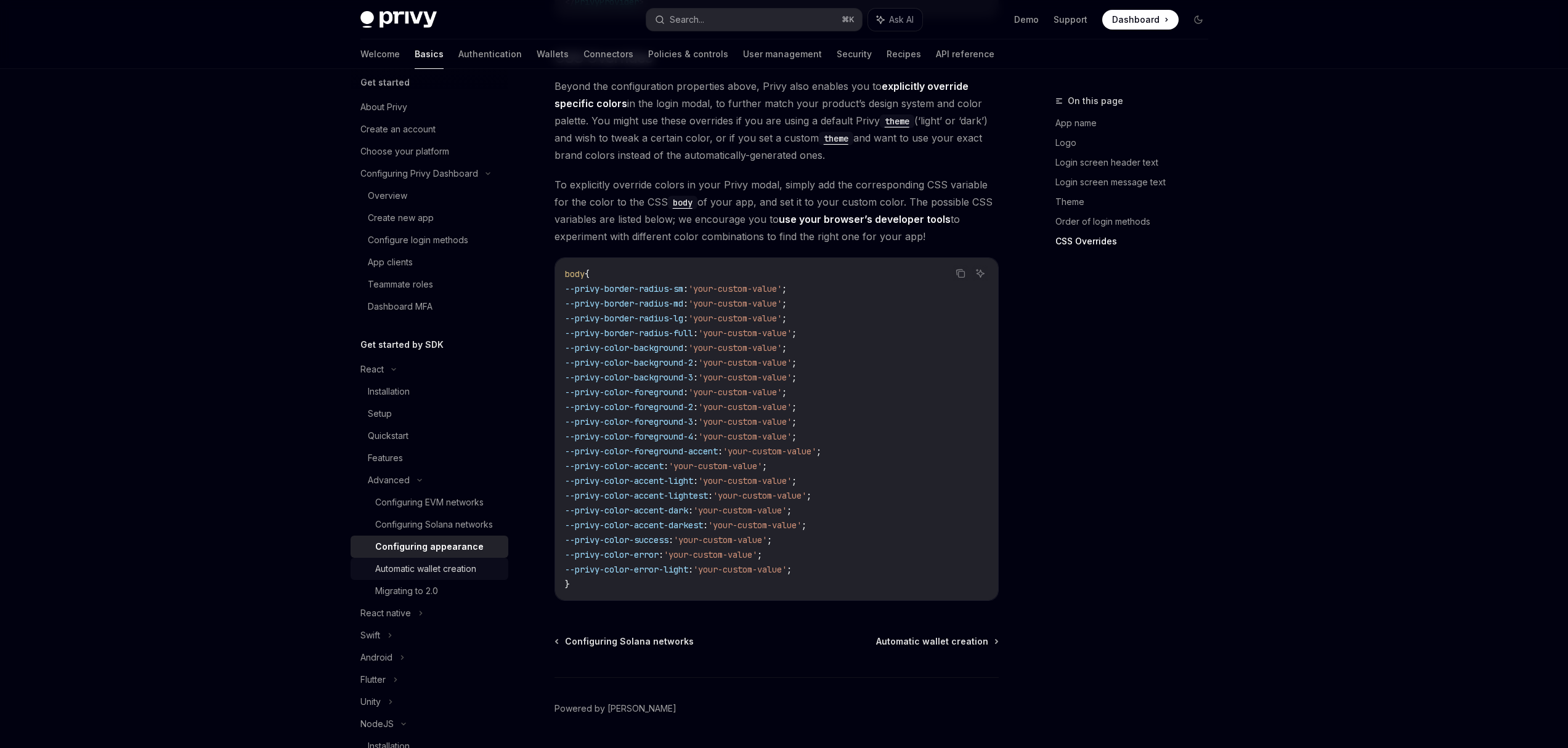
click at [457, 576] on div "Automatic wallet creation" at bounding box center [426, 568] width 101 height 15
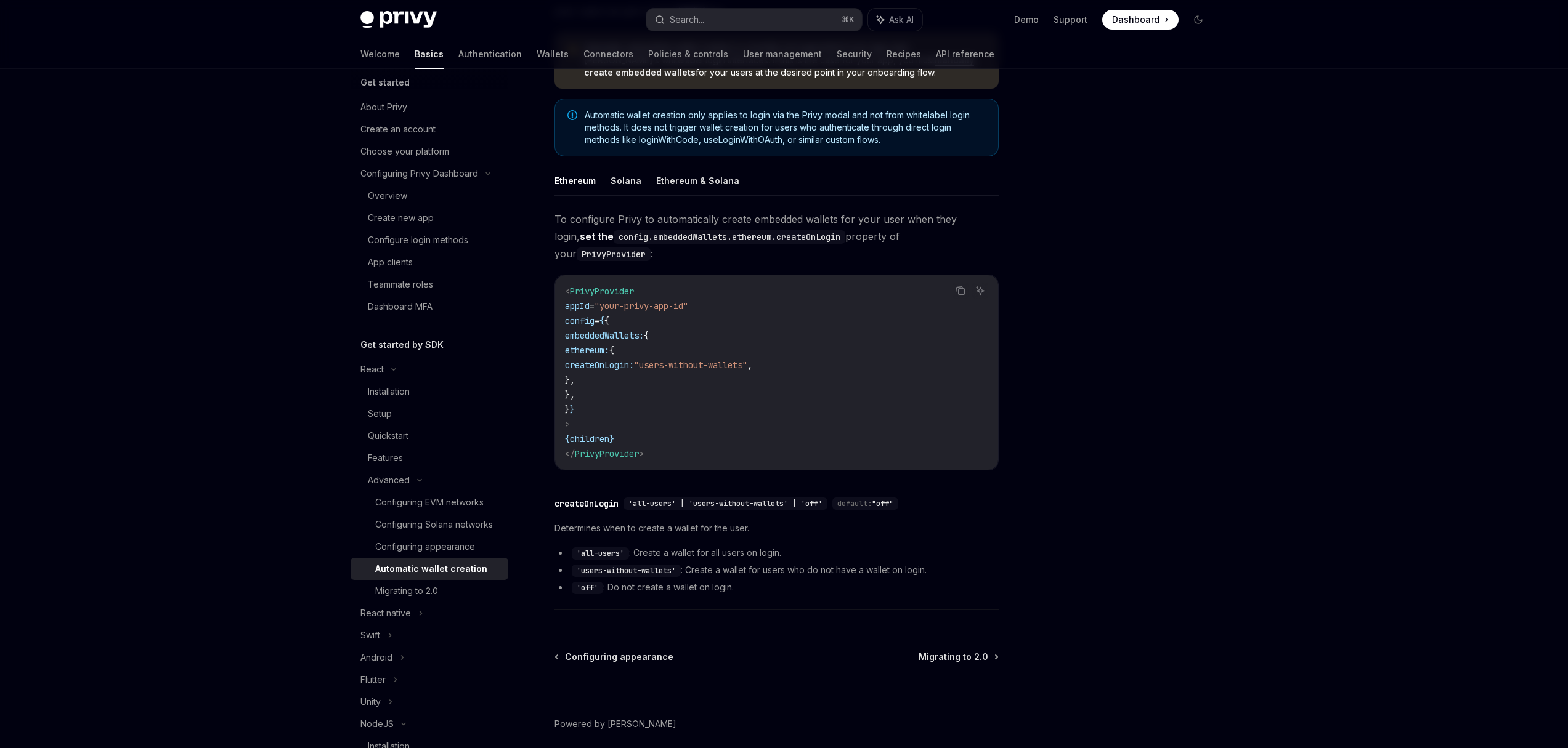
scroll to position [175, 0]
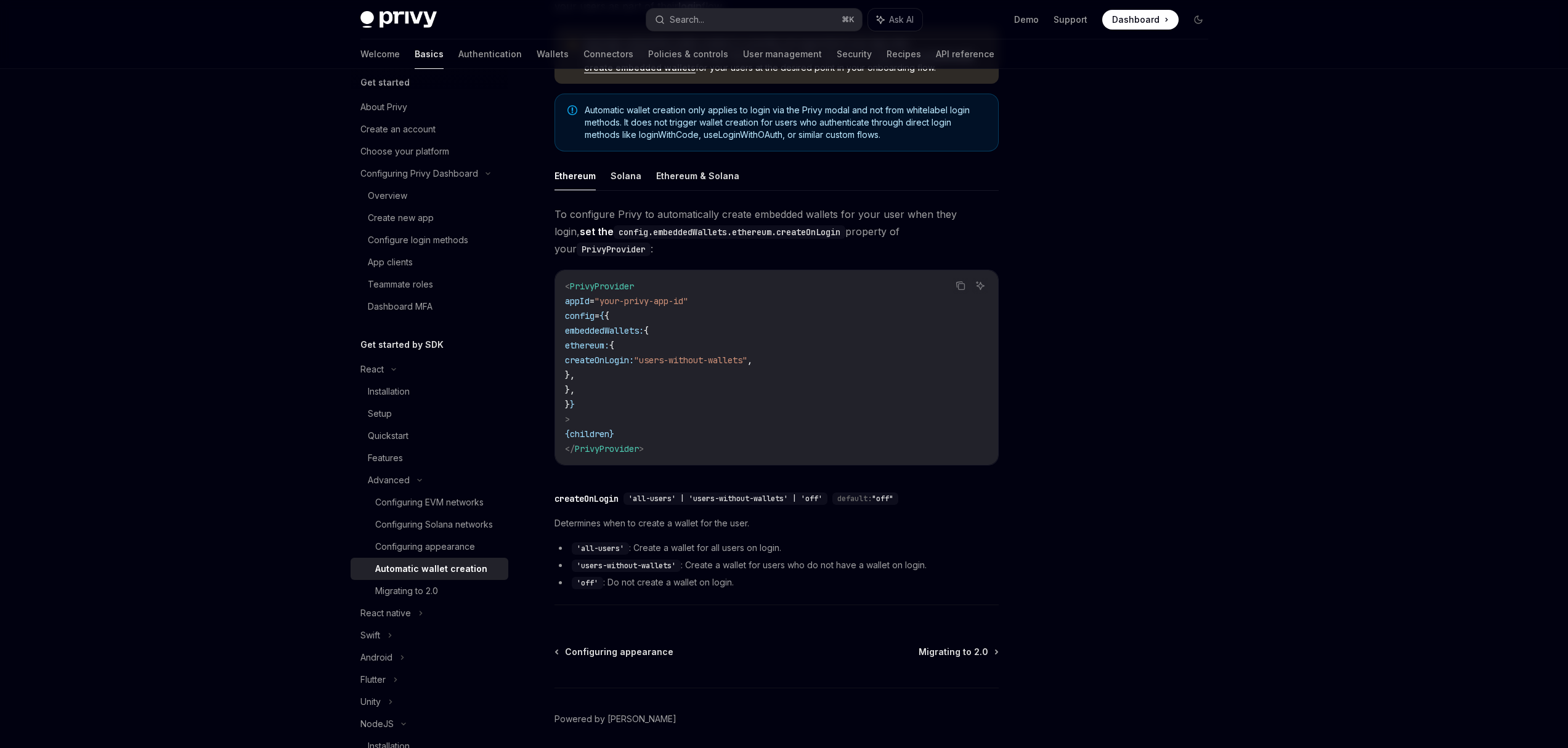
click at [758, 494] on span "'all-users' | 'users-without-wallets' | 'off'" at bounding box center [725, 499] width 194 height 10
click at [431, 598] on div "Migrating to 2.0" at bounding box center [407, 591] width 63 height 15
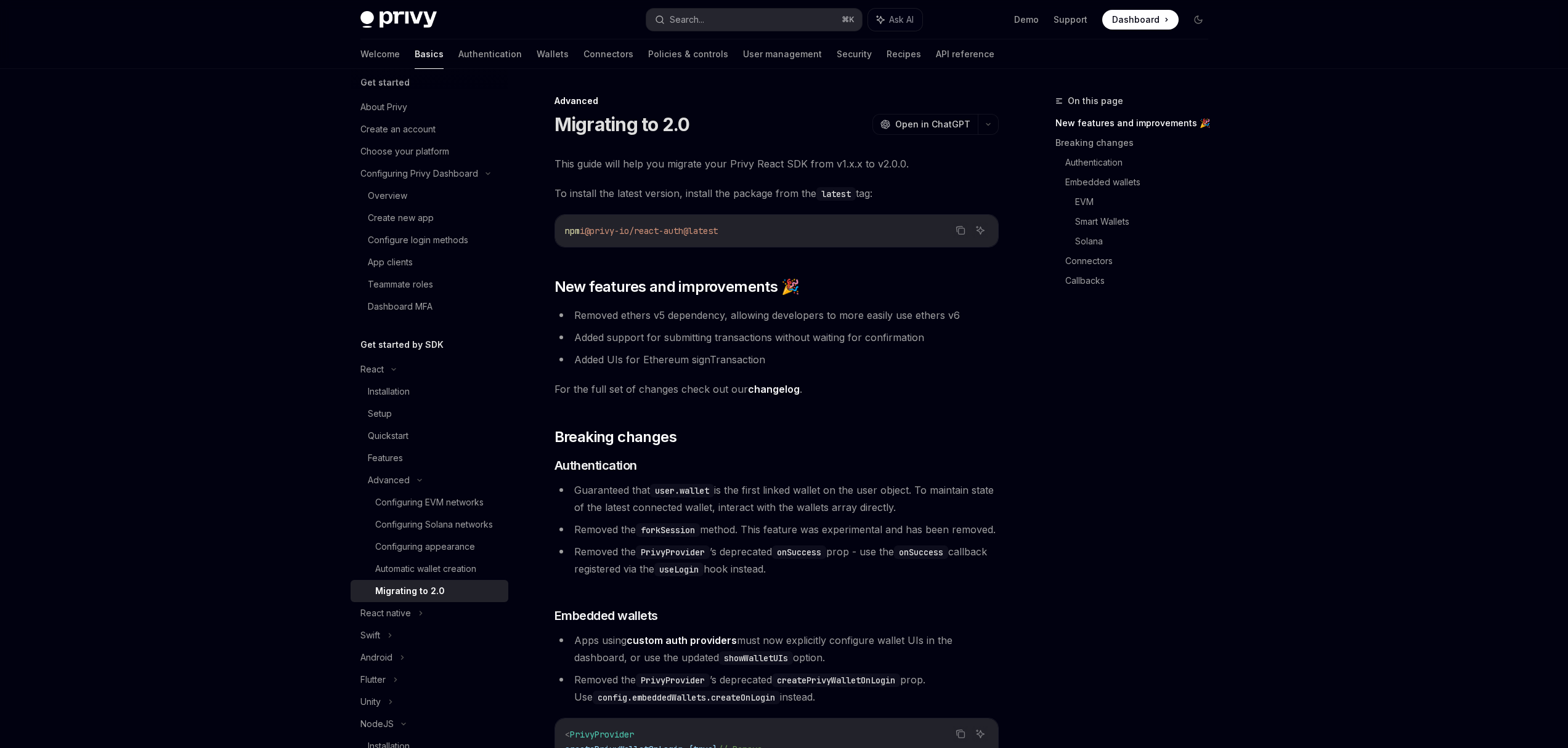
click at [882, 162] on span "This guide will help you migrate your Privy React SDK from v1.x.x to v2.0.0." at bounding box center [777, 163] width 444 height 17
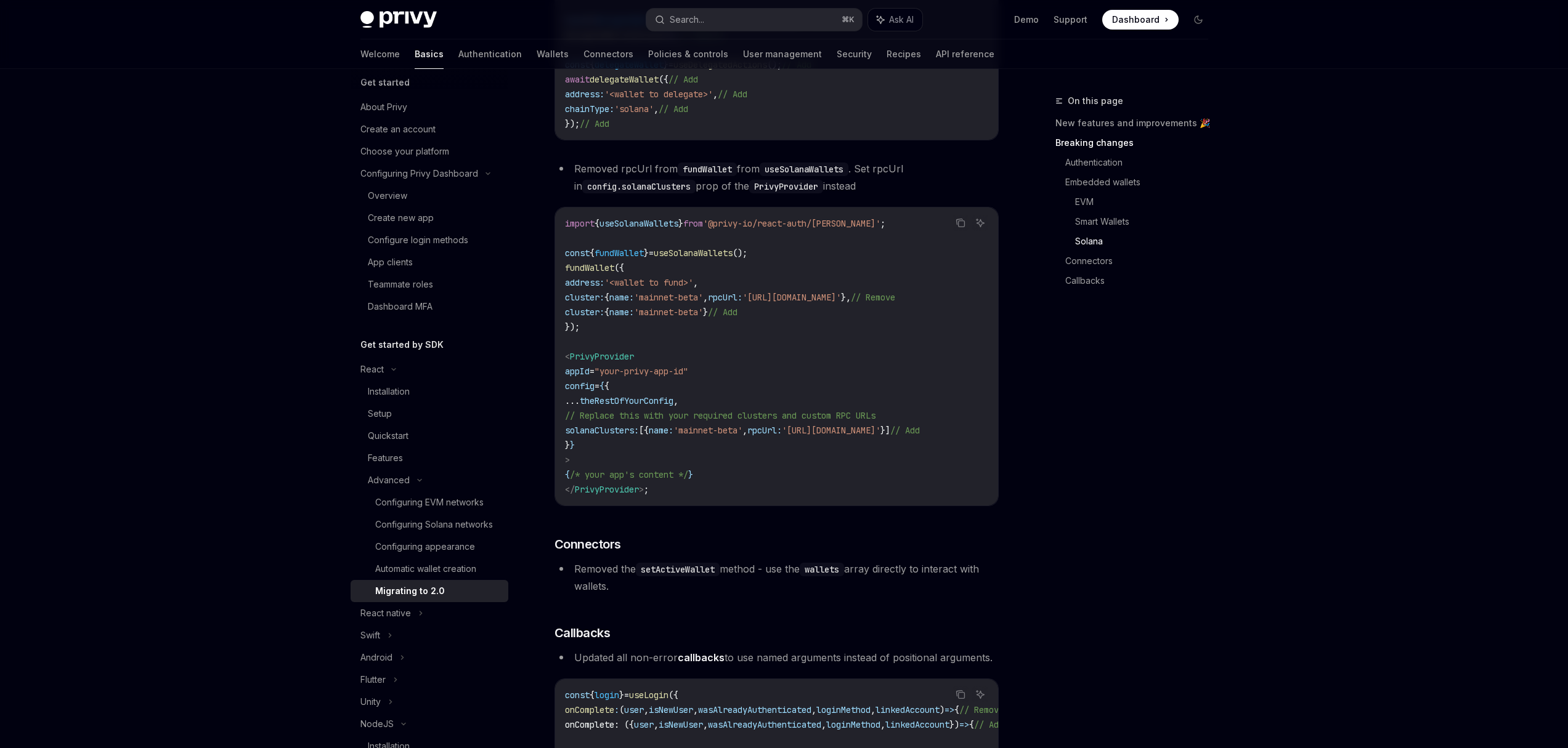
scroll to position [3411, 0]
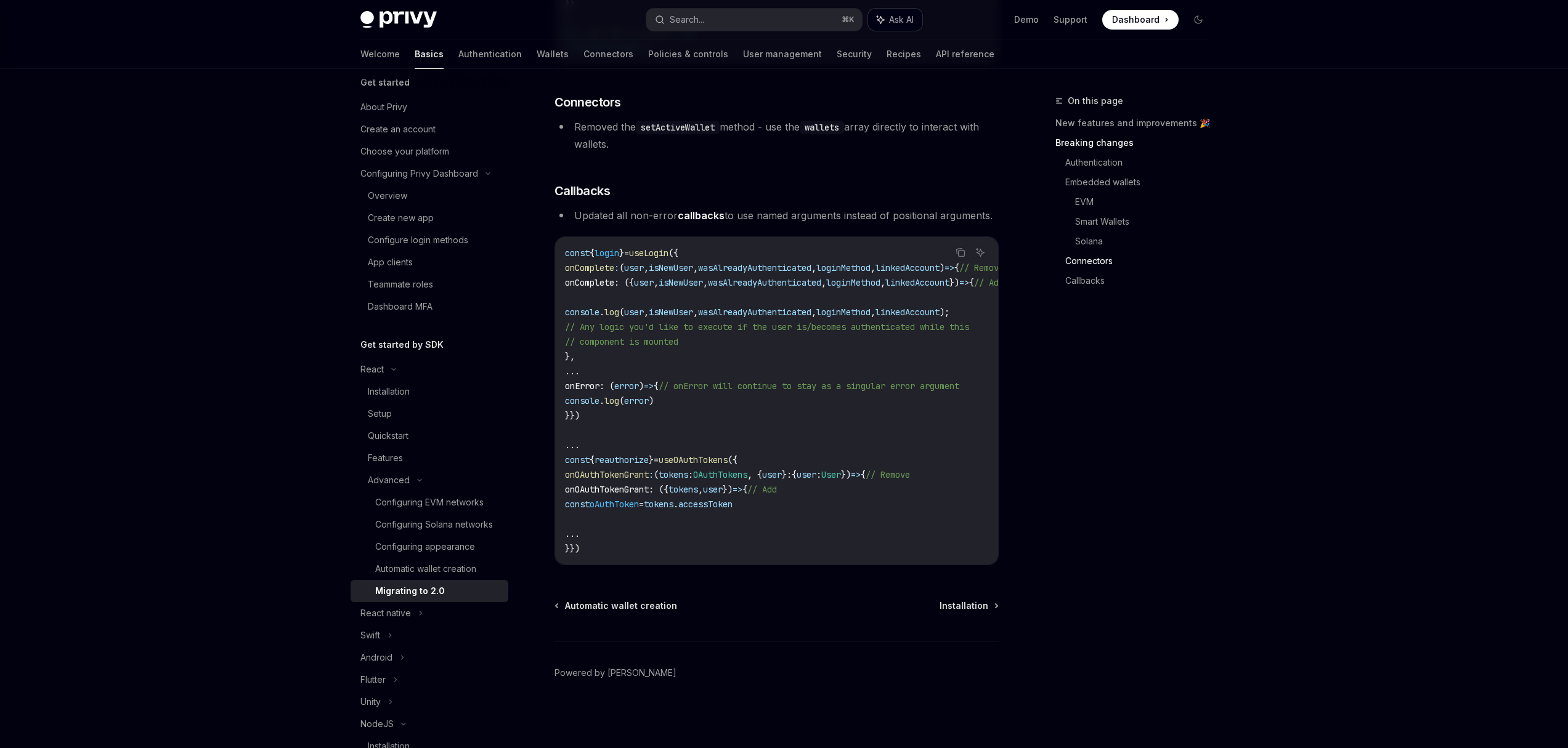
click at [889, 21] on span "Ask AI" at bounding box center [901, 20] width 25 height 12
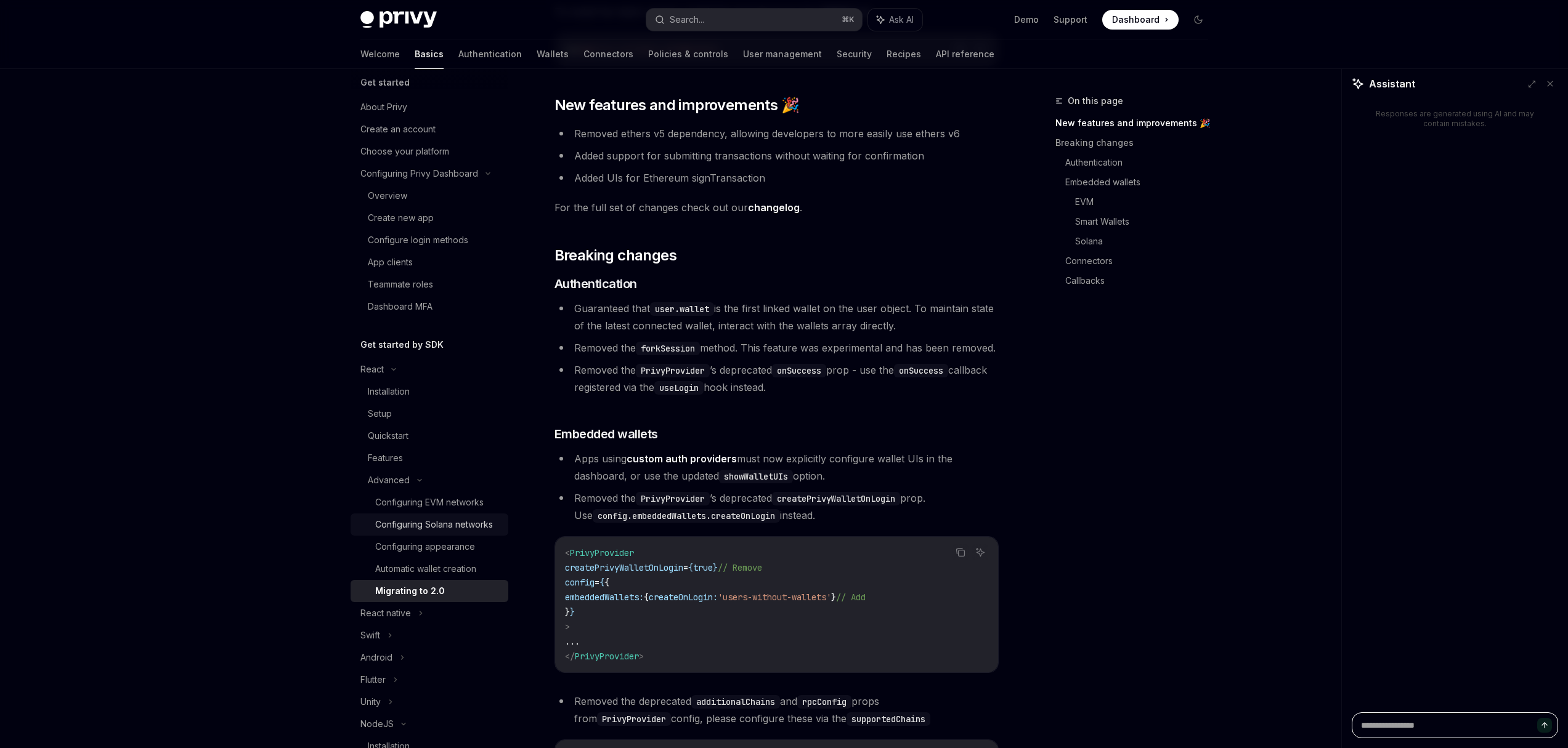
scroll to position [189, 0]
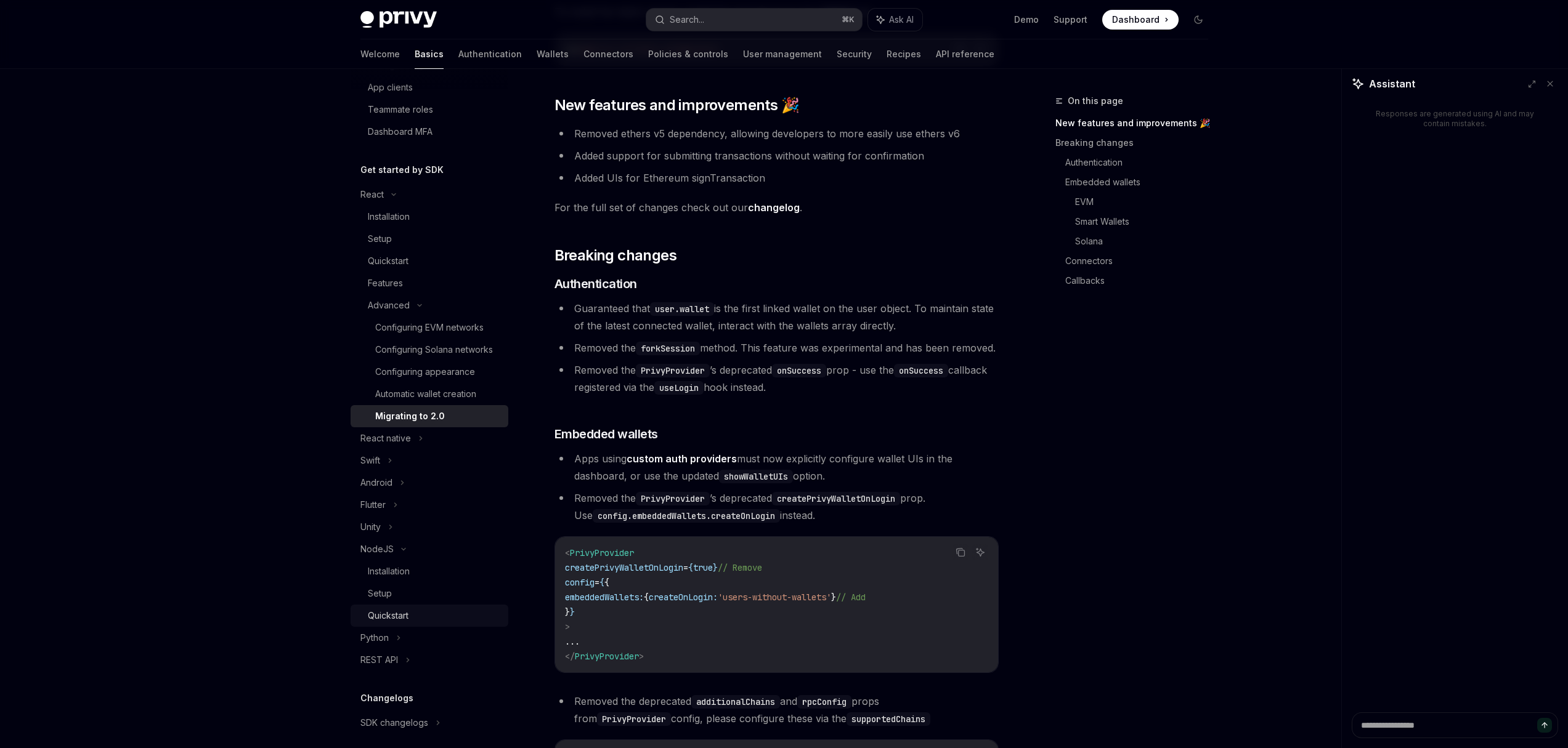
click at [400, 623] on div "Quickstart" at bounding box center [388, 615] width 41 height 15
click at [400, 601] on div "Setup" at bounding box center [434, 593] width 133 height 15
click at [398, 582] on link "Installation" at bounding box center [430, 572] width 158 height 22
click at [398, 579] on div "Installation" at bounding box center [388, 571] width 42 height 15
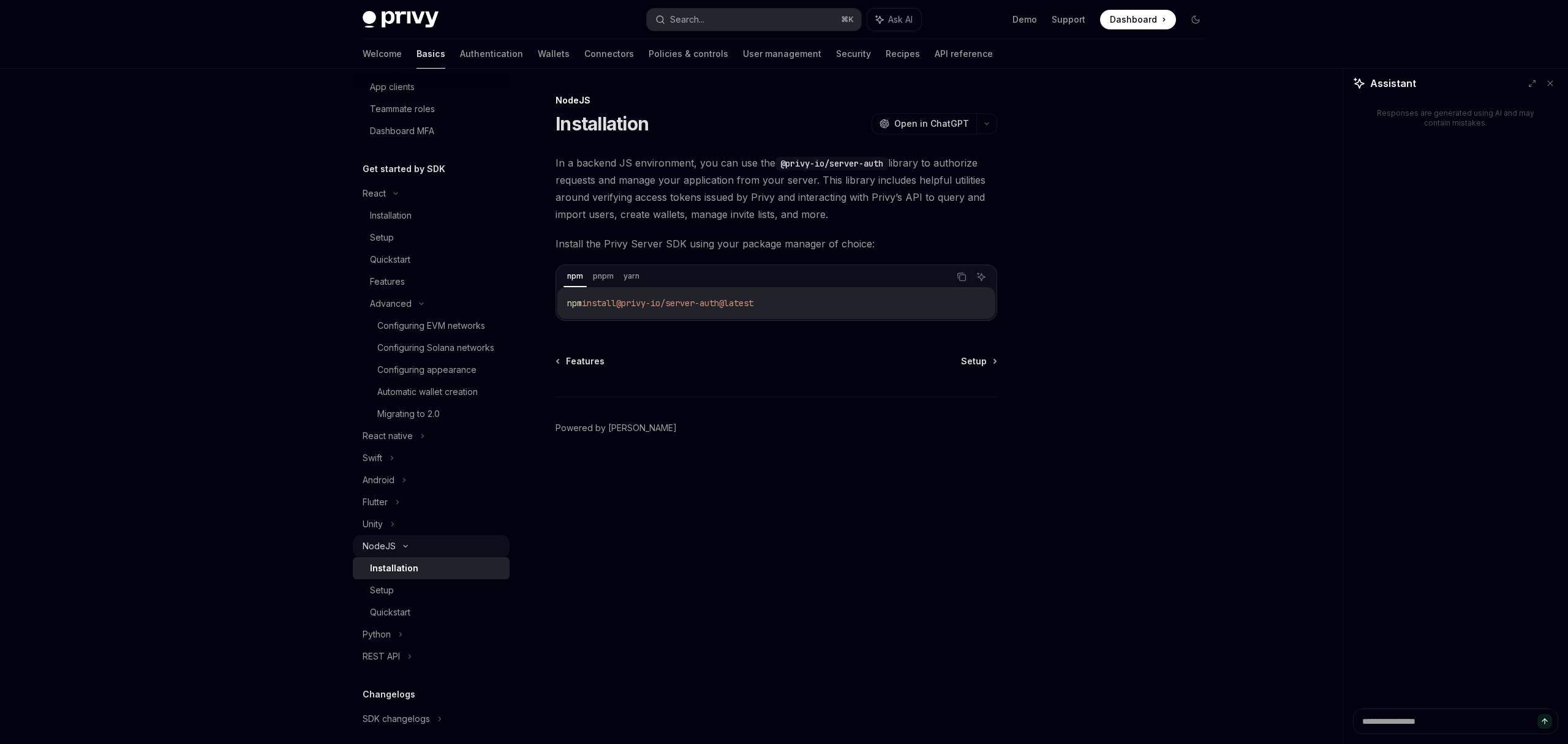
click at [398, 558] on div "NodeJS" at bounding box center [431, 546] width 157 height 22
click at [402, 216] on div "Installation" at bounding box center [391, 215] width 42 height 14
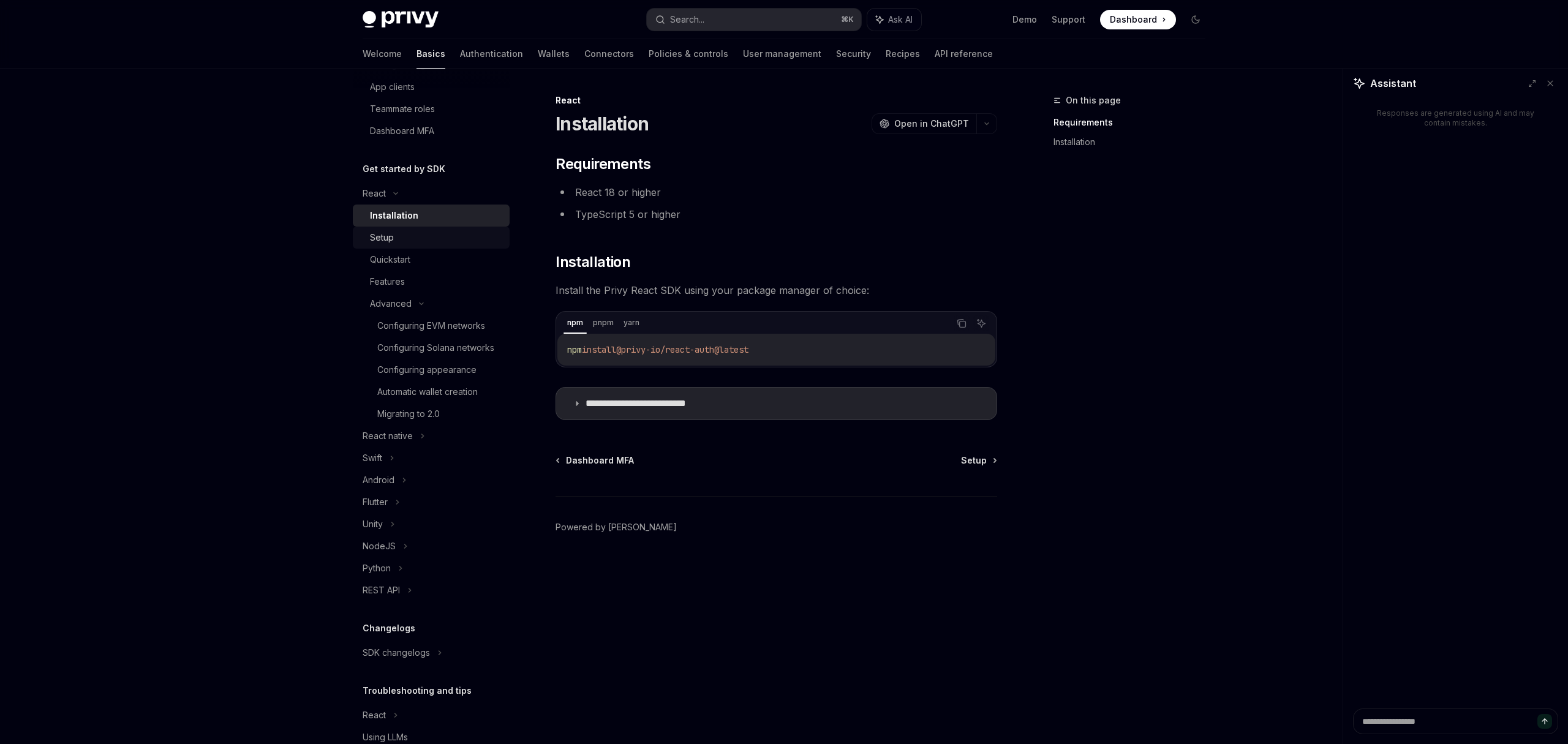
click at [395, 241] on div "Setup" at bounding box center [436, 237] width 132 height 14
click at [393, 259] on div "Quickstart" at bounding box center [390, 259] width 40 height 14
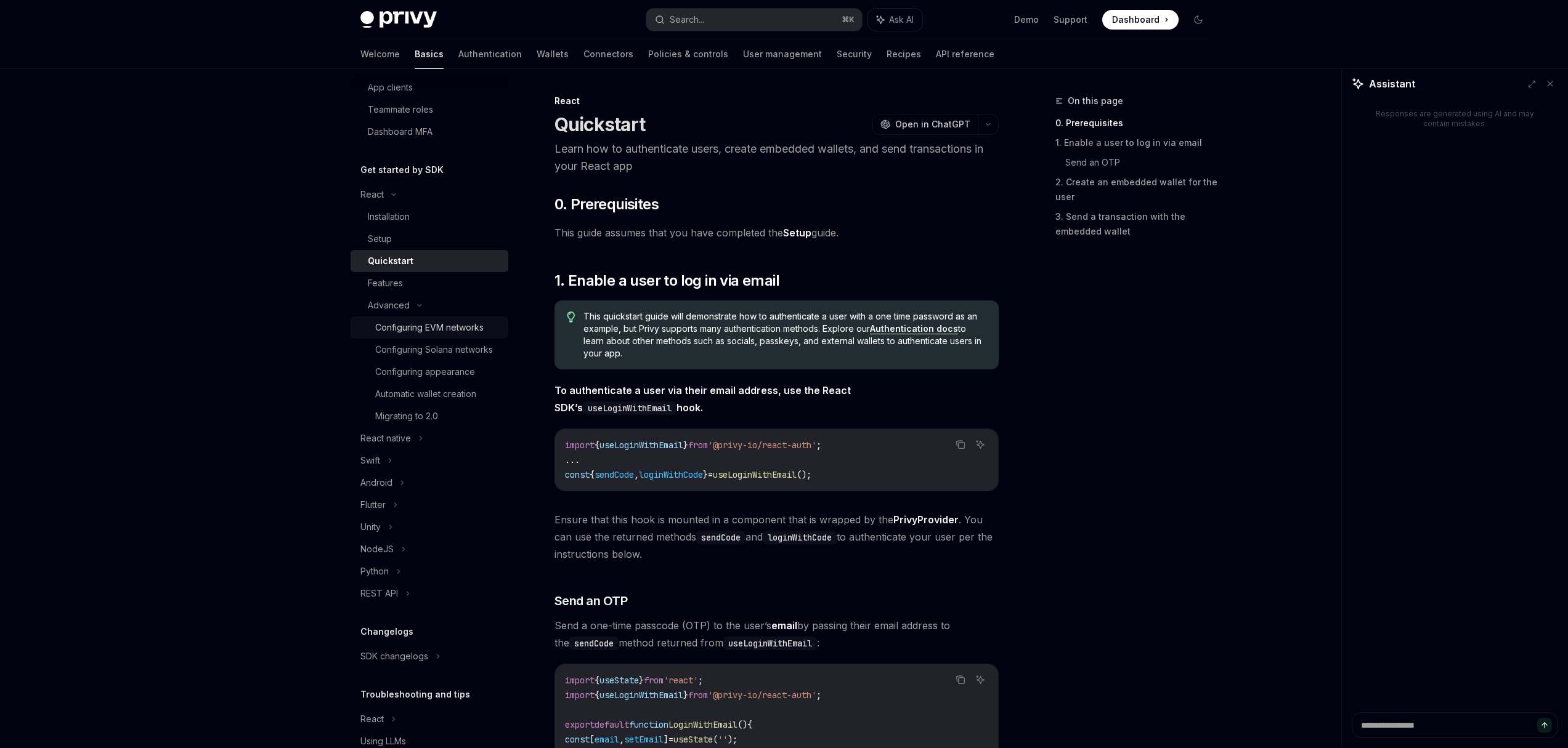
click at [424, 334] on div "Configuring EVM networks" at bounding box center [429, 327] width 108 height 15
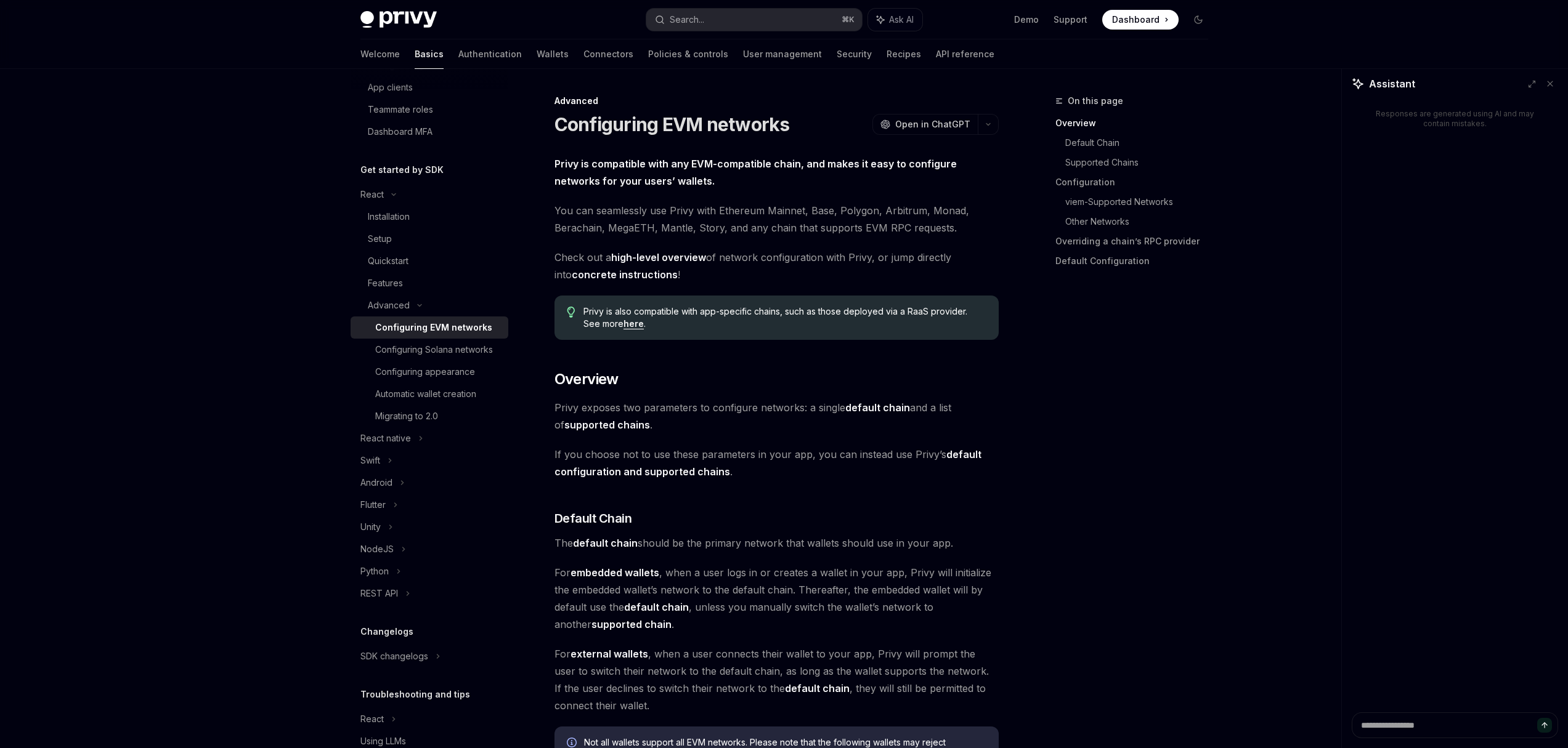
type textarea "*"
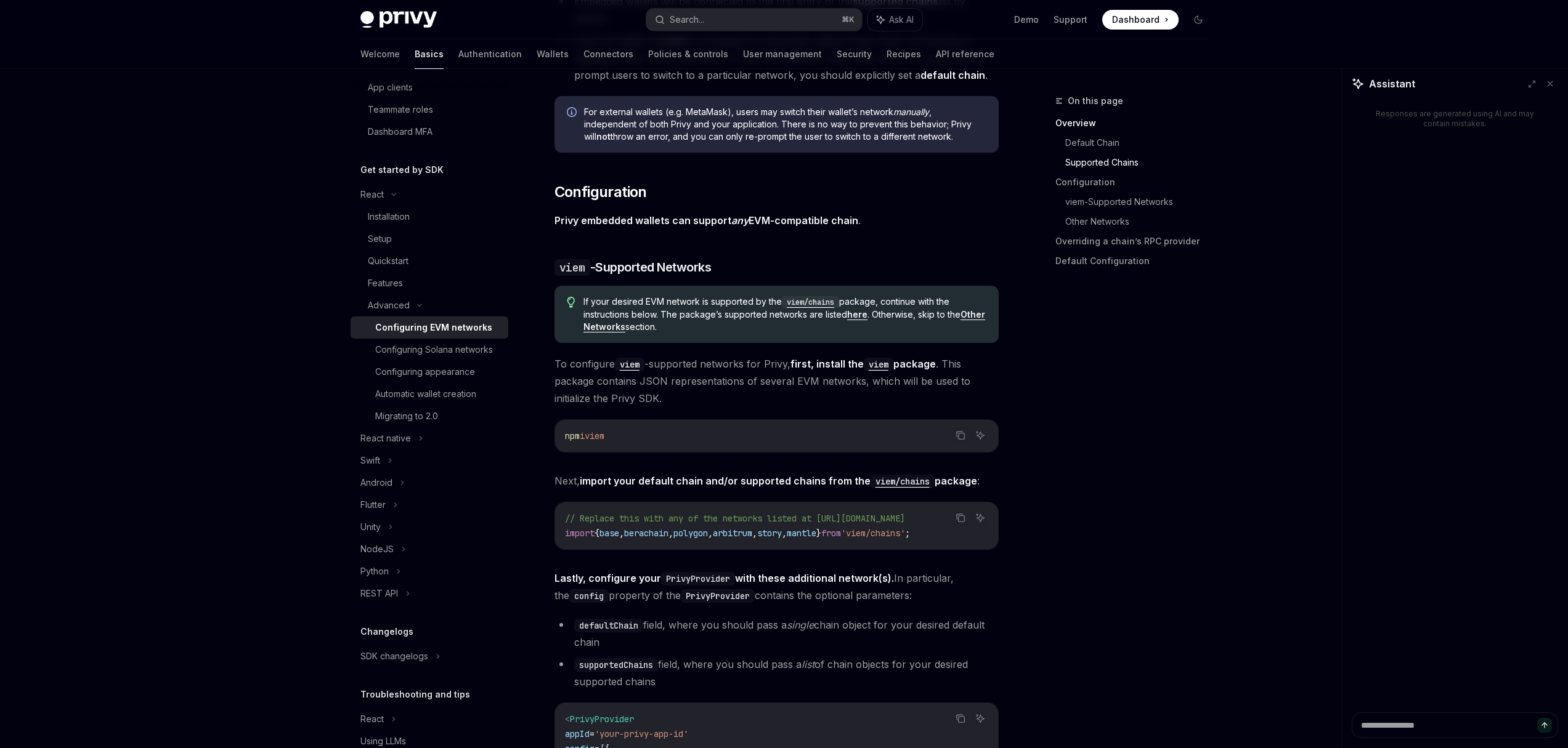
scroll to position [1168, 0]
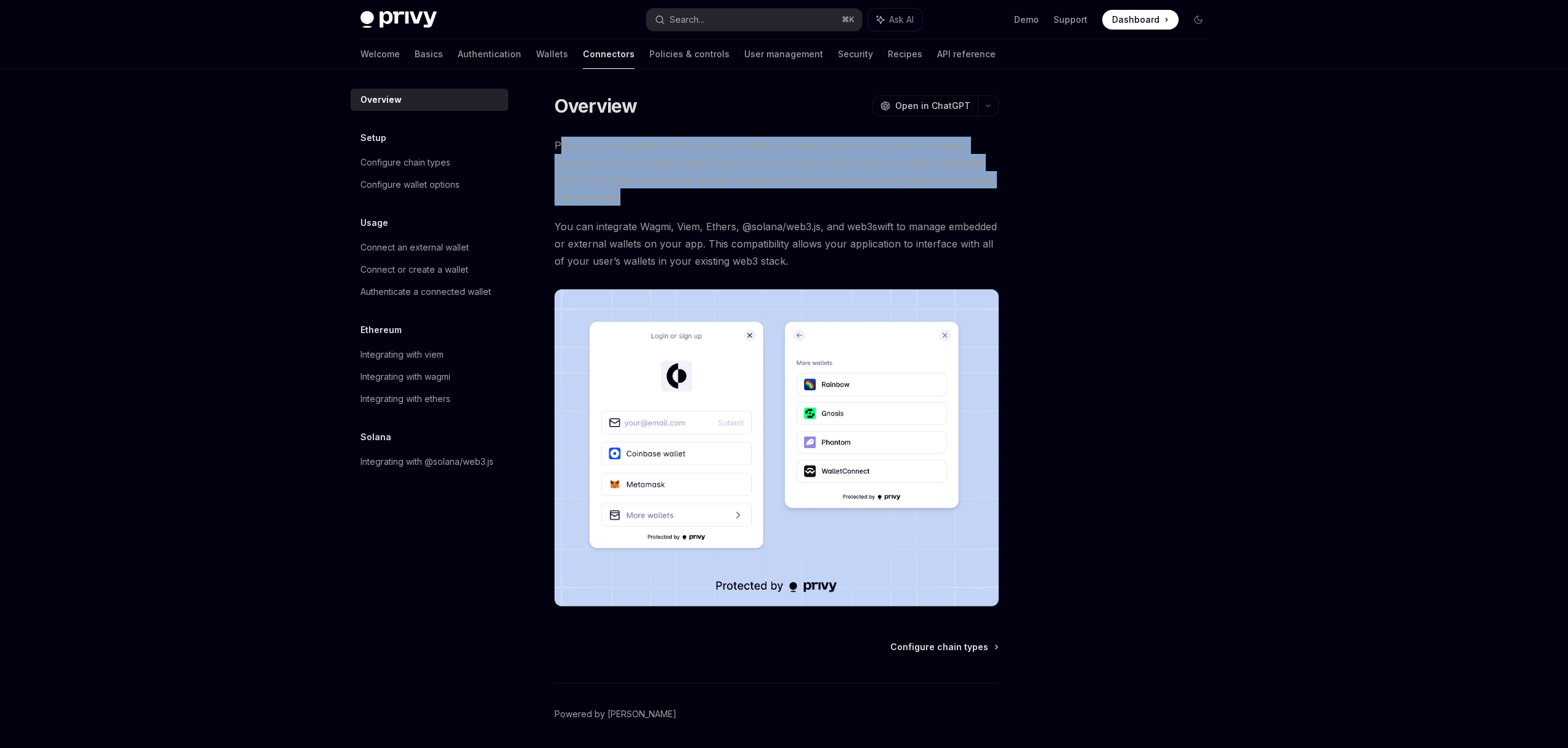
drag, startPoint x: 558, startPoint y: 147, endPoint x: 786, endPoint y: 203, distance: 234.8
click at [786, 203] on span "Privy can be integrated with all popular wallet connectors so your application …" at bounding box center [777, 171] width 444 height 69
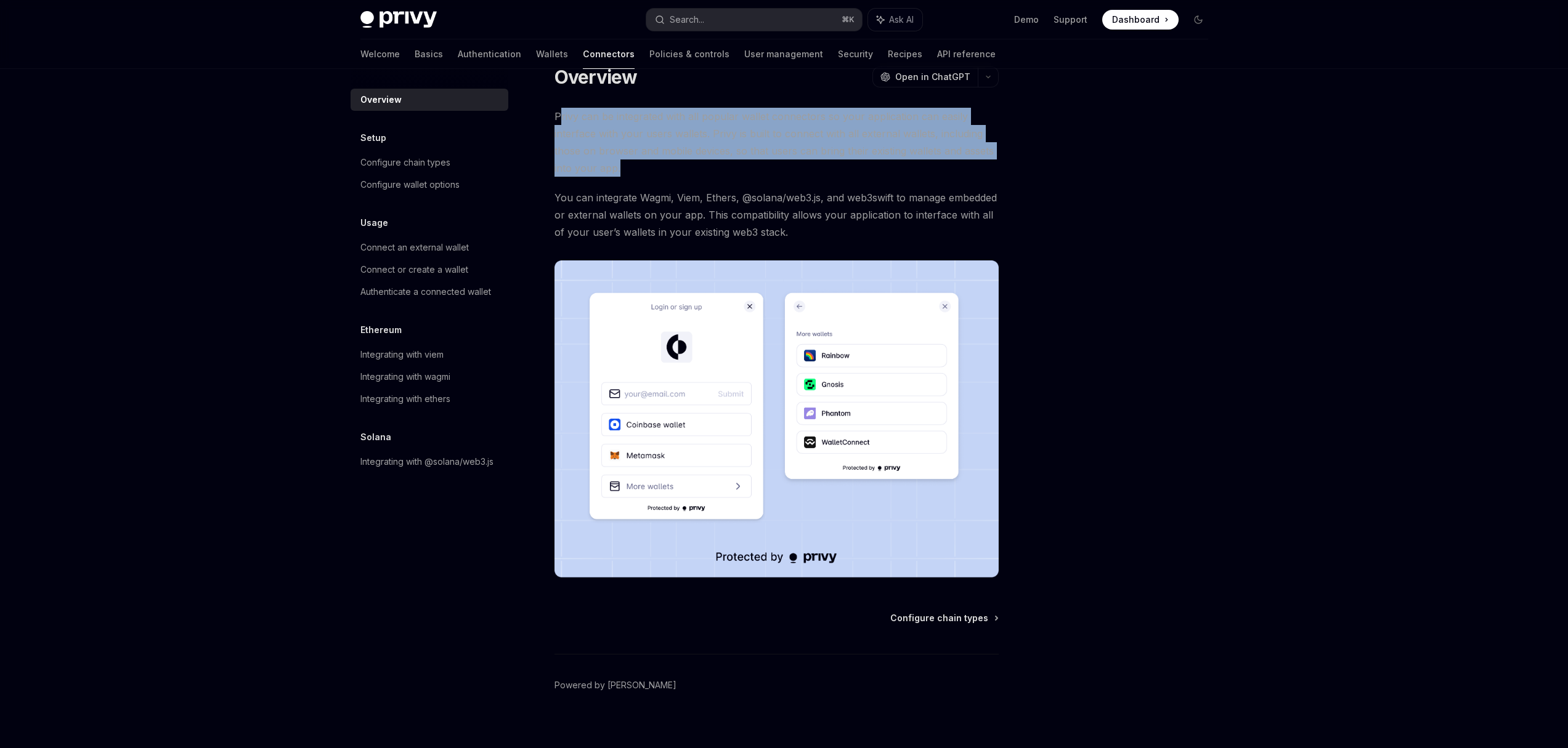
scroll to position [30, 0]
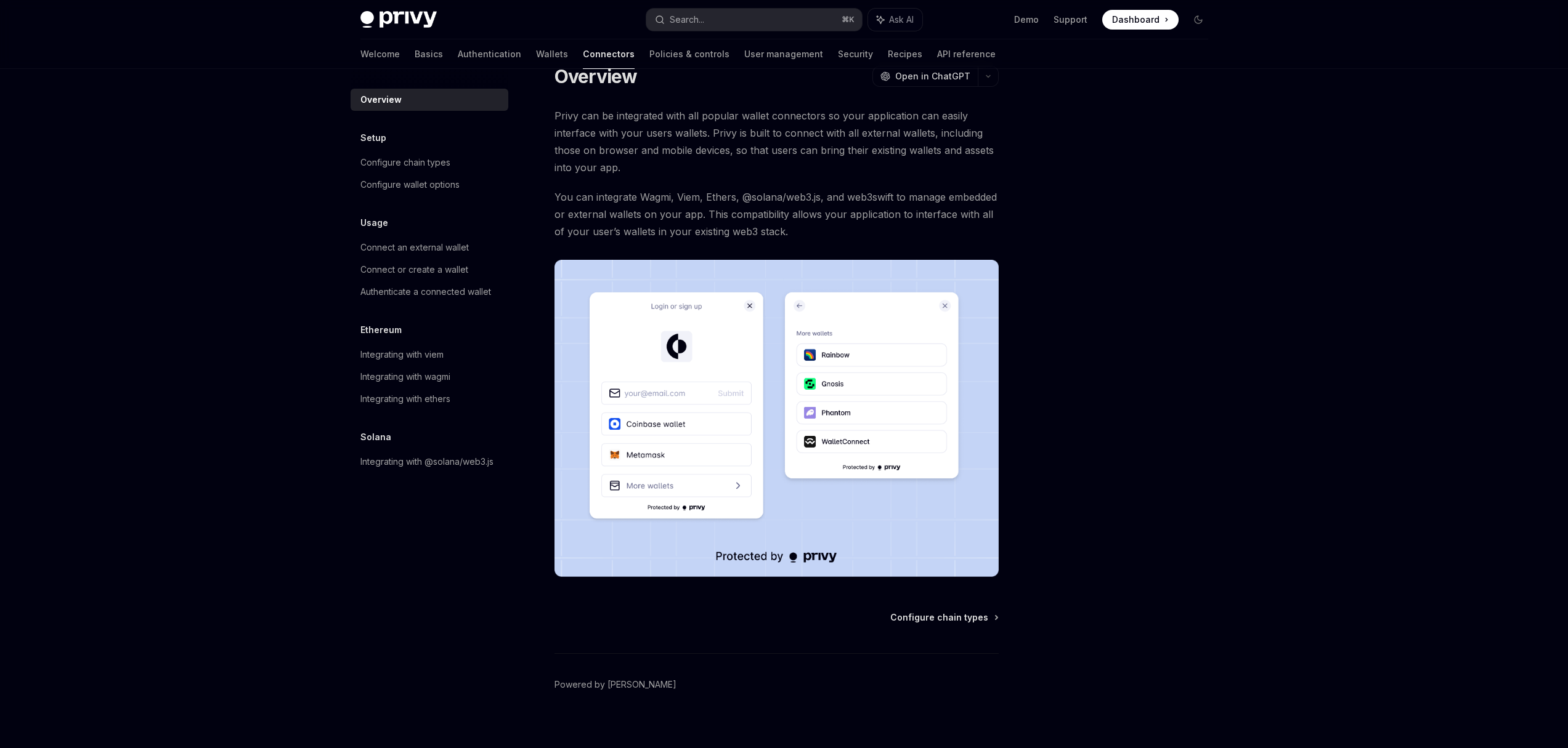
click at [694, 242] on div "Privy can be integrated with all popular wallet connectors so your application …" at bounding box center [777, 342] width 444 height 470
click at [450, 167] on div "Configure chain types" at bounding box center [405, 162] width 90 height 15
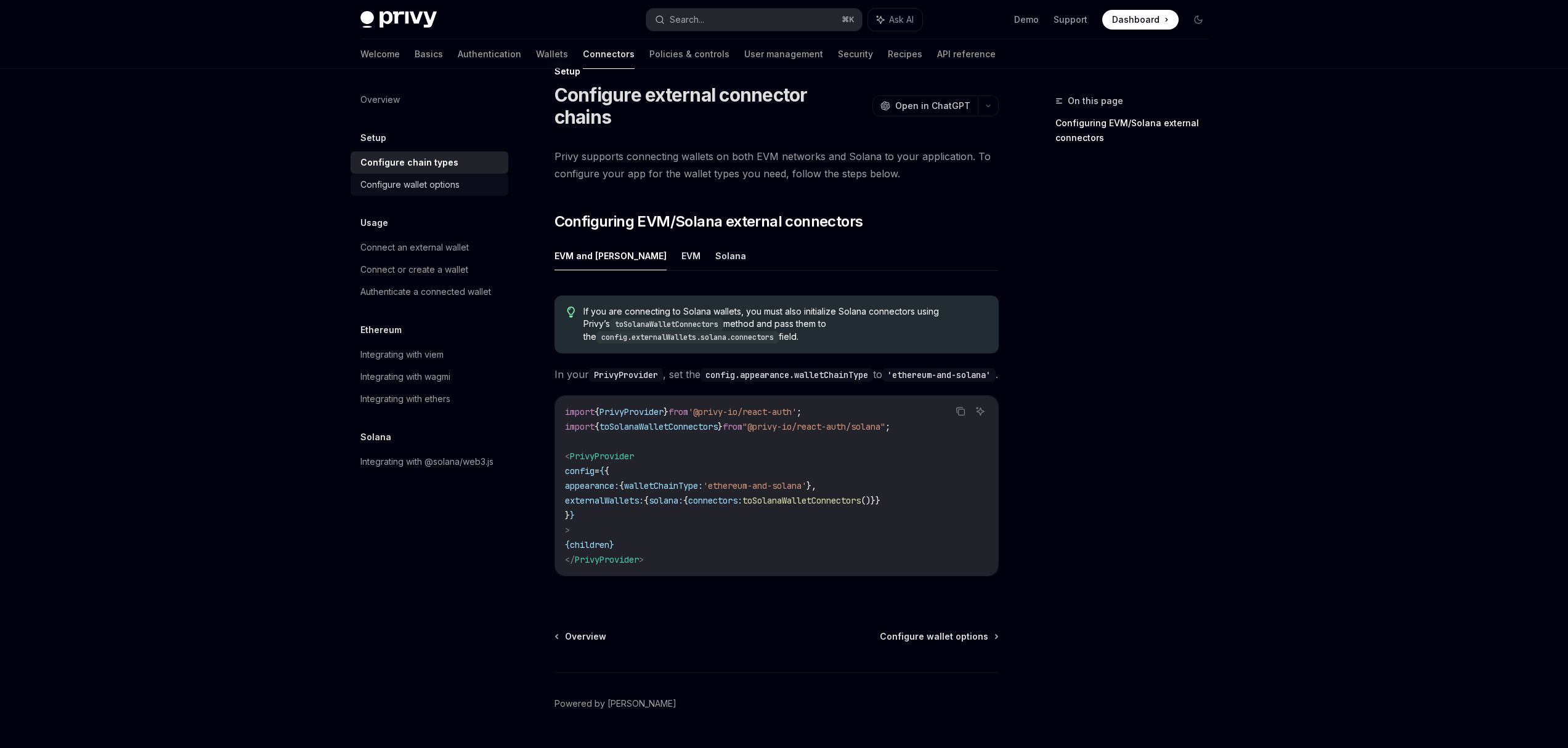
click at [425, 189] on div "Configure wallet options" at bounding box center [410, 184] width 99 height 15
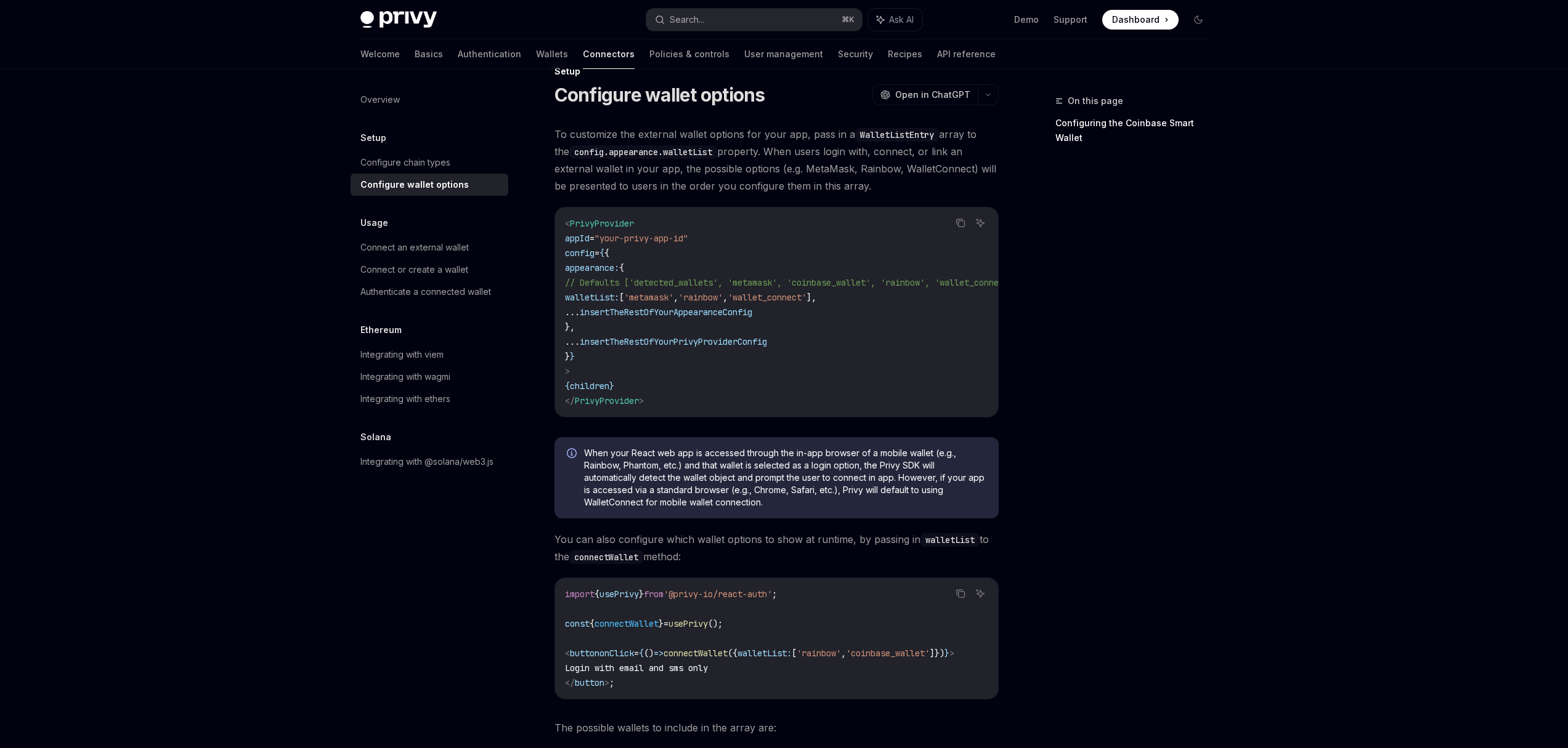
click at [807, 302] on span "'wallet_connect'" at bounding box center [767, 298] width 79 height 11
click at [855, 285] on span "// Defaults ['detected_wallets', 'metamask', 'coinbase_wallet', 'rainbow', 'wal…" at bounding box center [791, 282] width 454 height 11
click at [846, 286] on span "// Defaults ['detected_wallets', 'metamask', 'coinbase_wallet', 'rainbow', 'wal…" at bounding box center [791, 282] width 454 height 11
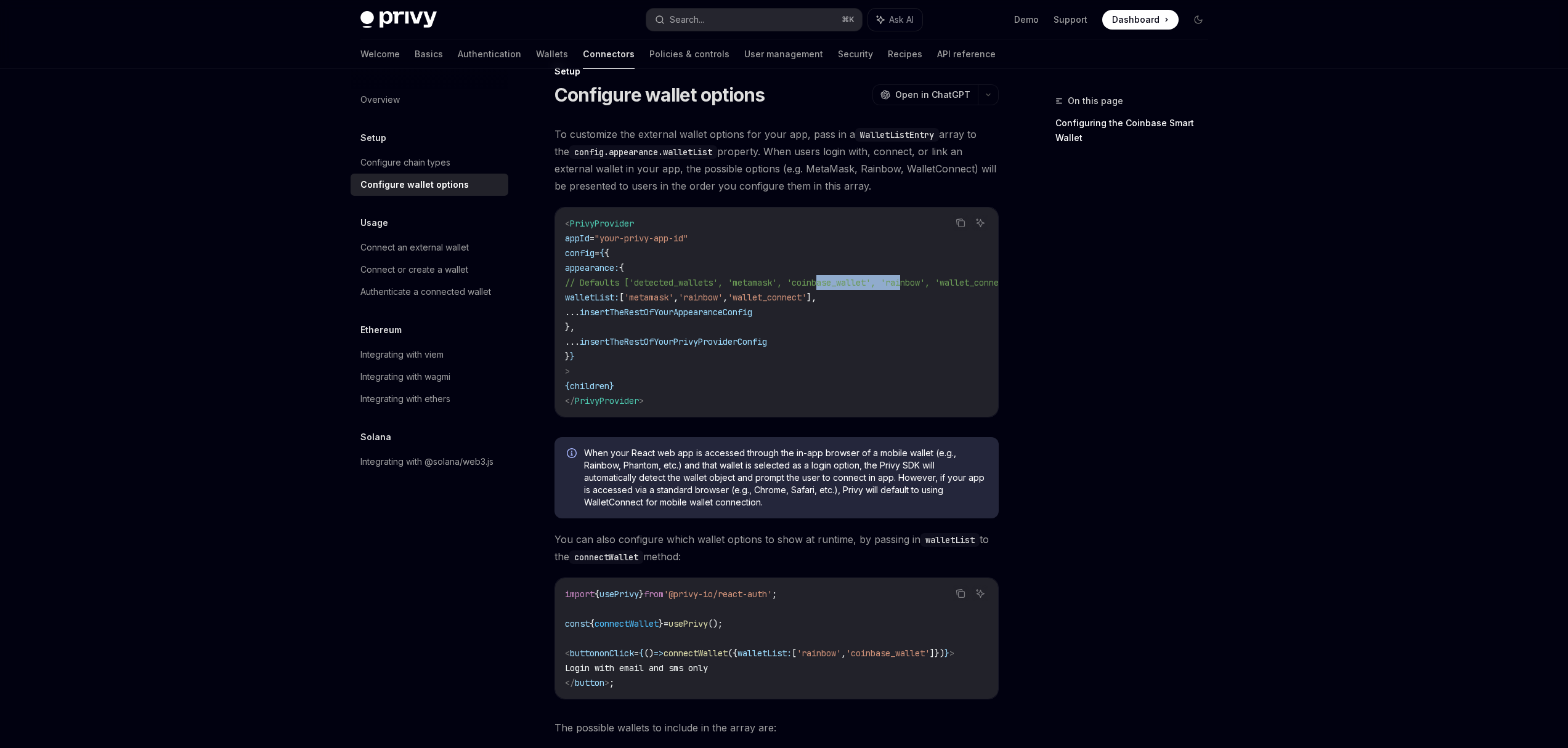
drag, startPoint x: 830, startPoint y: 282, endPoint x: 917, endPoint y: 280, distance: 87.0
click at [917, 280] on span "// Defaults ['detected_wallets', 'metamask', 'coinbase_wallet', 'rainbow', 'wal…" at bounding box center [791, 282] width 454 height 11
copy span "'coinbase_wallet'"
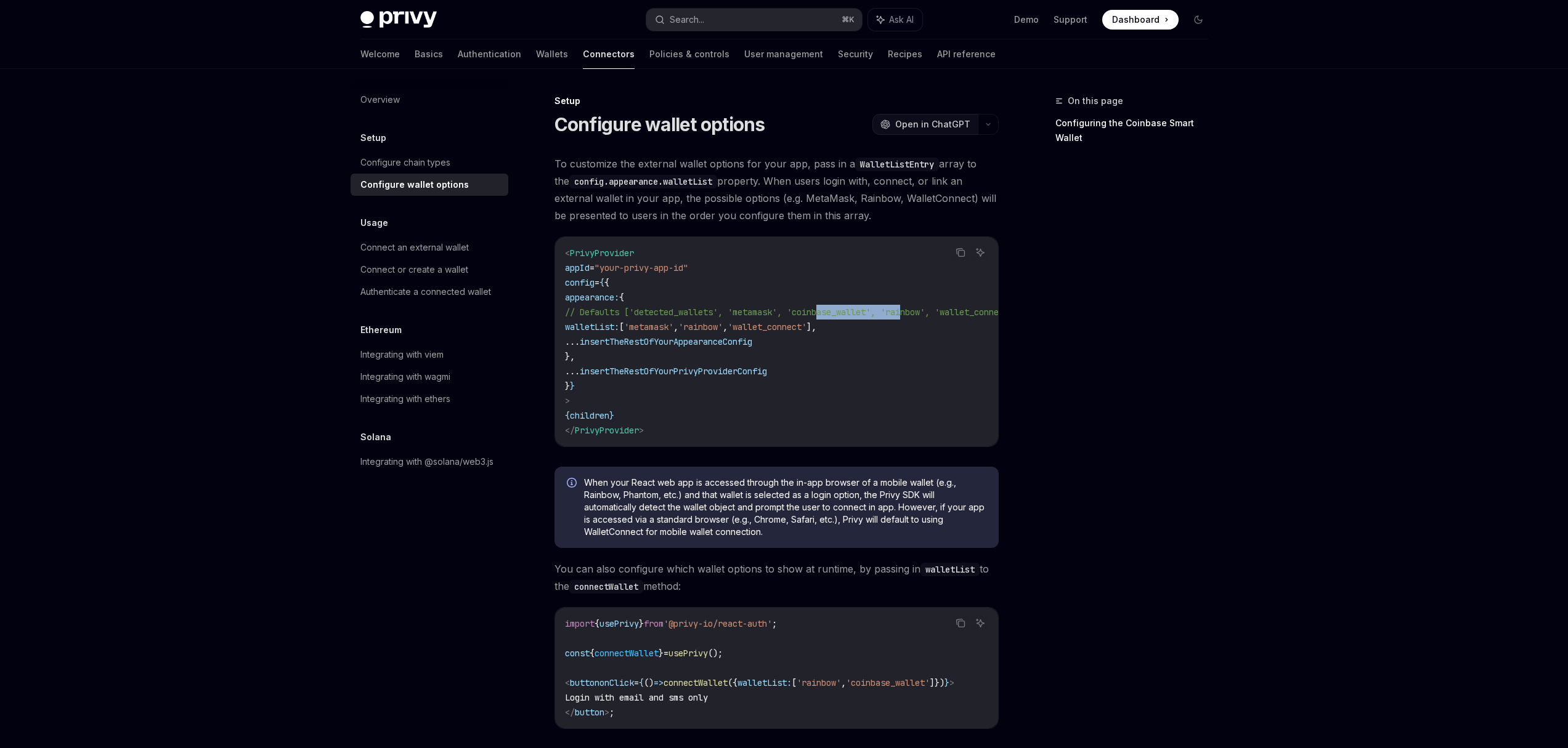
click at [946, 129] on span "Open in ChatGPT" at bounding box center [933, 124] width 75 height 12
click at [434, 167] on div "Configure chain types" at bounding box center [405, 162] width 90 height 15
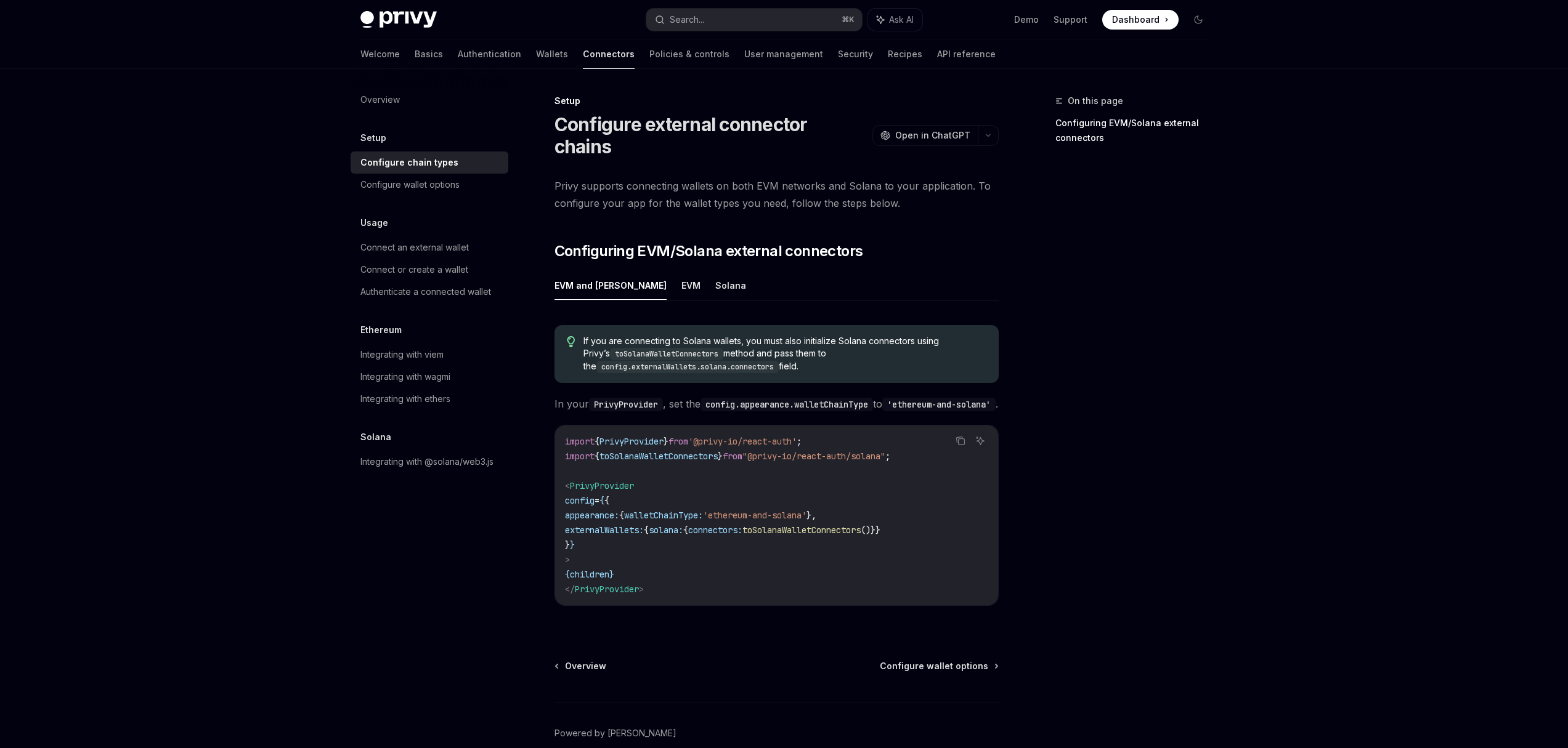
click at [1134, 24] on span "Dashboard" at bounding box center [1136, 20] width 48 height 12
click at [970, 125] on button "OpenAI Open in ChatGPT" at bounding box center [925, 135] width 105 height 21
click at [649, 585] on code "import { PrivyProvider } from '@privy-io/react-auth' ; import { toSolanaWalletC…" at bounding box center [777, 516] width 424 height 163
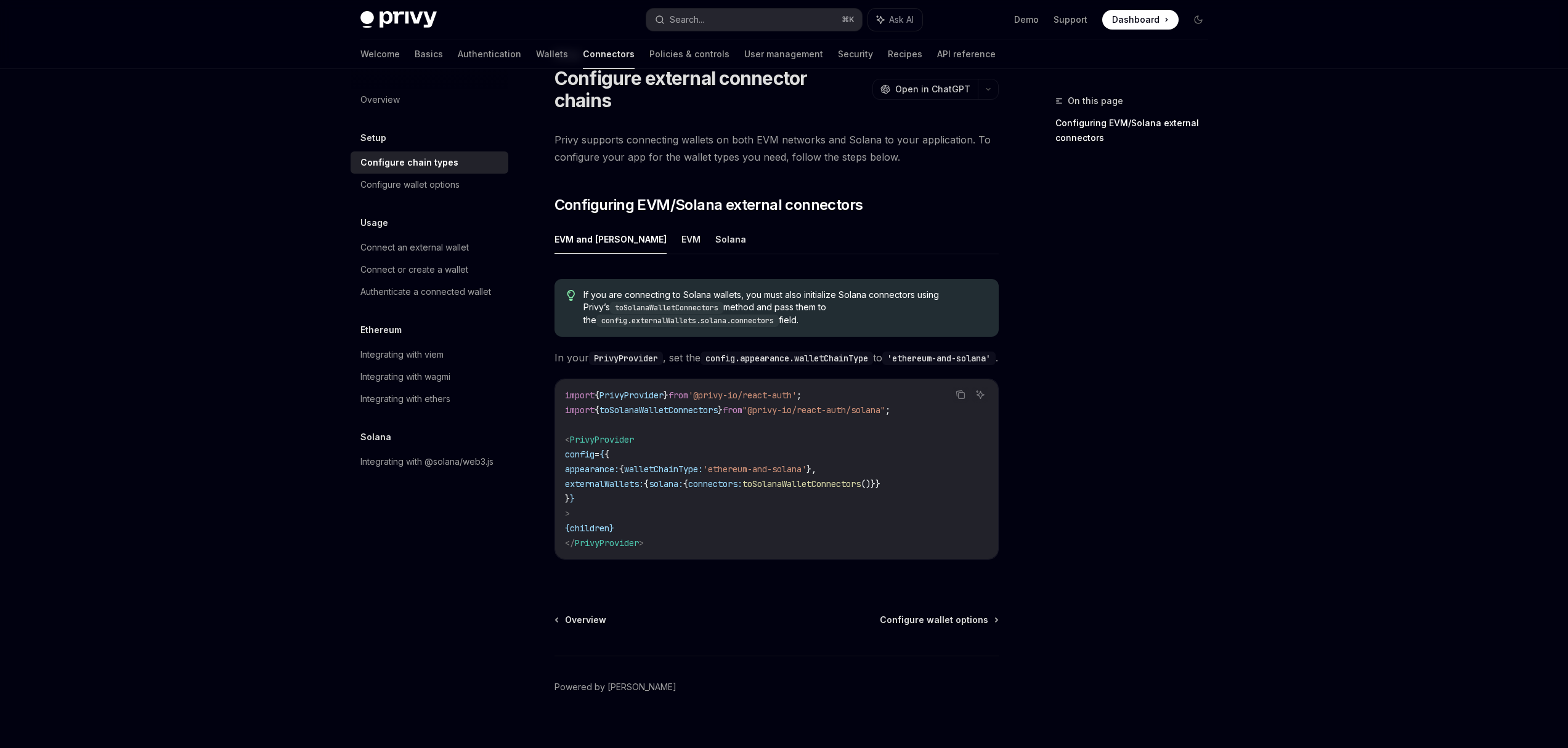
scroll to position [54, 0]
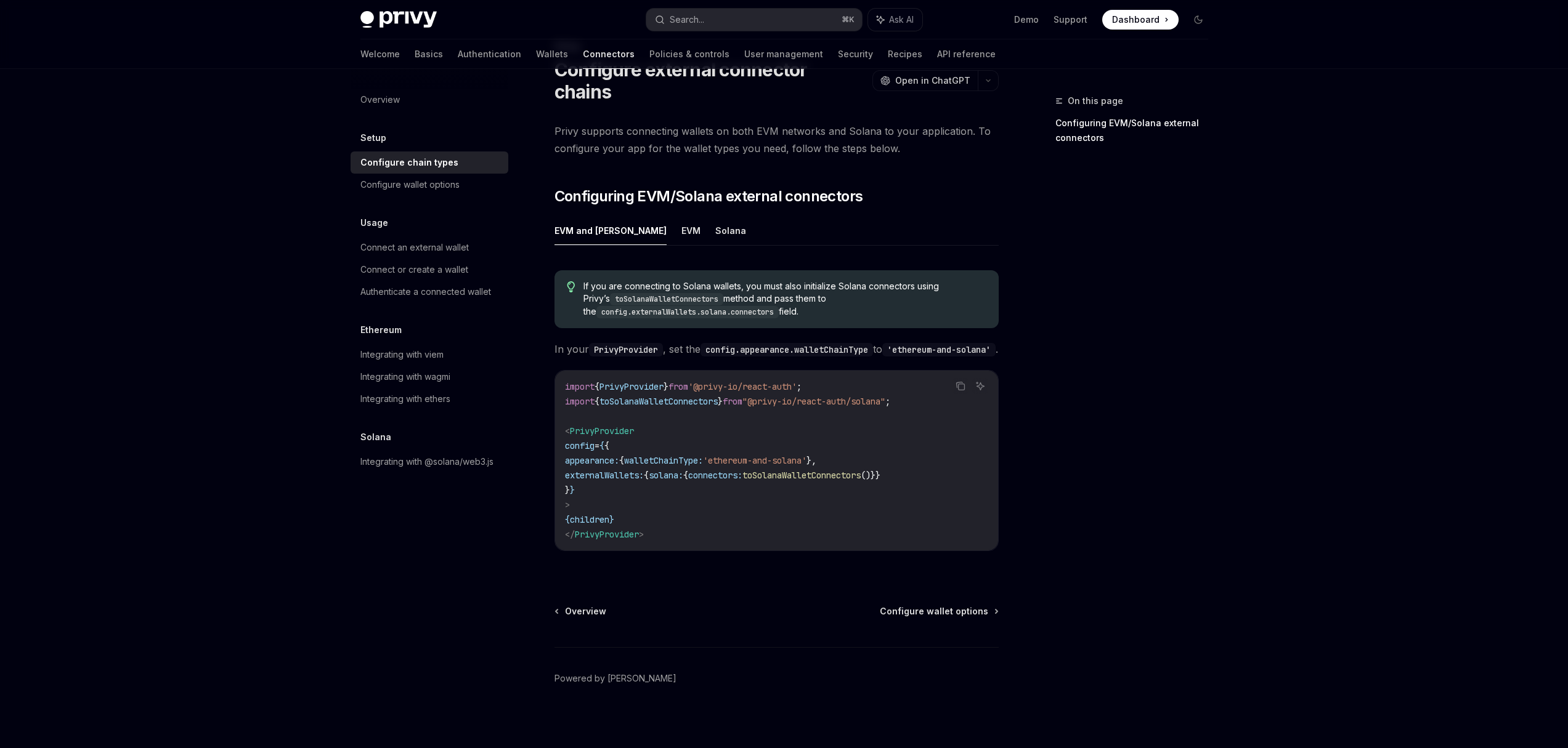
click at [401, 130] on div "Setup" at bounding box center [430, 137] width 158 height 15
click at [371, 143] on h5 "Setup" at bounding box center [374, 137] width 26 height 15
click at [373, 139] on h5 "Setup" at bounding box center [374, 137] width 26 height 15
click at [386, 104] on div "Overview" at bounding box center [380, 99] width 39 height 15
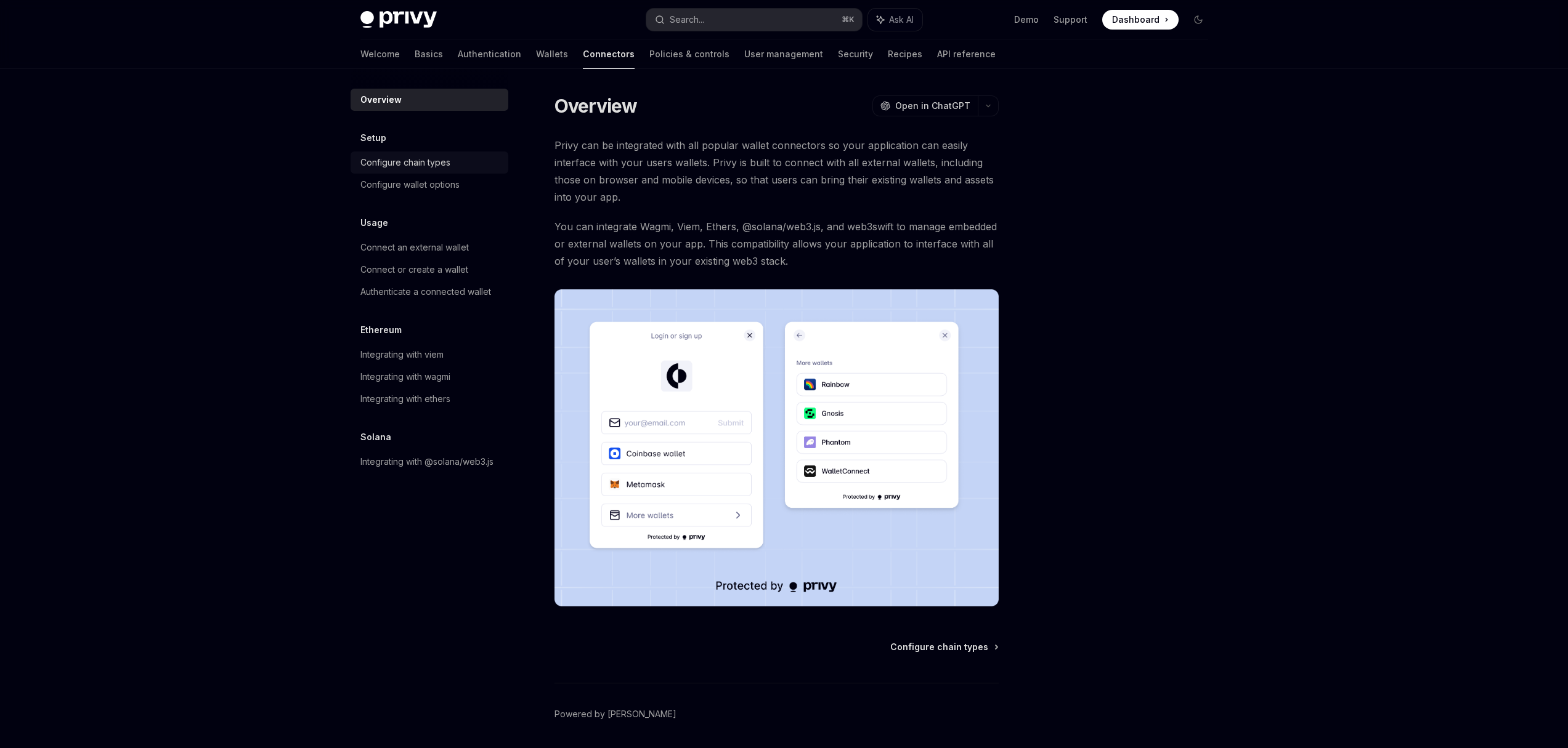
click at [383, 164] on div "Configure chain types" at bounding box center [405, 162] width 90 height 15
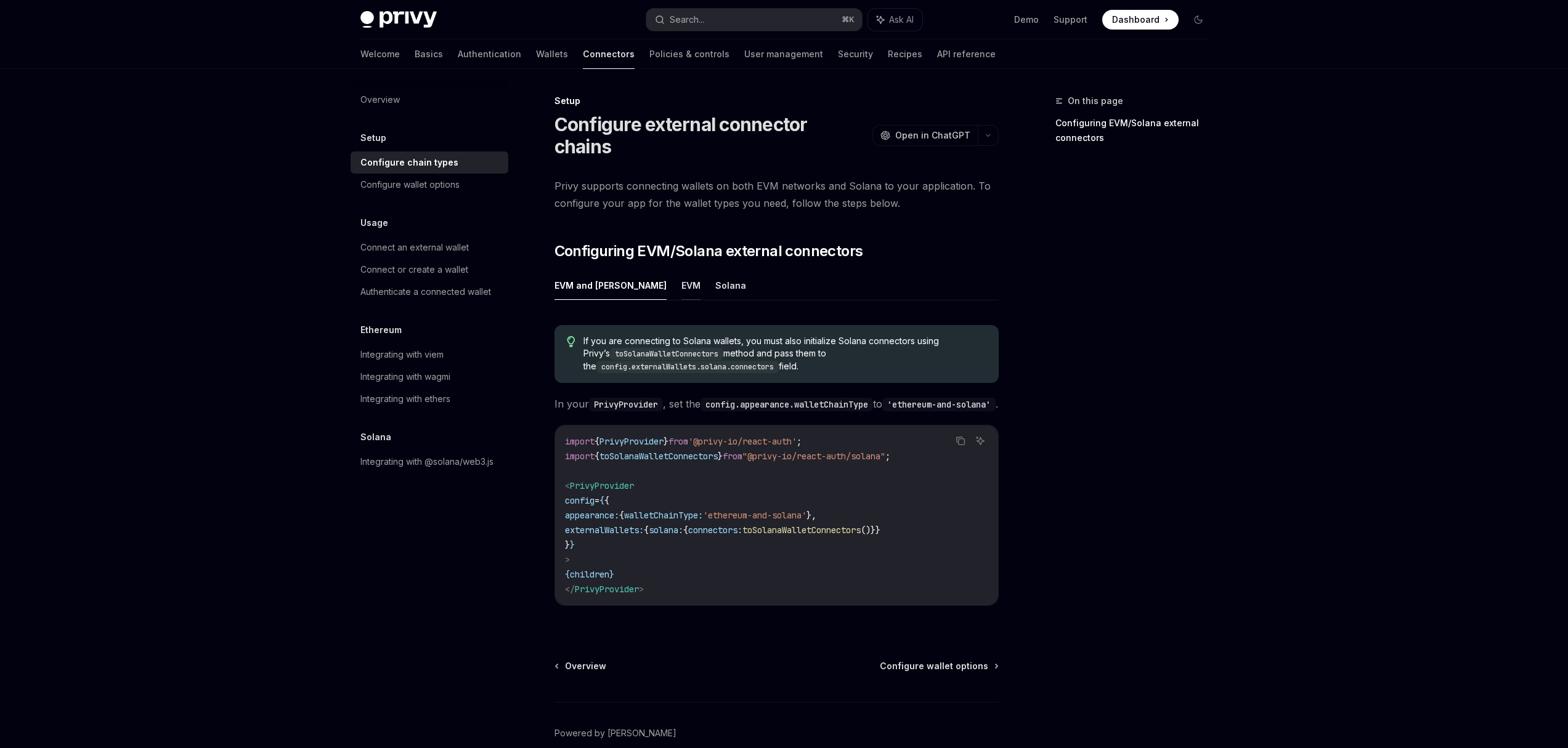
click at [682, 271] on button "EVM" at bounding box center [691, 285] width 19 height 29
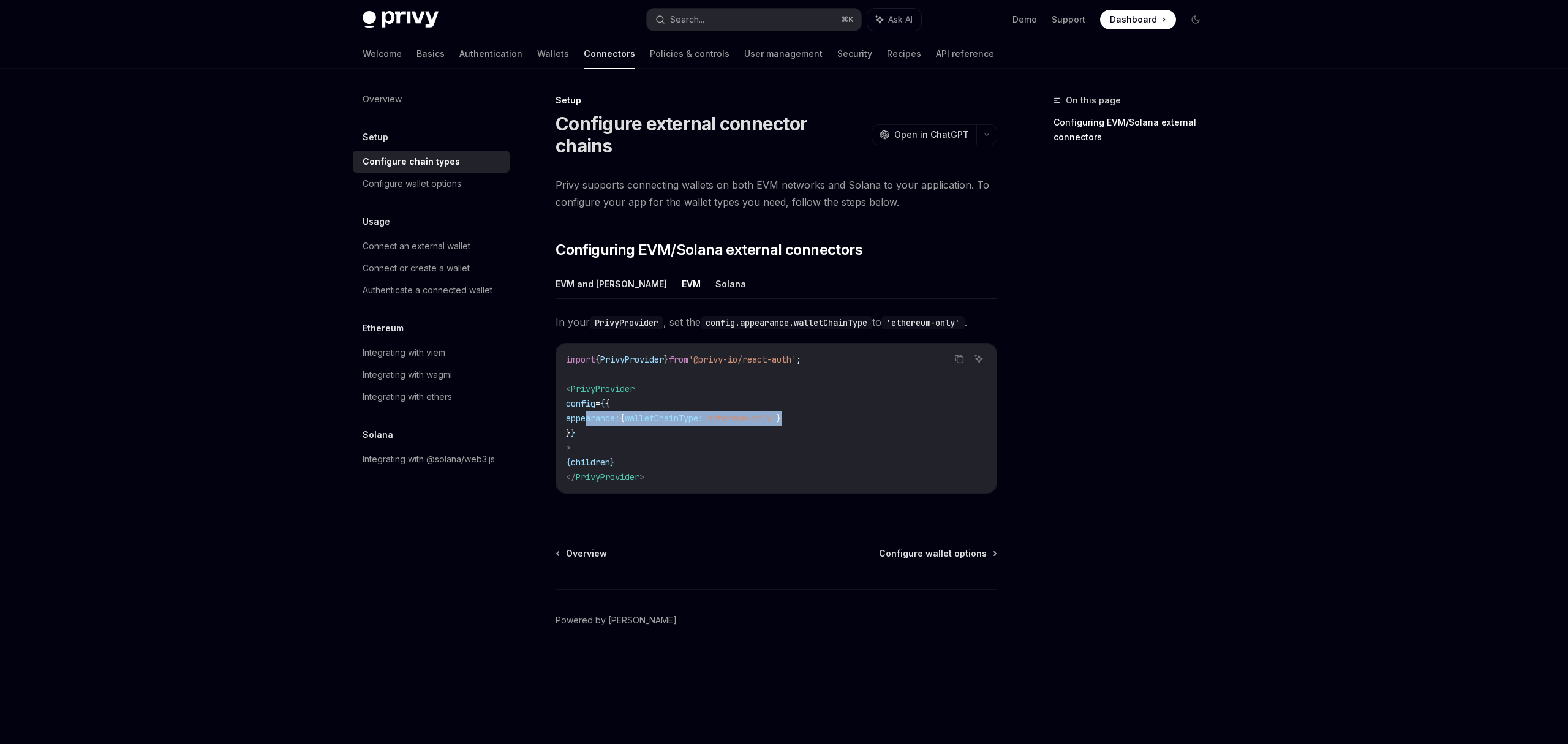
drag, startPoint x: 588, startPoint y: 398, endPoint x: 833, endPoint y: 399, distance: 245.0
click at [833, 399] on code "import { PrivyProvider } from '@privy-io/react-auth' ; < PrivyProvider config =…" at bounding box center [777, 418] width 421 height 132
click at [582, 269] on button "EVM and [PERSON_NAME]" at bounding box center [611, 284] width 111 height 29
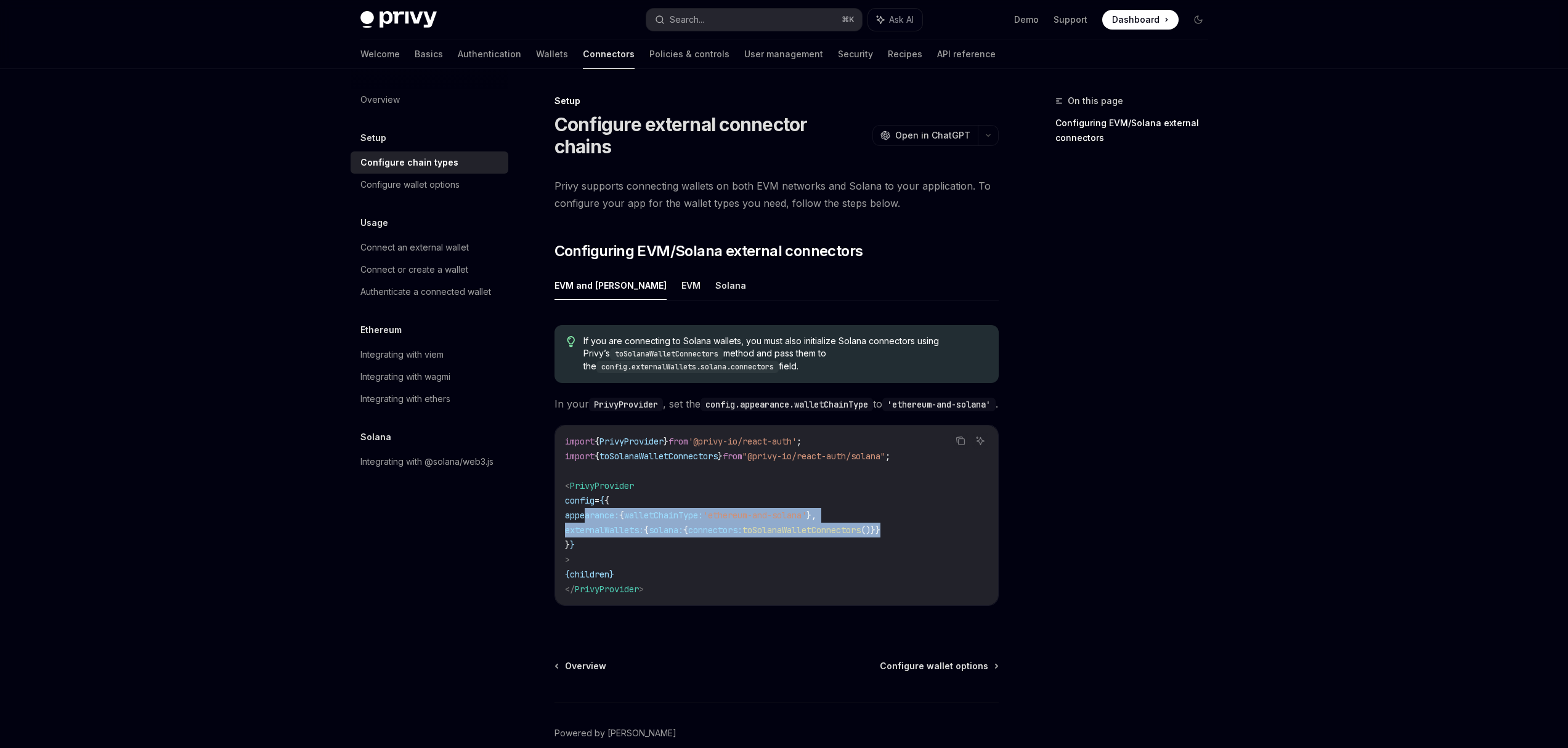
drag, startPoint x: 586, startPoint y: 511, endPoint x: 950, endPoint y: 526, distance: 364.3
click at [950, 526] on code "import { PrivyProvider } from '@privy-io/react-auth' ; import { toSolanaWalletC…" at bounding box center [777, 516] width 424 height 163
drag, startPoint x: 946, startPoint y: 525, endPoint x: 591, endPoint y: 505, distance: 355.6
click at [585, 502] on code "import { PrivyProvider } from '@privy-io/react-auth' ; import { toSolanaWalletC…" at bounding box center [777, 516] width 424 height 163
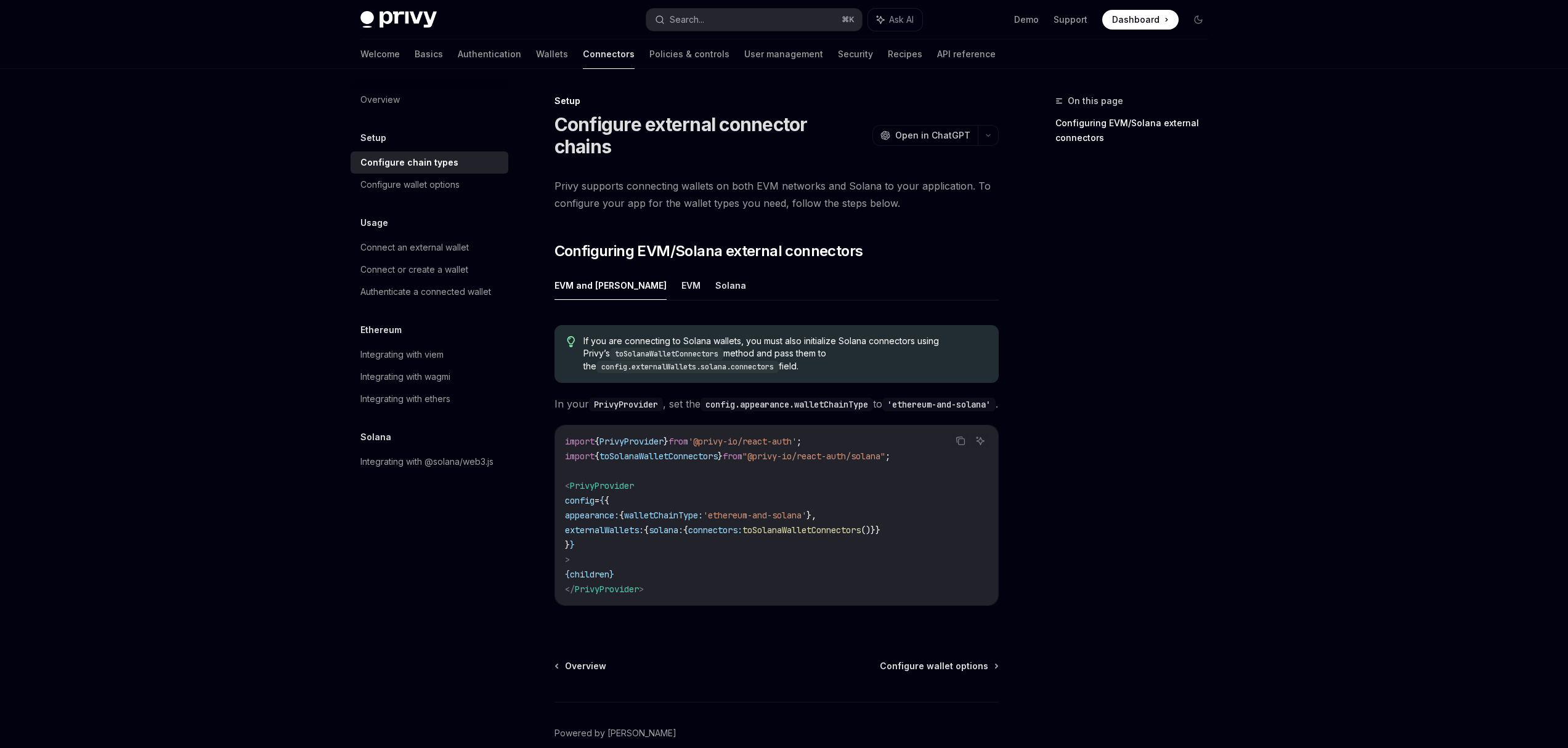
click at [591, 510] on span "appearance:" at bounding box center [592, 516] width 54 height 11
drag, startPoint x: 576, startPoint y: 495, endPoint x: 626, endPoint y: 529, distance: 60.5
click at [626, 529] on code "import { PrivyProvider } from '@privy-io/react-auth' ; import { toSolanaWalletC…" at bounding box center [777, 516] width 424 height 163
click at [602, 549] on code "import { PrivyProvider } from '@privy-io/react-auth' ; import { toSolanaWalletC…" at bounding box center [777, 516] width 424 height 163
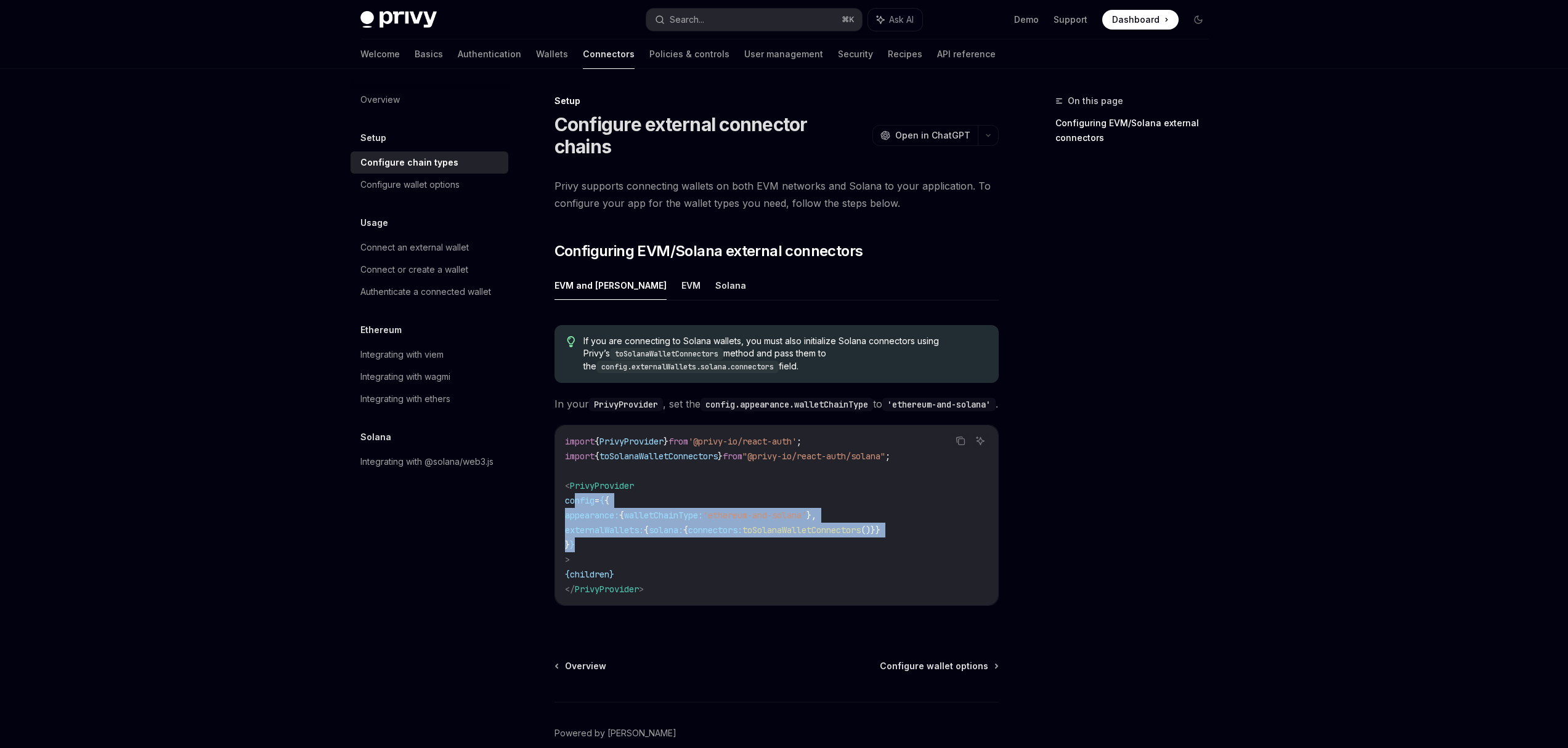
drag, startPoint x: 595, startPoint y: 540, endPoint x: 573, endPoint y: 498, distance: 47.4
click at [573, 498] on code "import { PrivyProvider } from '@privy-io/react-auth' ; import { toSolanaWalletC…" at bounding box center [777, 516] width 424 height 163
copy code "config = { { appearance: { walletChainType: 'ethereum-and-solana' }, externalWa…"
click at [386, 180] on div "Configure wallet options" at bounding box center [410, 184] width 99 height 15
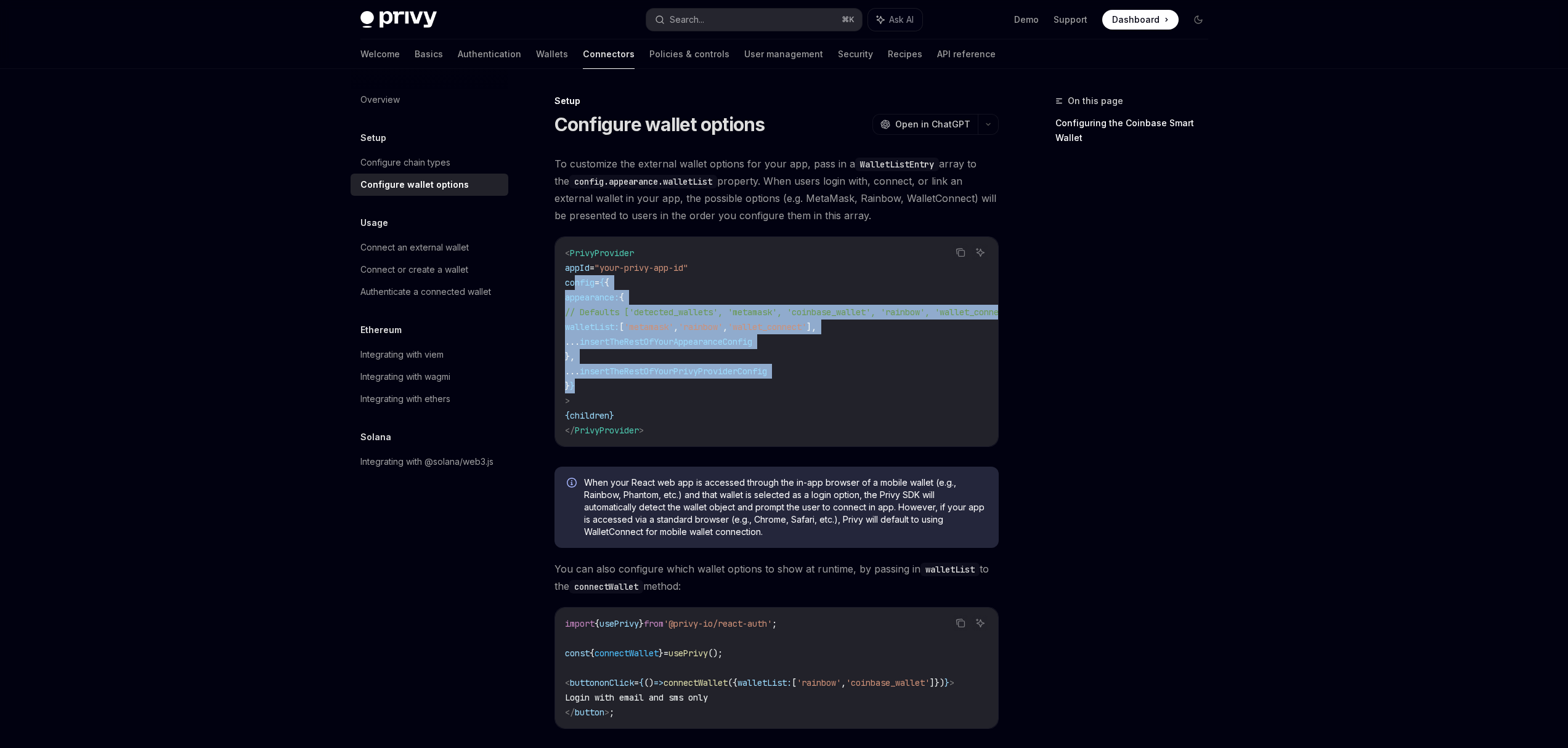
drag, startPoint x: 576, startPoint y: 282, endPoint x: 778, endPoint y: 392, distance: 230.0
click at [778, 392] on code "< PrivyProvider appId = "your-privy-app-id" config = { { appearance: { // Defau…" at bounding box center [806, 341] width 483 height 192
copy code "config = { { appearance: { // Defaults ['detected_wallets', 'metamask', 'coinba…"
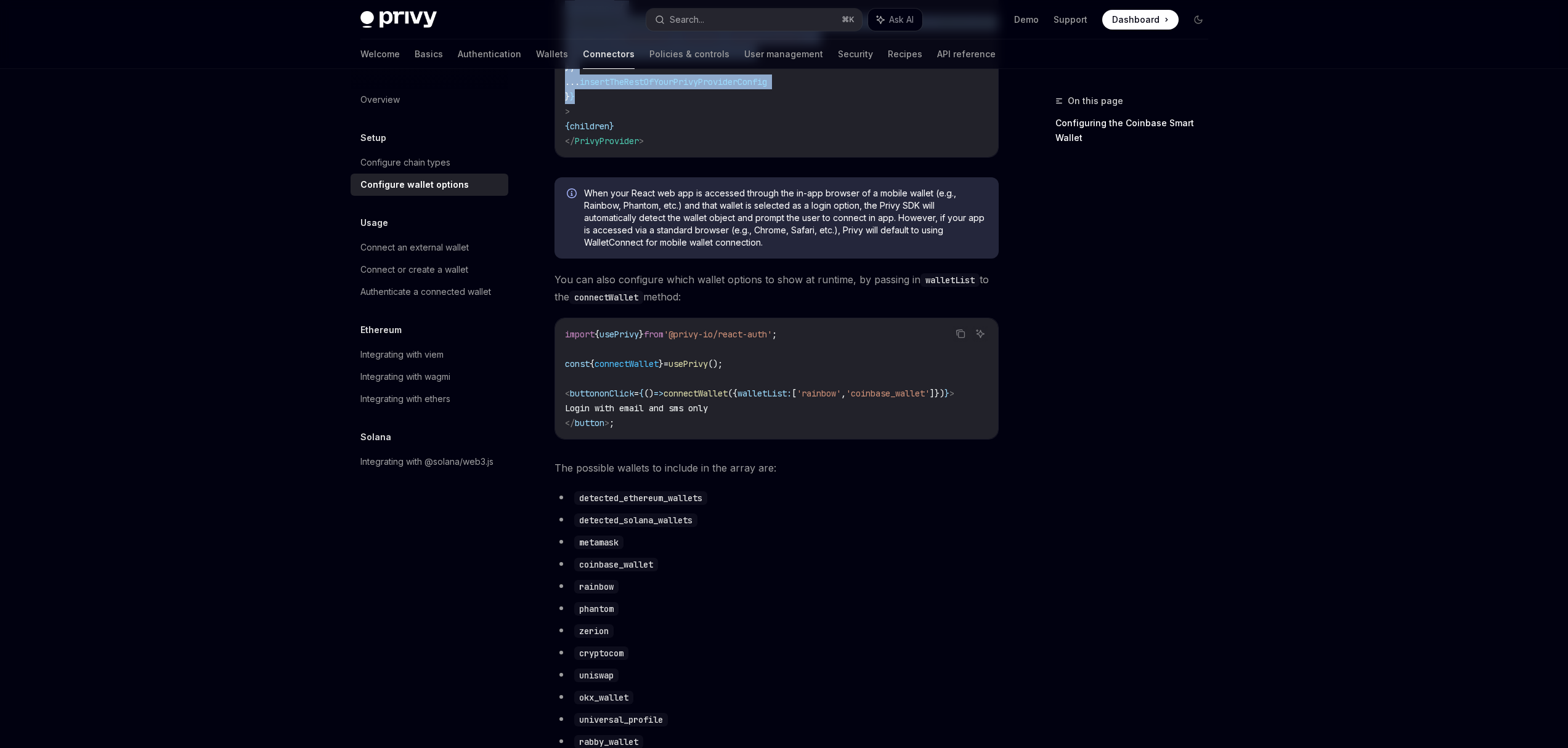
scroll to position [318, 0]
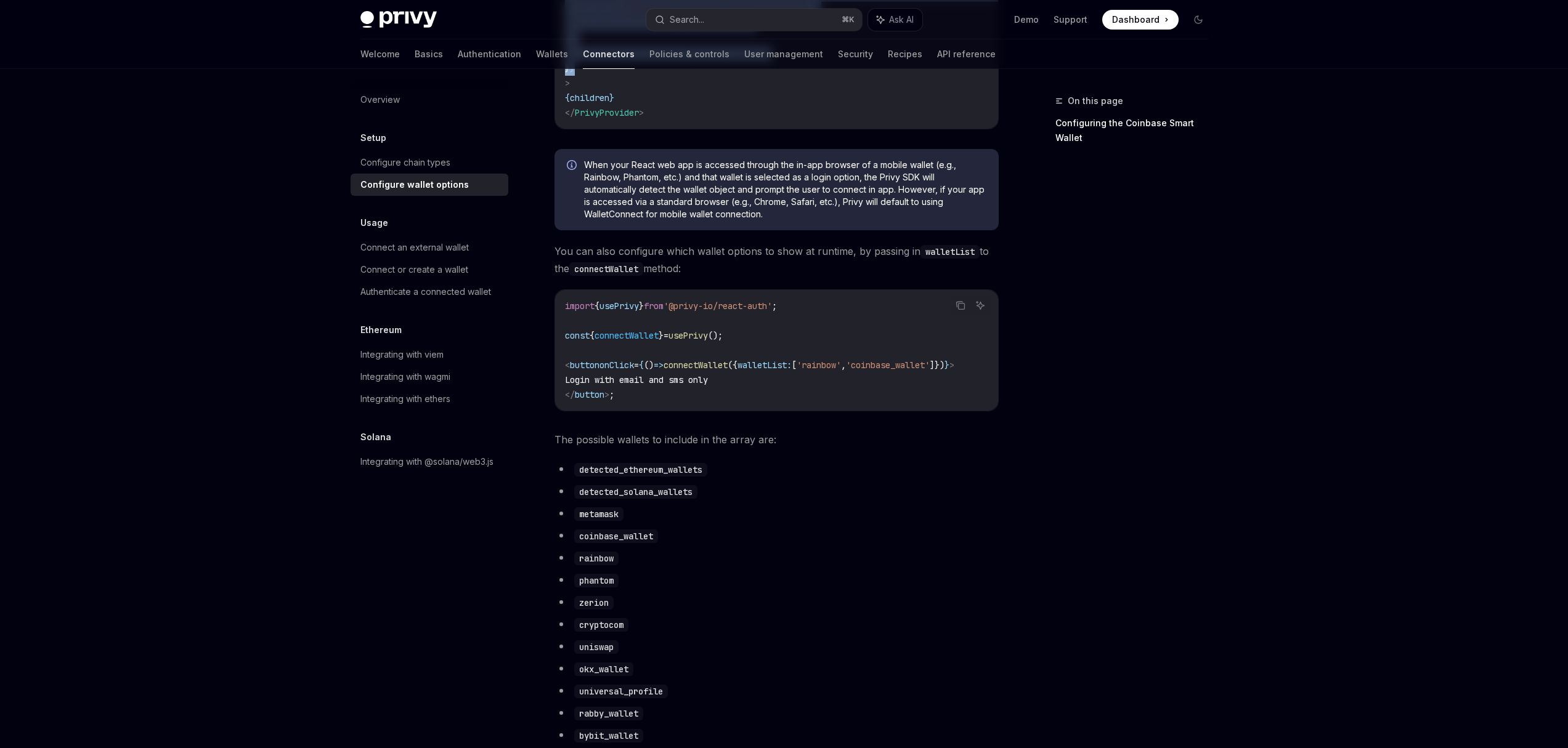
copy code "config = { { appearance: { // Defaults ['detected_wallets', 'metamask', 'coinba…"
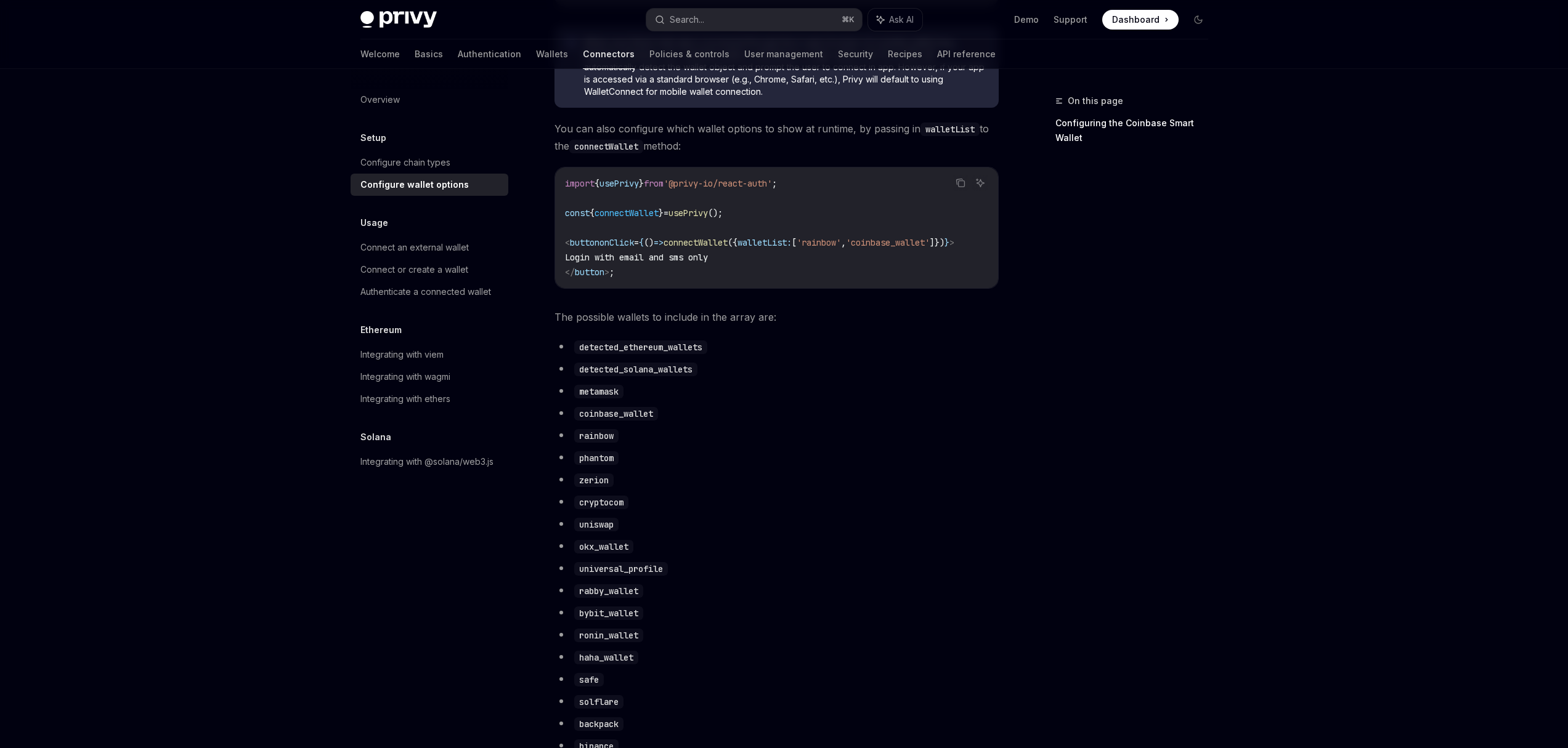
scroll to position [518, 0]
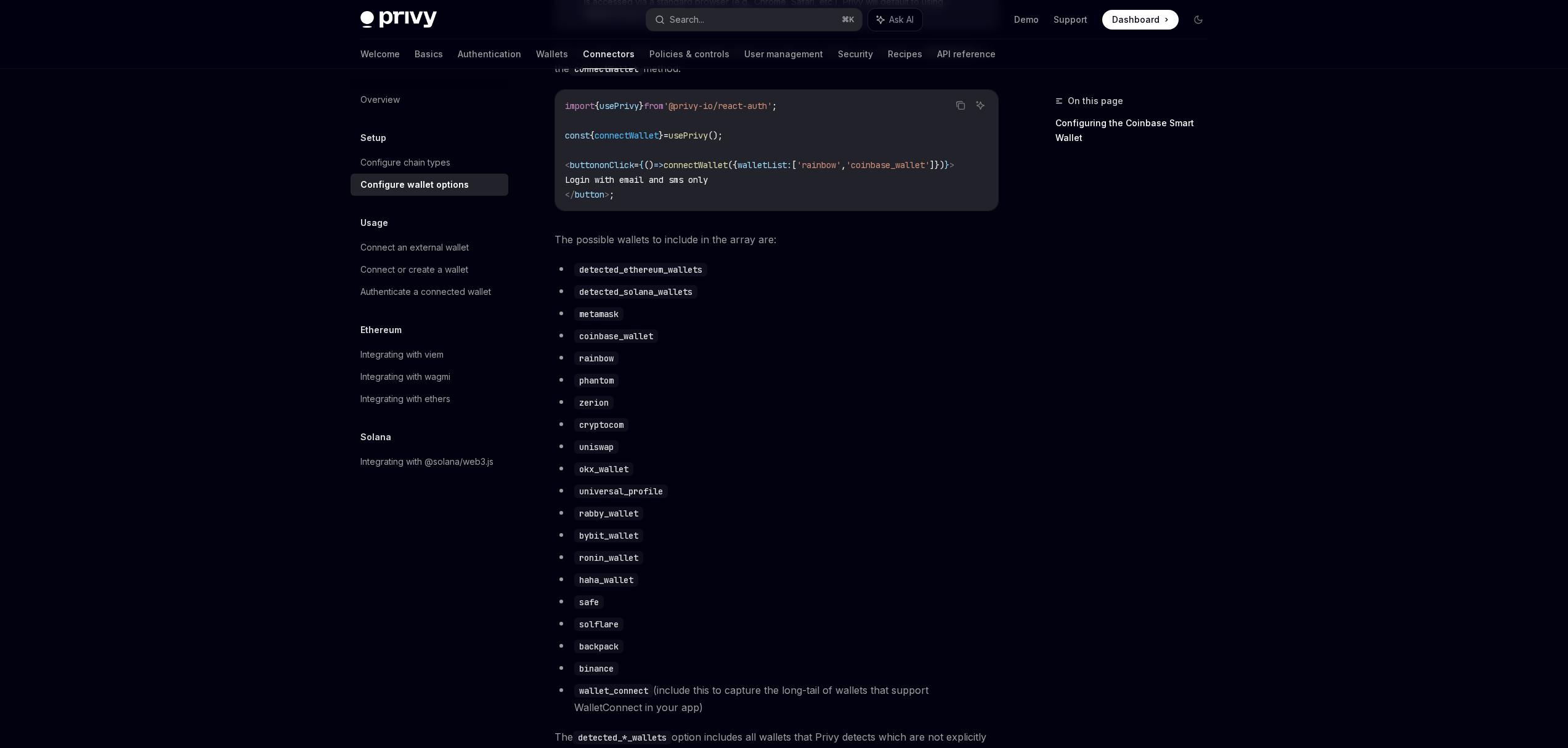
click at [602, 320] on code "metamask" at bounding box center [599, 315] width 49 height 14
click at [600, 343] on code "coinbase_wallet" at bounding box center [616, 337] width 84 height 14
click at [596, 387] on code "phantom" at bounding box center [596, 381] width 45 height 14
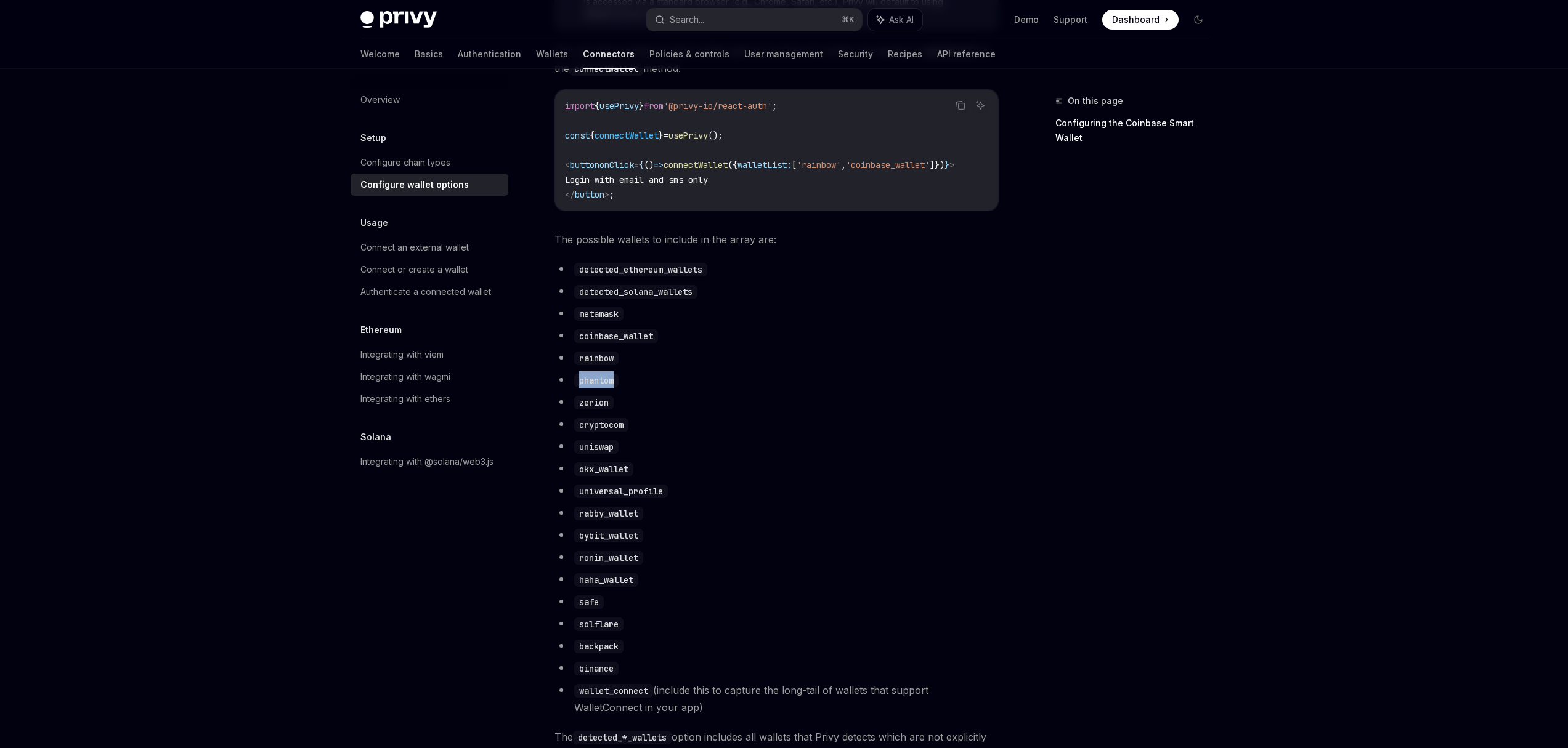
click at [596, 387] on code "phantom" at bounding box center [596, 381] width 45 height 14
copy code "phantom"
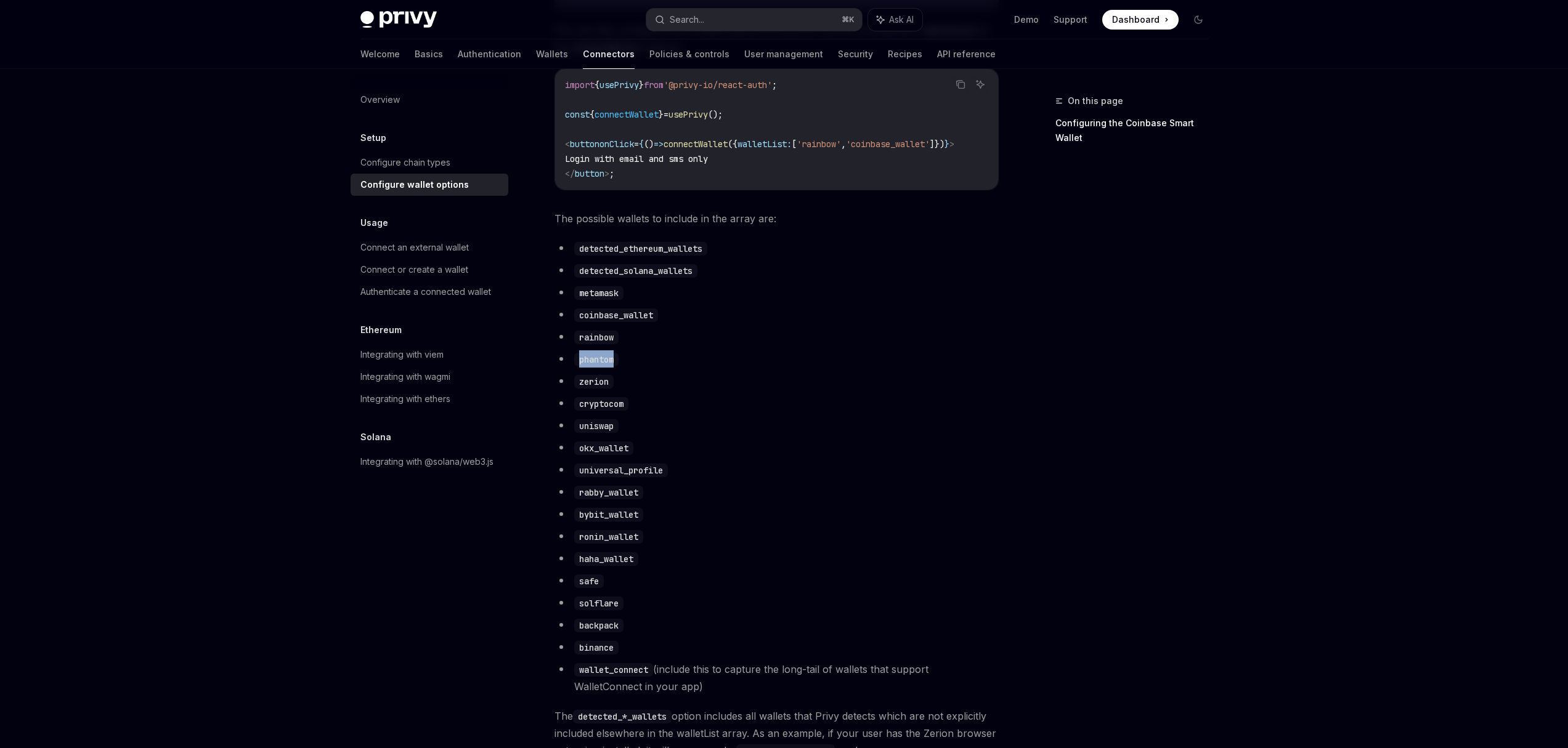
scroll to position [539, 0]
drag, startPoint x: 761, startPoint y: 149, endPoint x: 973, endPoint y: 151, distance: 212.0
click at [955, 150] on span "< button onClick = { () => connectWallet ({ walletList: [ 'rainbow' , 'coinbase…" at bounding box center [759, 144] width 389 height 11
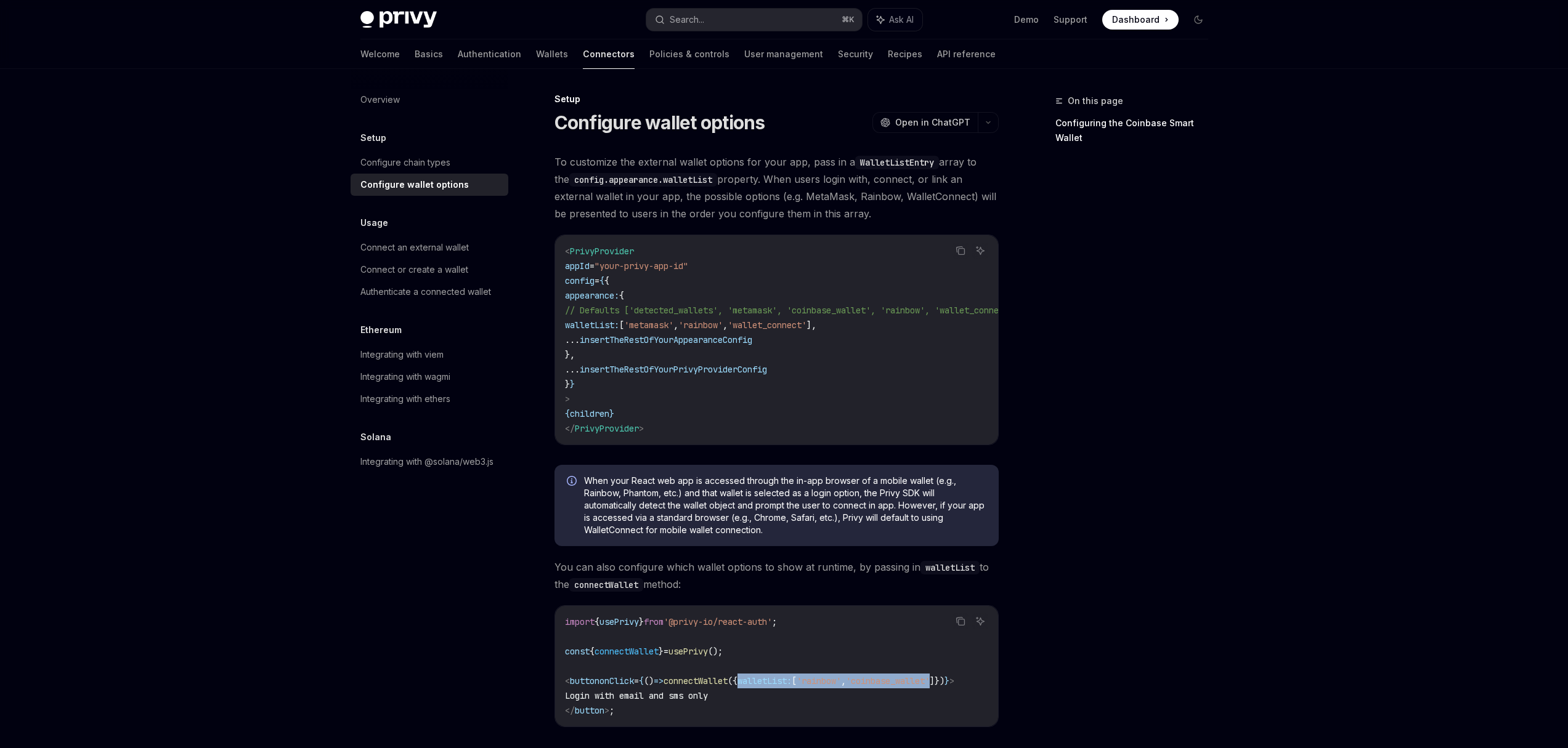
scroll to position [2, 0]
click at [596, 326] on span "walletList:" at bounding box center [592, 325] width 54 height 11
drag, startPoint x: 583, startPoint y: 291, endPoint x: 593, endPoint y: 357, distance: 66.8
click at [593, 357] on code "< PrivyProvider appId = "your-privy-app-id" config = { { appearance: { // Defau…" at bounding box center [806, 339] width 483 height 192
copy code "appearance: { // Defaults ['detected_wallets', 'metamask', 'coinbase_wallet', '…"
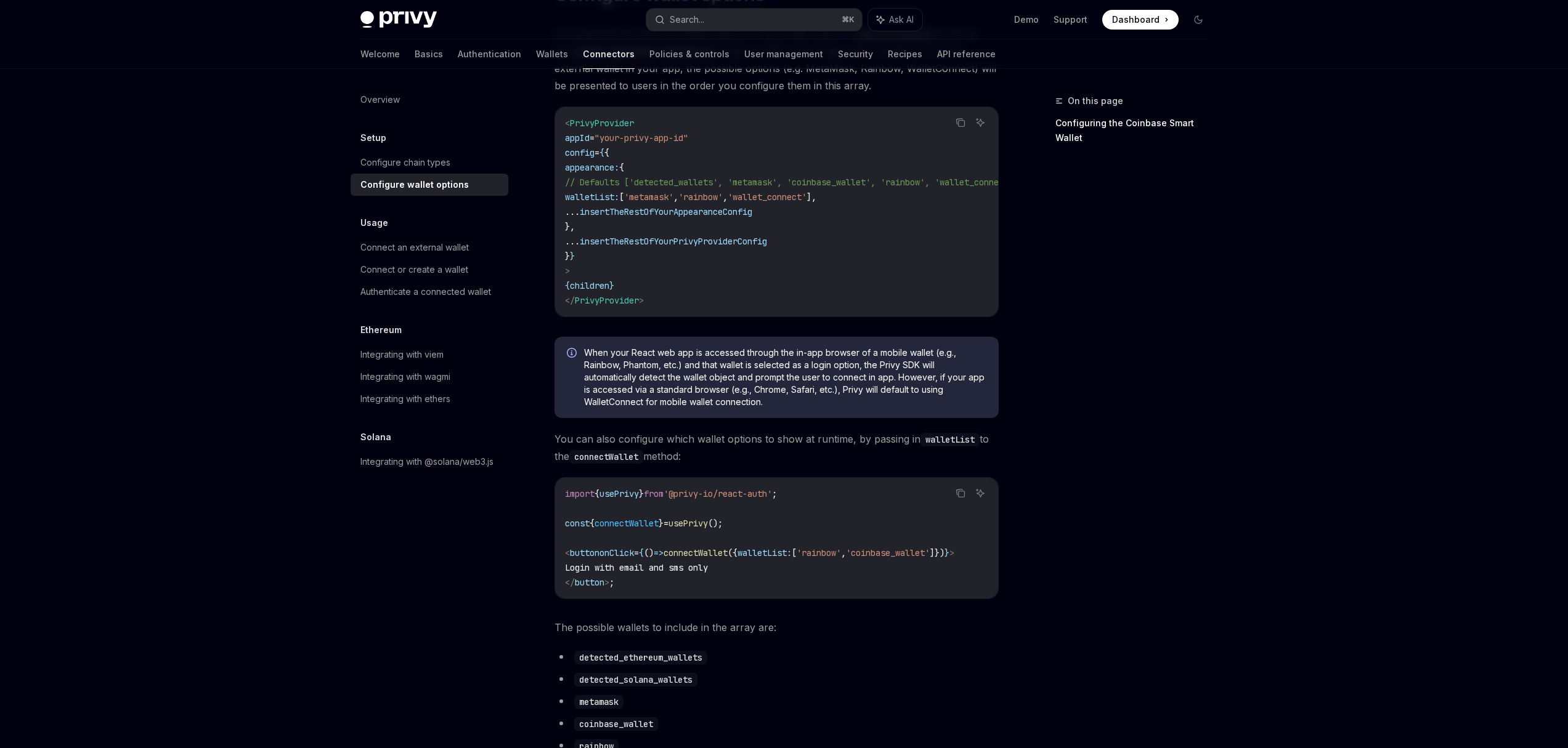
scroll to position [233, 0]
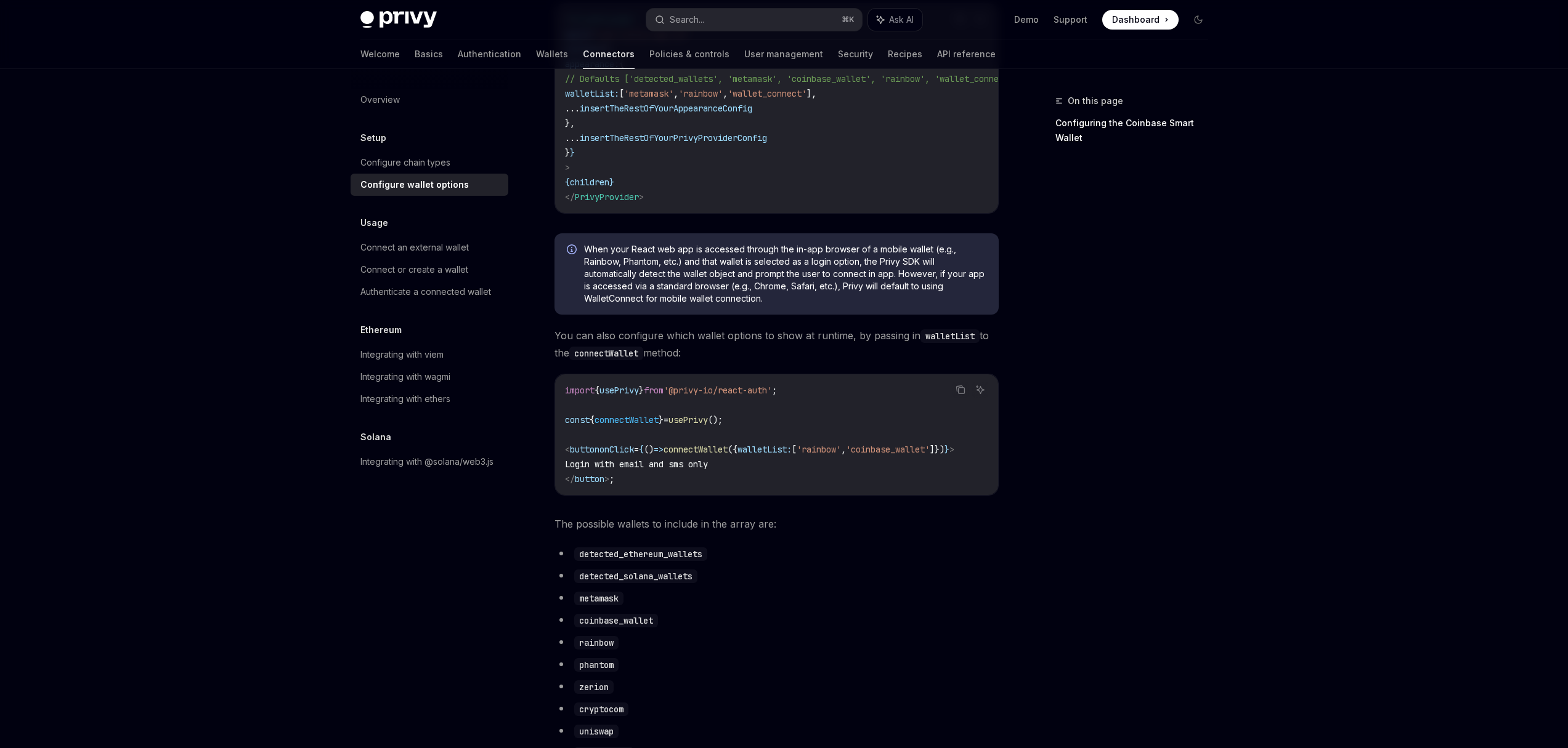
click at [594, 650] on code "rainbow" at bounding box center [596, 643] width 45 height 14
click at [592, 672] on code "phantom" at bounding box center [596, 665] width 45 height 14
copy code "phantom"
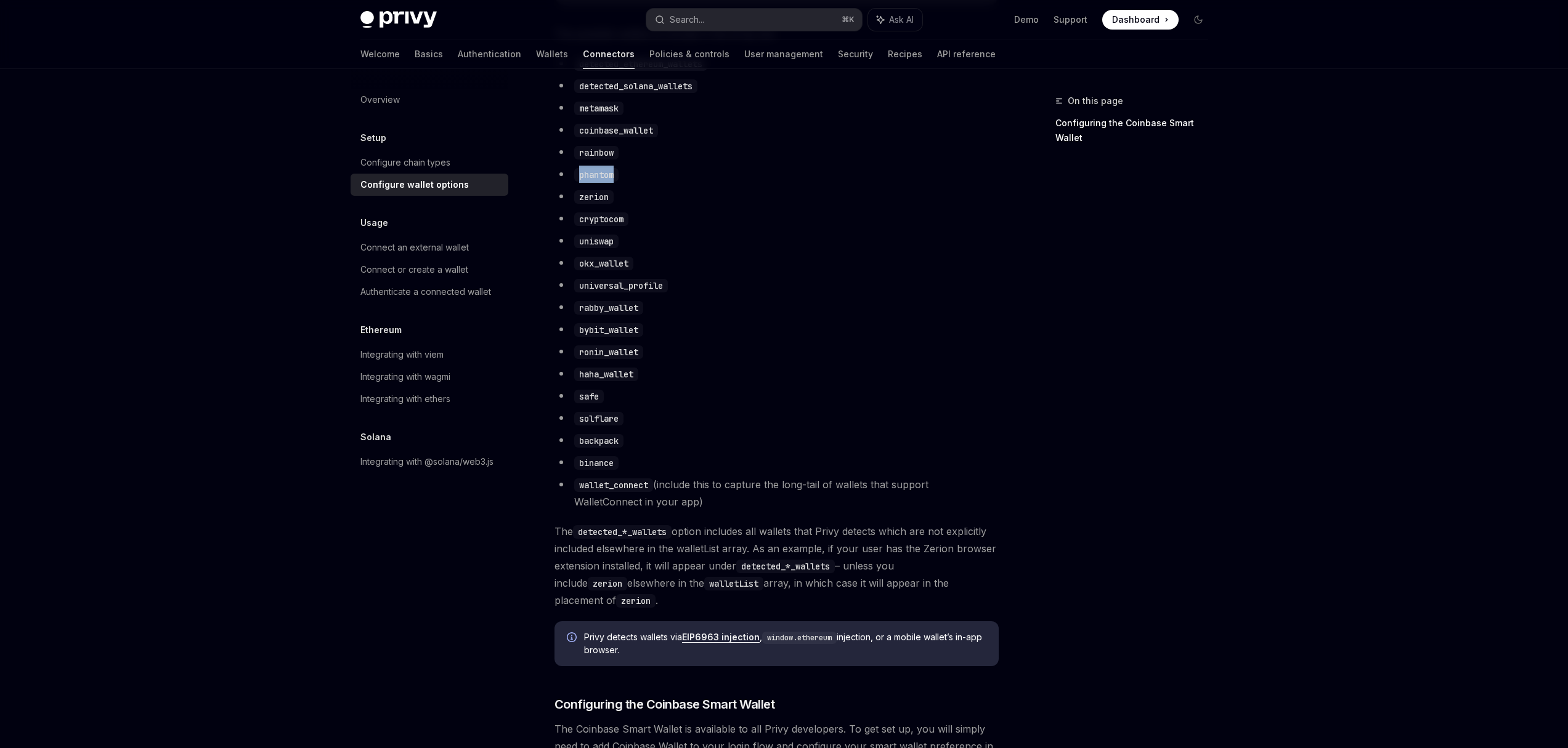
scroll to position [739, 0]
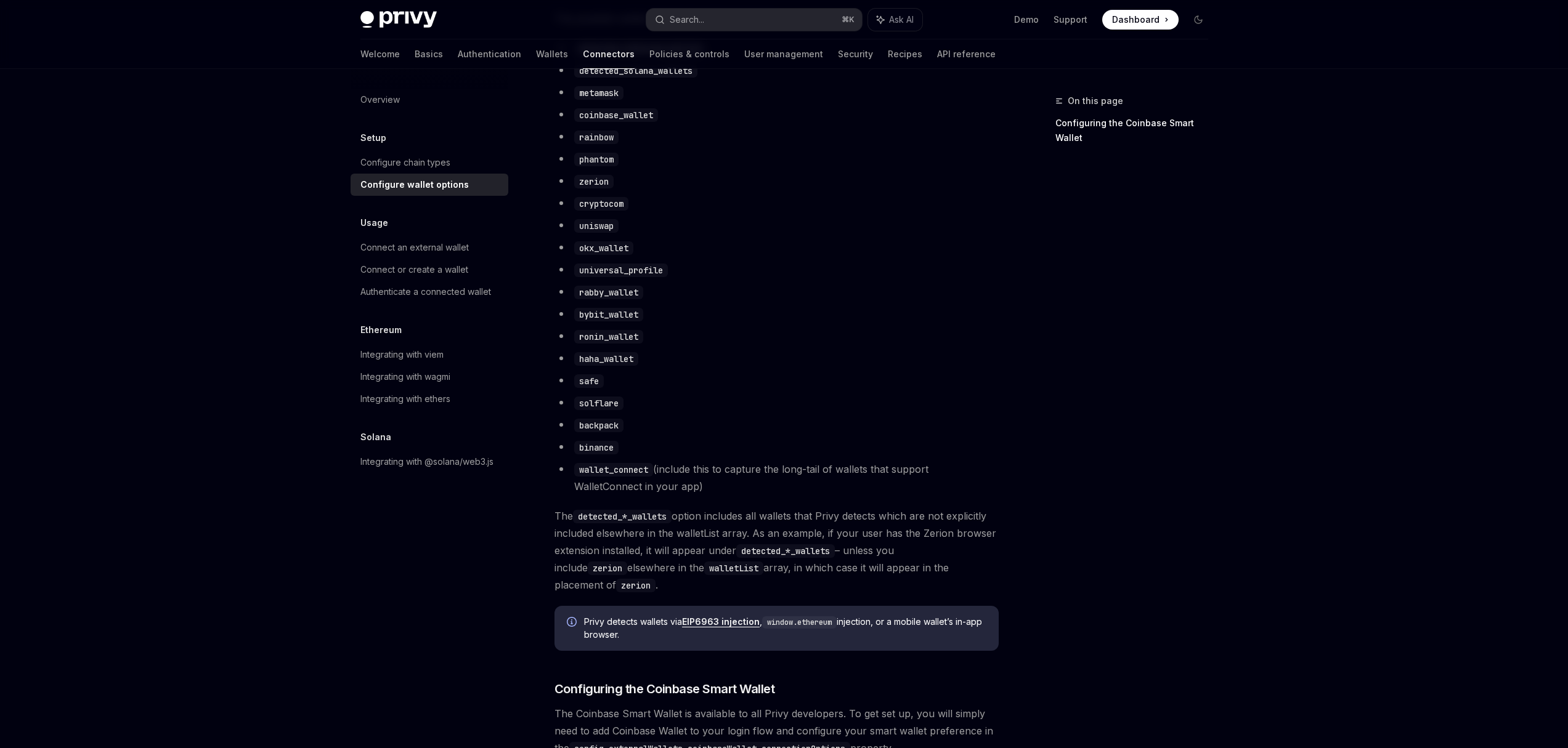
click at [614, 495] on li "wallet_connect (include this to capture the long-tail of wallets that support W…" at bounding box center [777, 478] width 444 height 35
drag, startPoint x: 584, startPoint y: 525, endPoint x: 650, endPoint y: 523, distance: 66.0
click at [650, 523] on code "detected_*_wallets" at bounding box center [622, 517] width 98 height 14
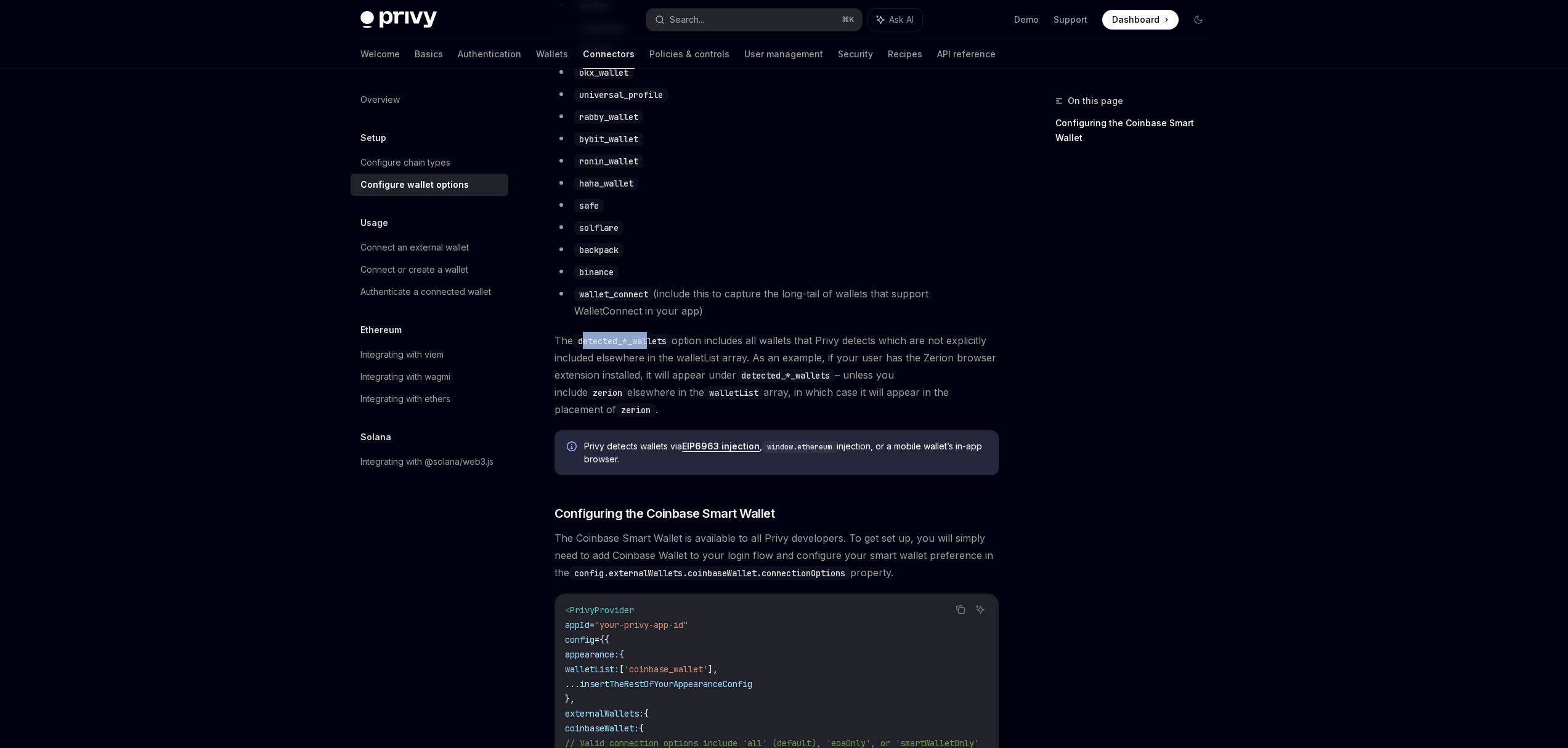
scroll to position [1079, 0]
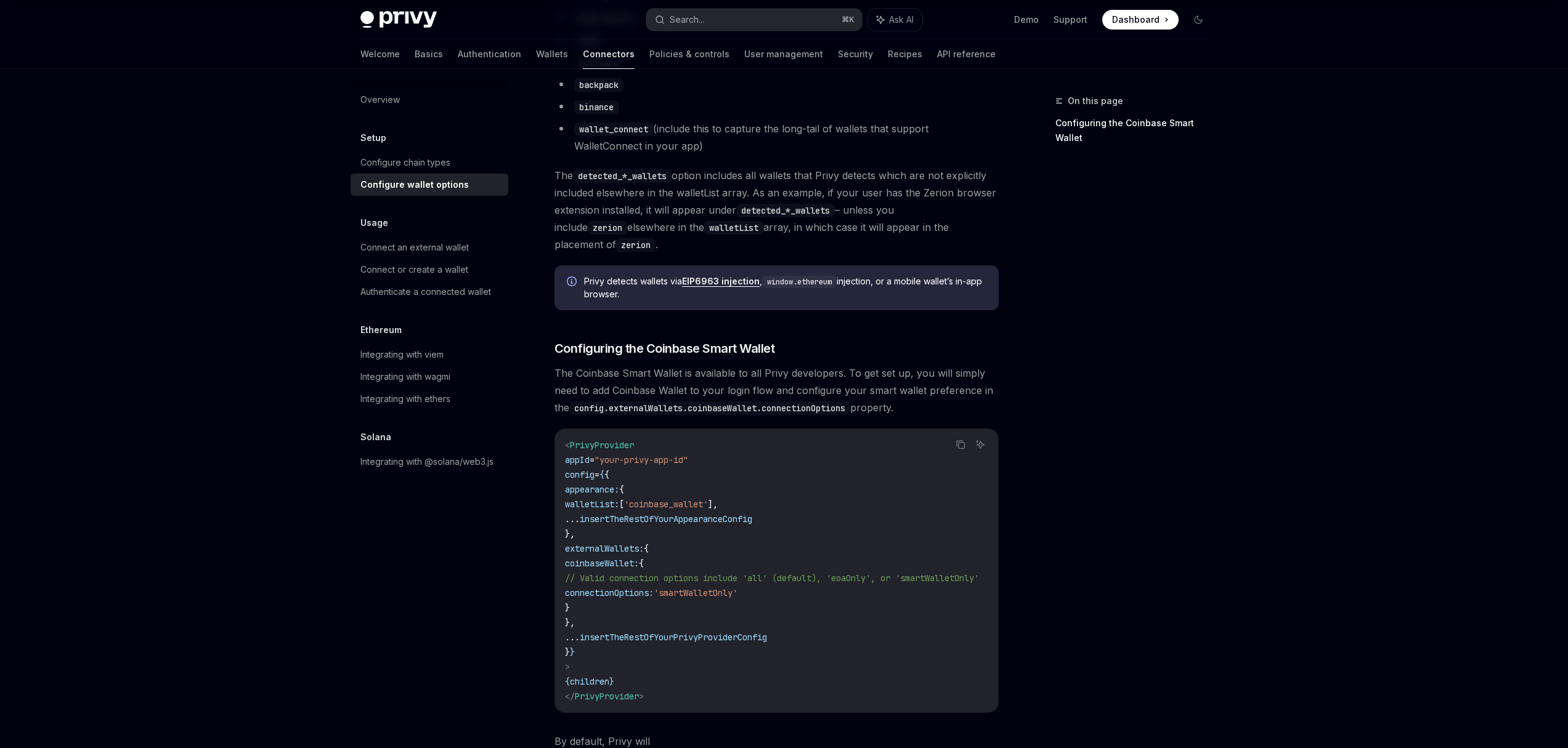
click at [738, 588] on span "'smartWalletOnly'" at bounding box center [695, 593] width 84 height 11
click at [697, 499] on span "'coinbase_wallet'" at bounding box center [665, 504] width 84 height 11
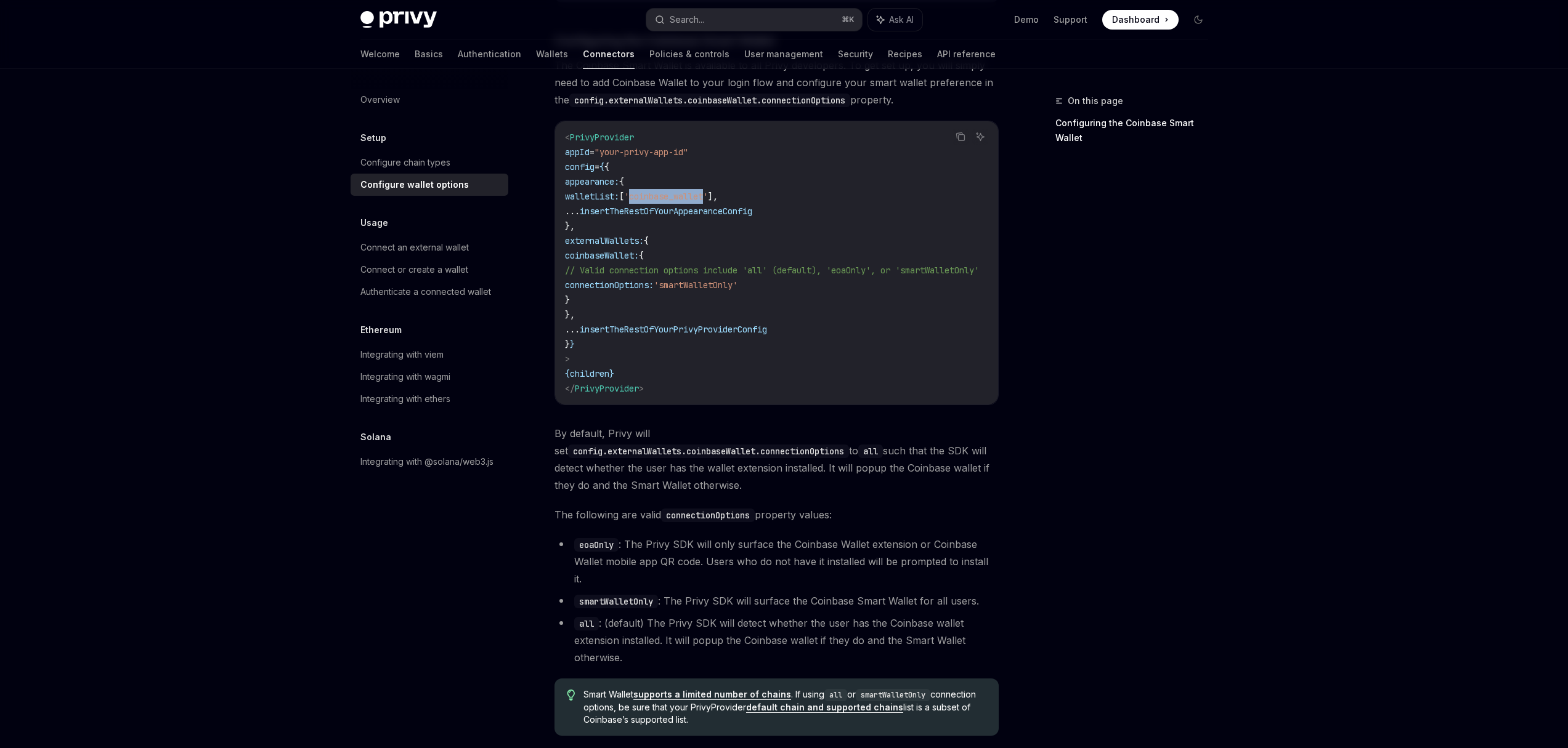
scroll to position [1386, 0]
click at [428, 170] on link "Configure chain types" at bounding box center [430, 162] width 158 height 22
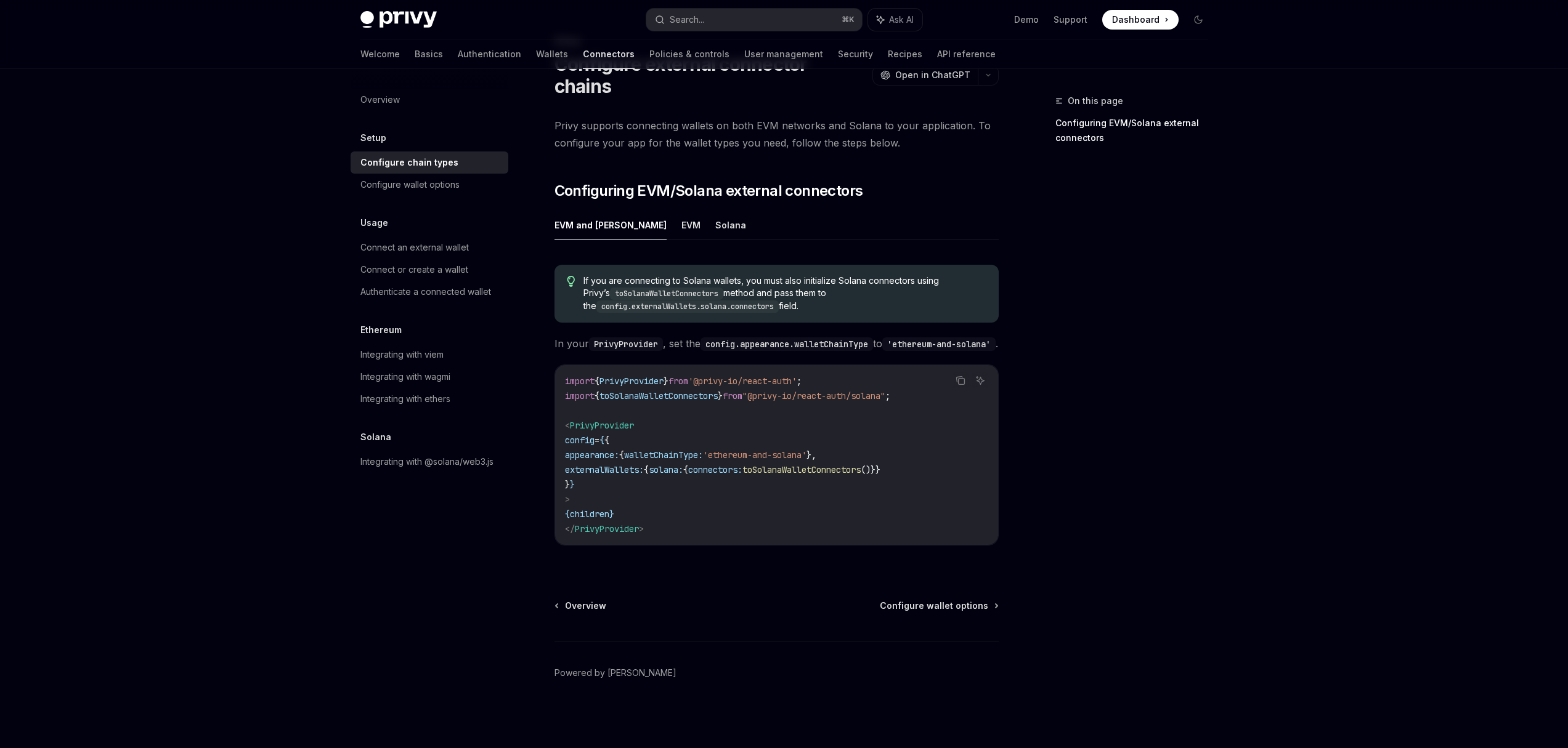
scroll to position [54, 0]
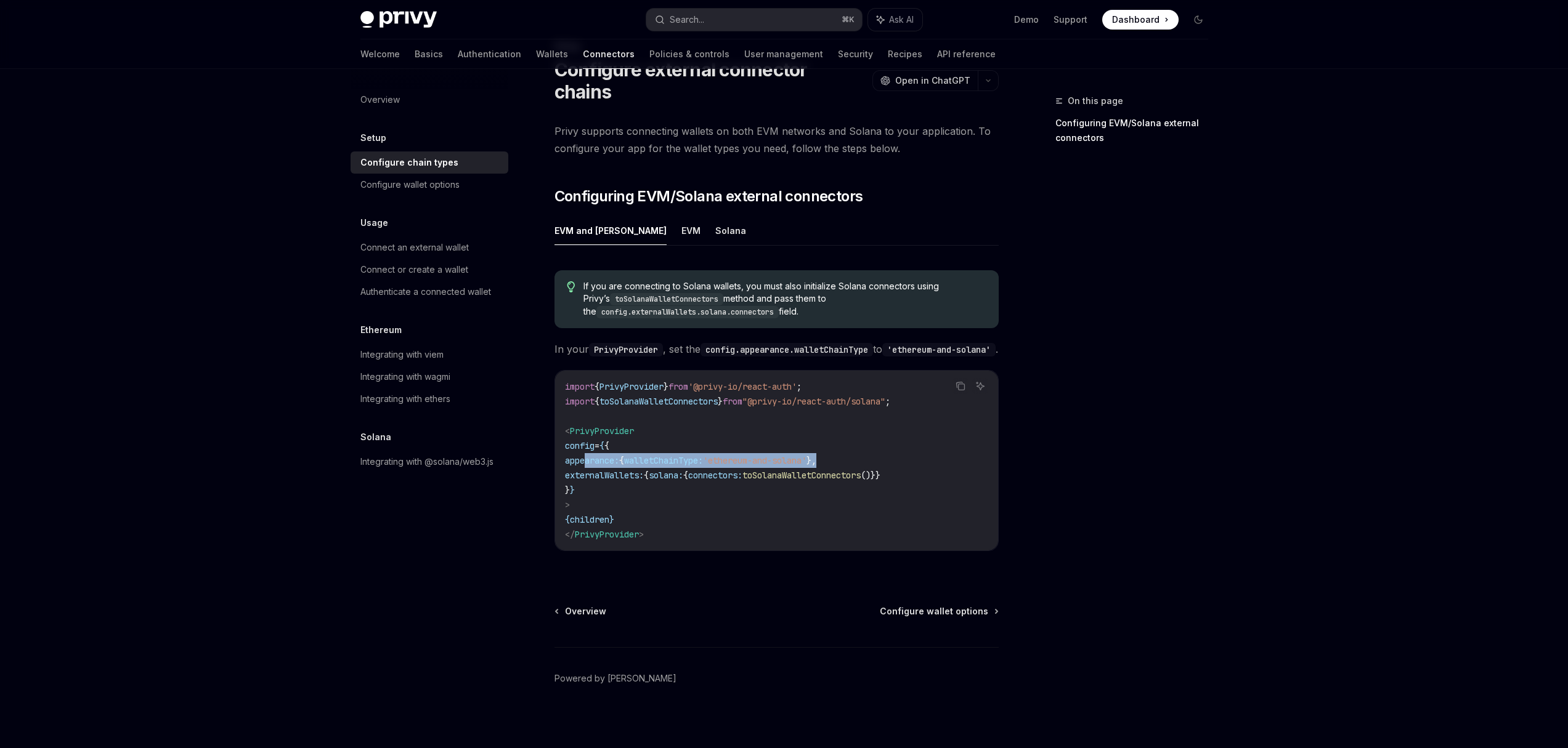
drag, startPoint x: 859, startPoint y: 457, endPoint x: 586, endPoint y: 456, distance: 273.0
click at [586, 456] on span "appearance: { walletChainType: 'ethereum-and-solana' }," at bounding box center [691, 460] width 252 height 11
copy span "appearance: { walletChainType: 'ethereum-and-solana' },"
click at [692, 442] on code "import { PrivyProvider } from '@privy-io/react-auth' ; import { toSolanaWalletC…" at bounding box center [777, 461] width 424 height 163
drag, startPoint x: 655, startPoint y: 456, endPoint x: 848, endPoint y: 454, distance: 193.0
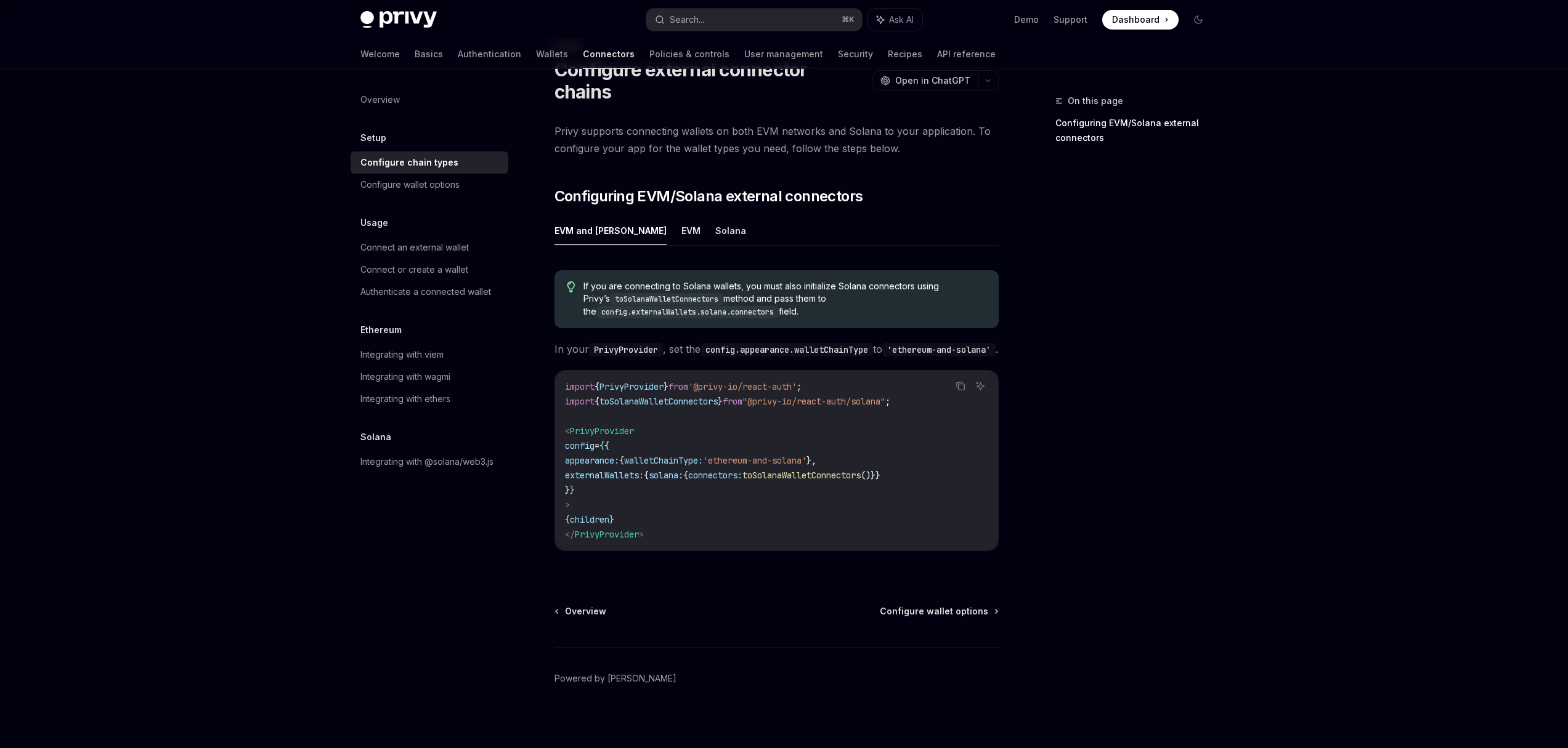
click at [817, 455] on span "appearance: { walletChainType: 'ethereum-and-solana' }," at bounding box center [691, 460] width 252 height 11
copy span "walletChainType: 'ethereum-and-solana'"
click at [777, 457] on span "'ethereum-and-solana'" at bounding box center [754, 460] width 104 height 11
click at [682, 216] on button "EVM" at bounding box center [691, 231] width 19 height 29
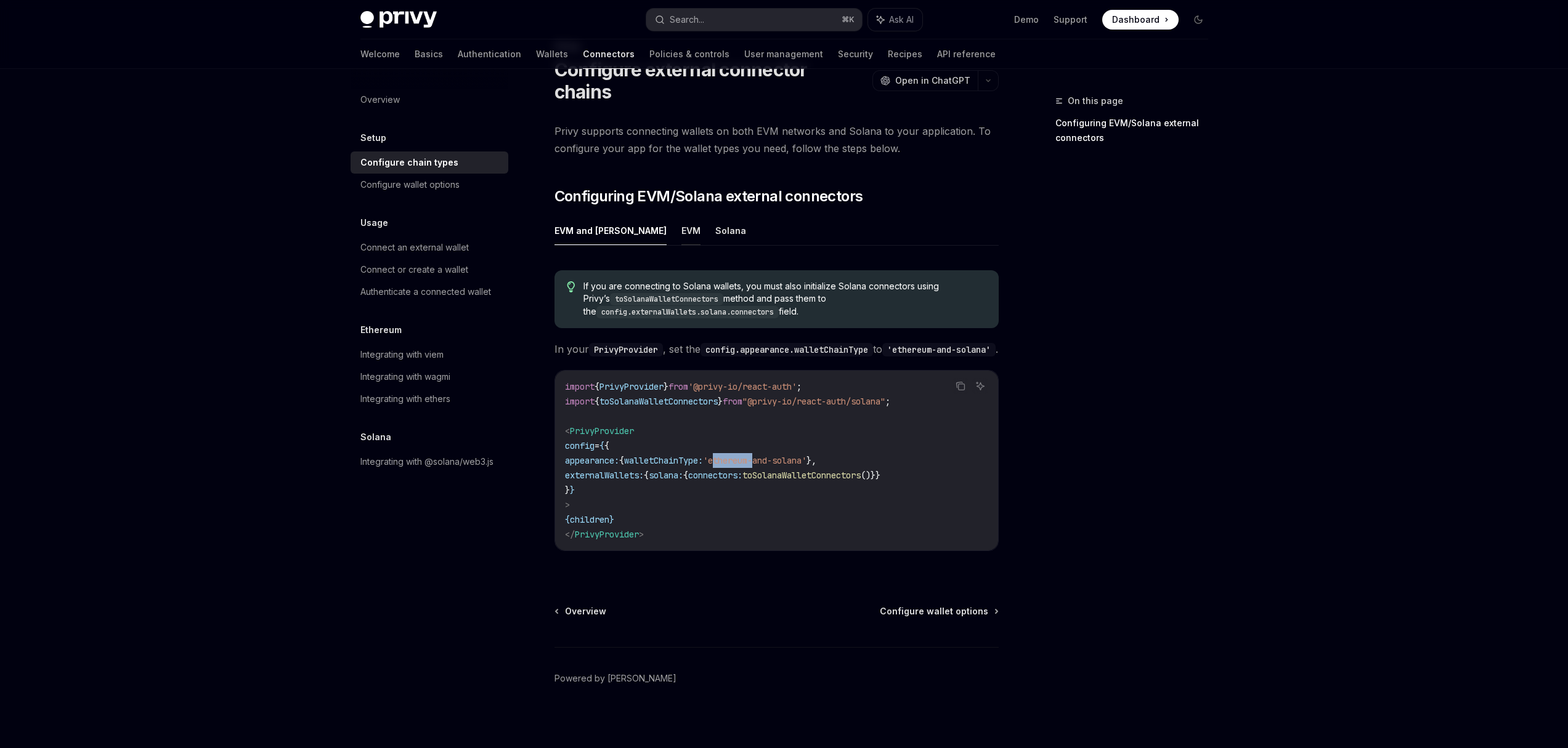
type textarea "*"
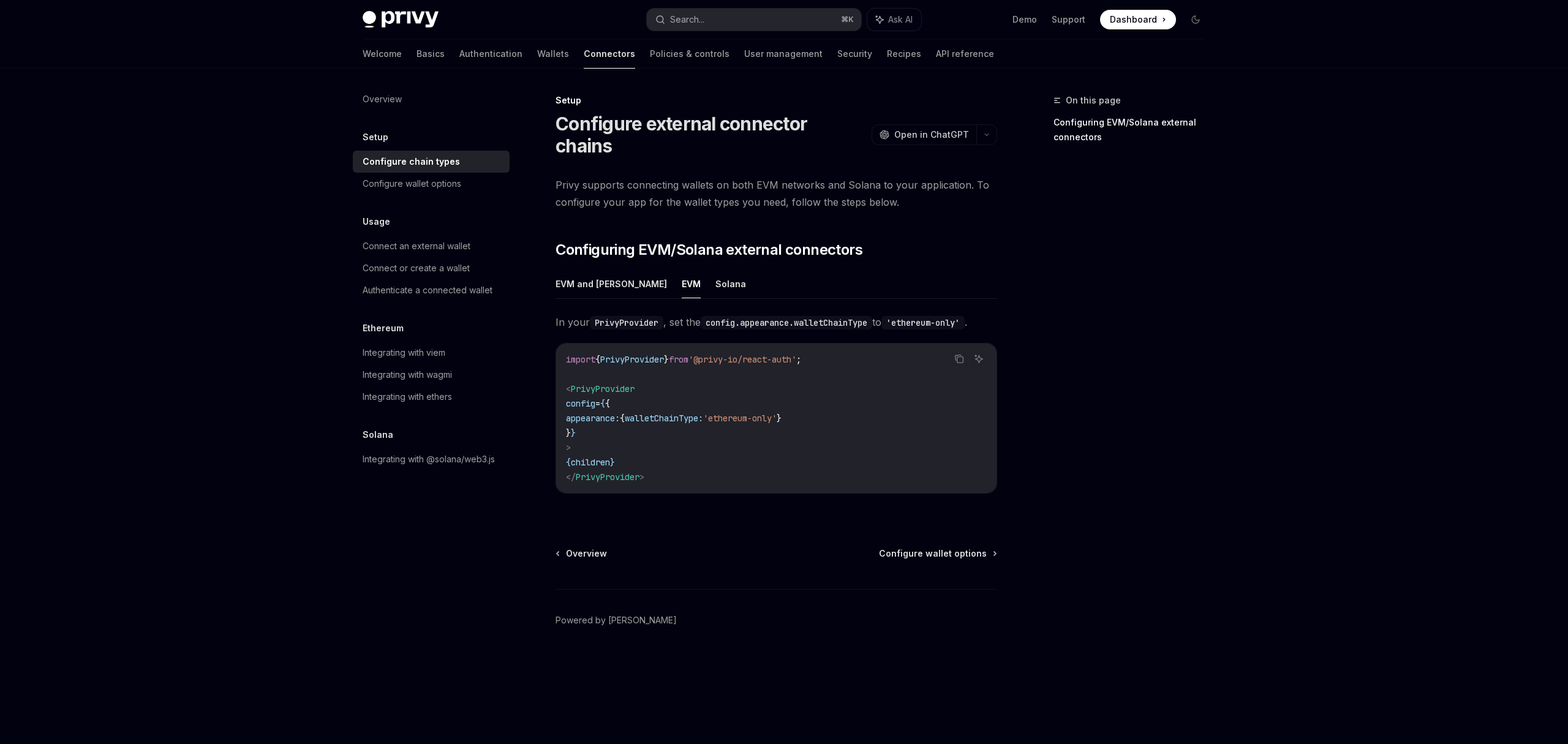
click at [759, 406] on code "import { PrivyProvider } from '@privy-io/react-auth' ; < PrivyProvider config =…" at bounding box center [777, 418] width 421 height 132
click at [755, 413] on span "'ethereum-only'" at bounding box center [740, 418] width 73 height 11
drag, startPoint x: 747, startPoint y: 397, endPoint x: 815, endPoint y: 397, distance: 68.0
click at [777, 413] on span "'ethereum-only'" at bounding box center [740, 418] width 73 height 11
copy span "ethereum-only"
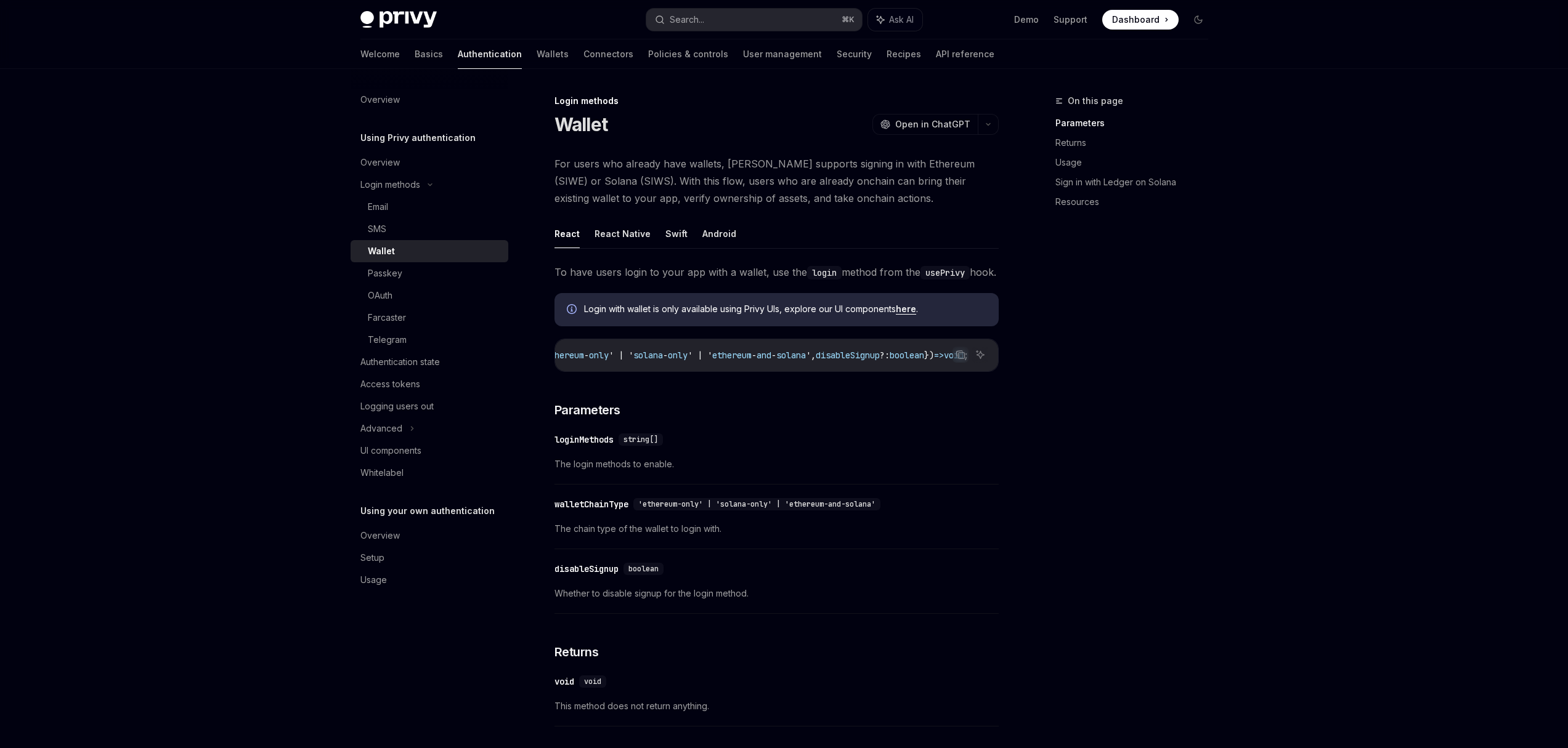
scroll to position [0, 358]
